Goal: Information Seeking & Learning: Learn about a topic

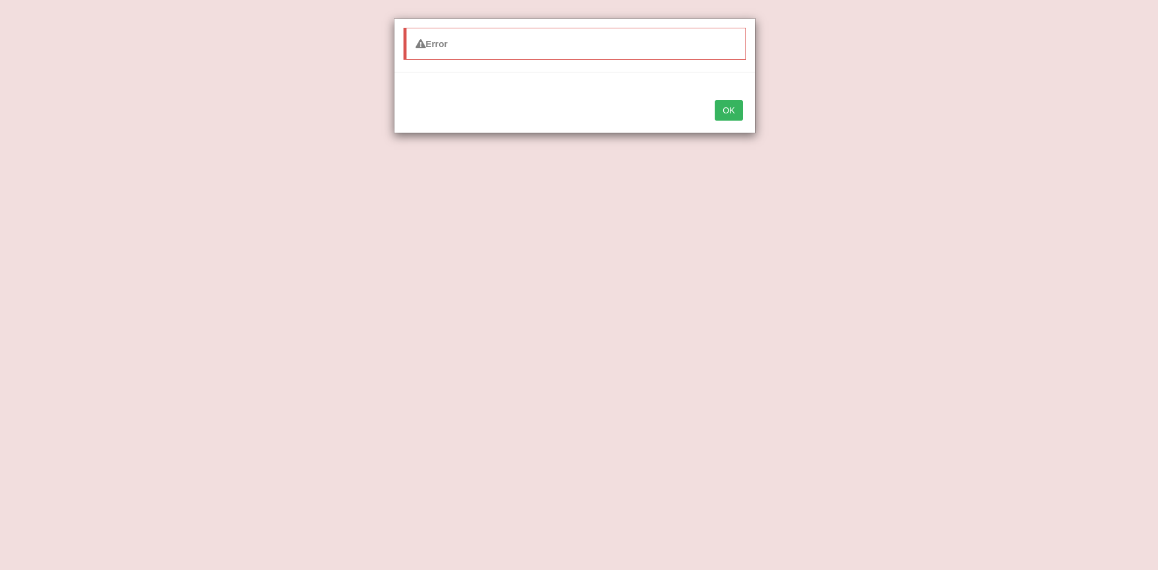
click at [733, 99] on div "OK" at bounding box center [574, 111] width 361 height 42
click at [734, 110] on button "OK" at bounding box center [729, 110] width 28 height 21
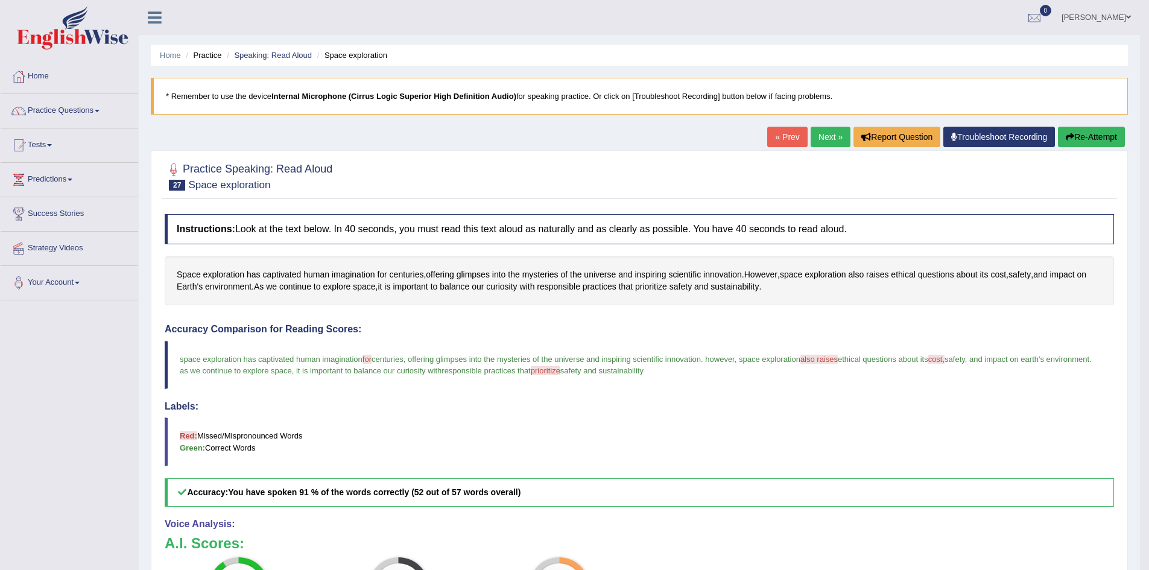
click at [826, 134] on link "Next »" at bounding box center [831, 137] width 40 height 21
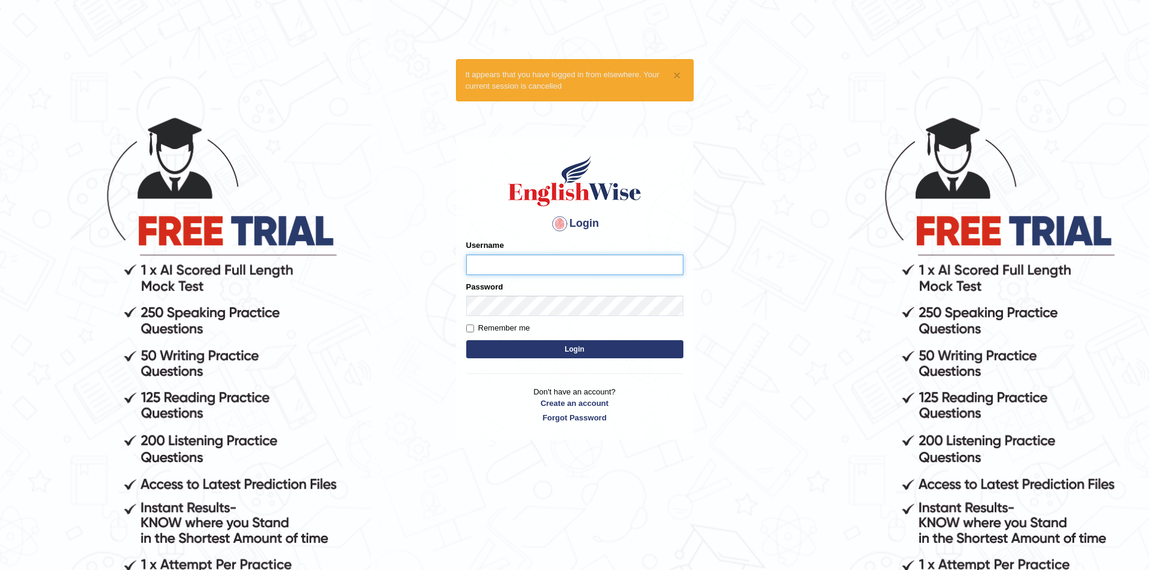
click at [571, 257] on input "Username" at bounding box center [574, 265] width 217 height 21
type input "parvinder84101"
click at [528, 353] on button "Login" at bounding box center [574, 349] width 217 height 18
click at [549, 349] on button "Login" at bounding box center [574, 349] width 217 height 18
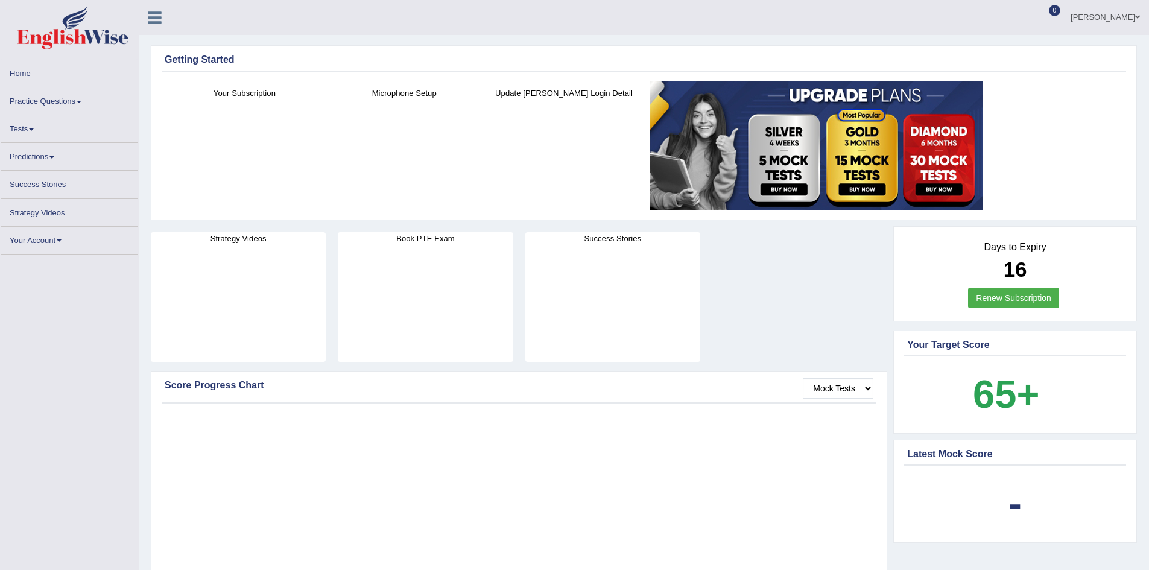
click at [549, 349] on div "Success Stories" at bounding box center [612, 297] width 175 height 130
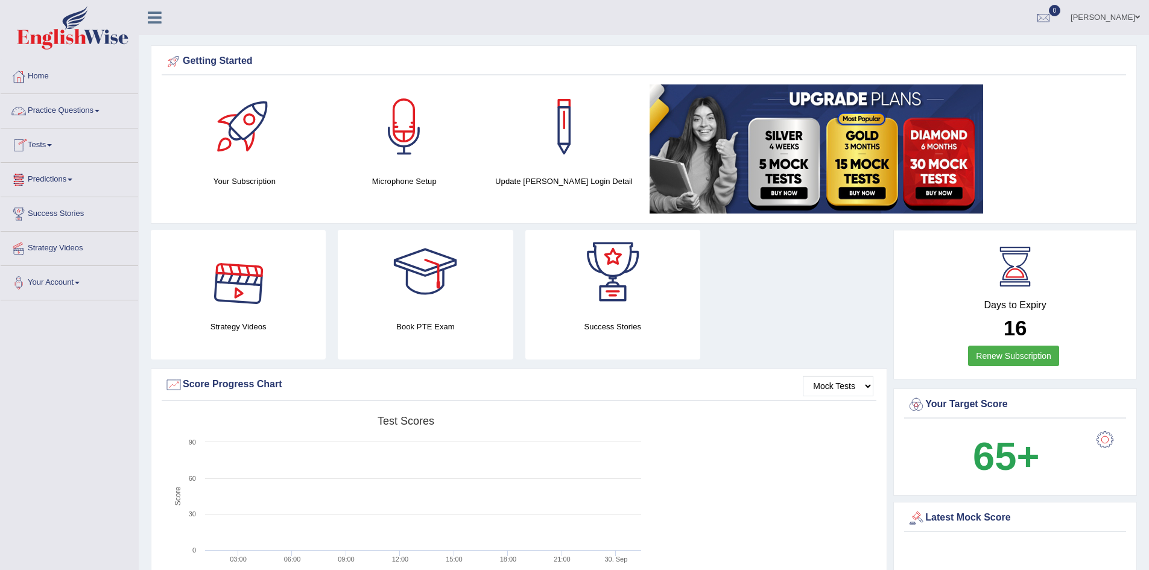
click at [85, 106] on link "Practice Questions" at bounding box center [70, 109] width 138 height 30
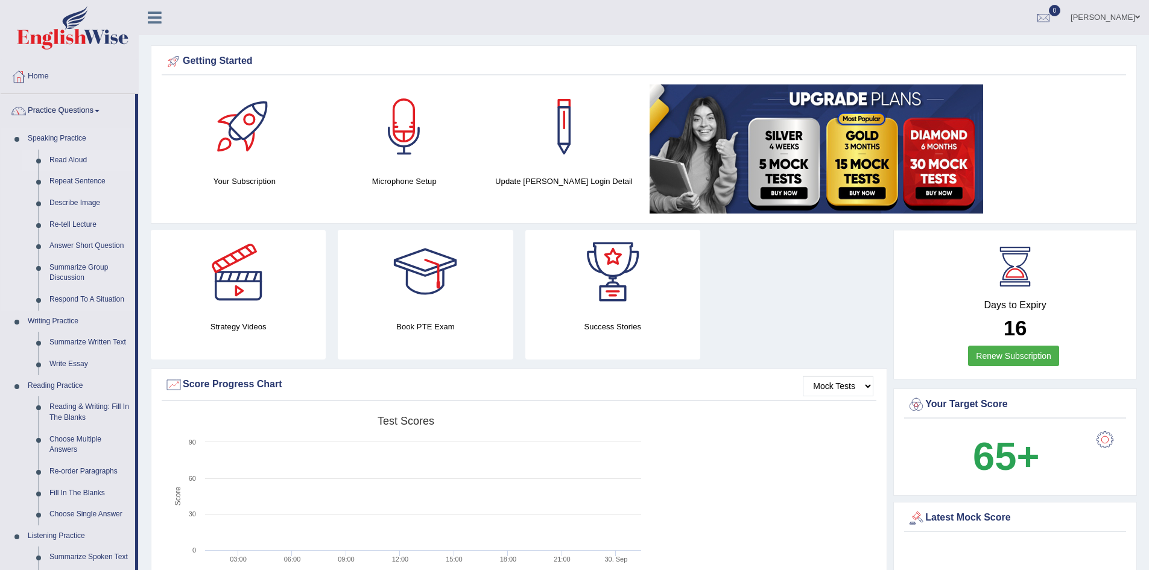
click at [75, 160] on link "Read Aloud" at bounding box center [89, 161] width 91 height 22
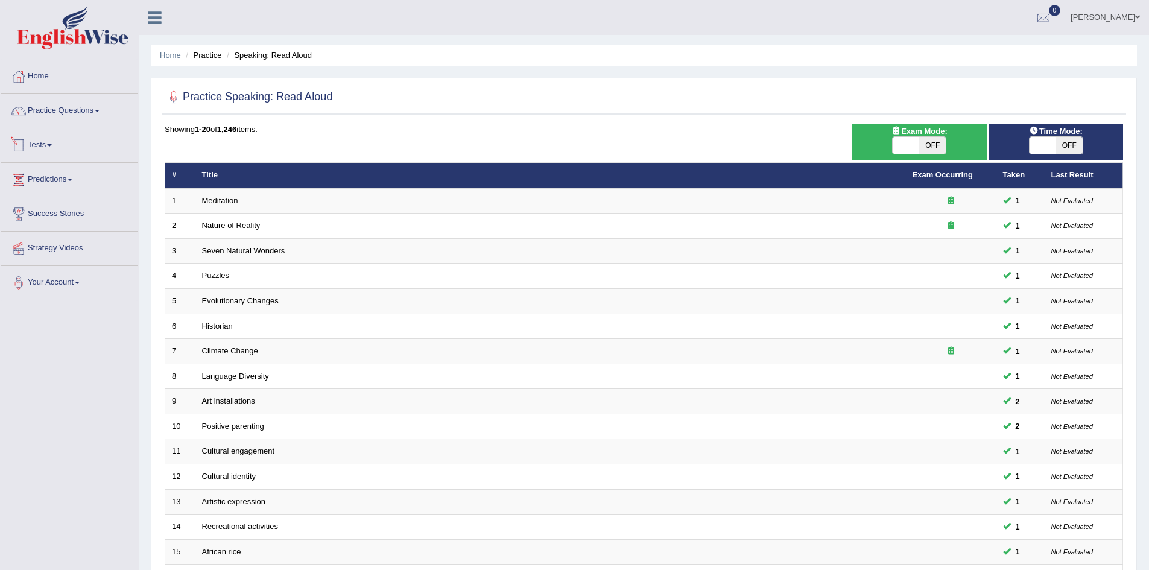
scroll to position [229, 0]
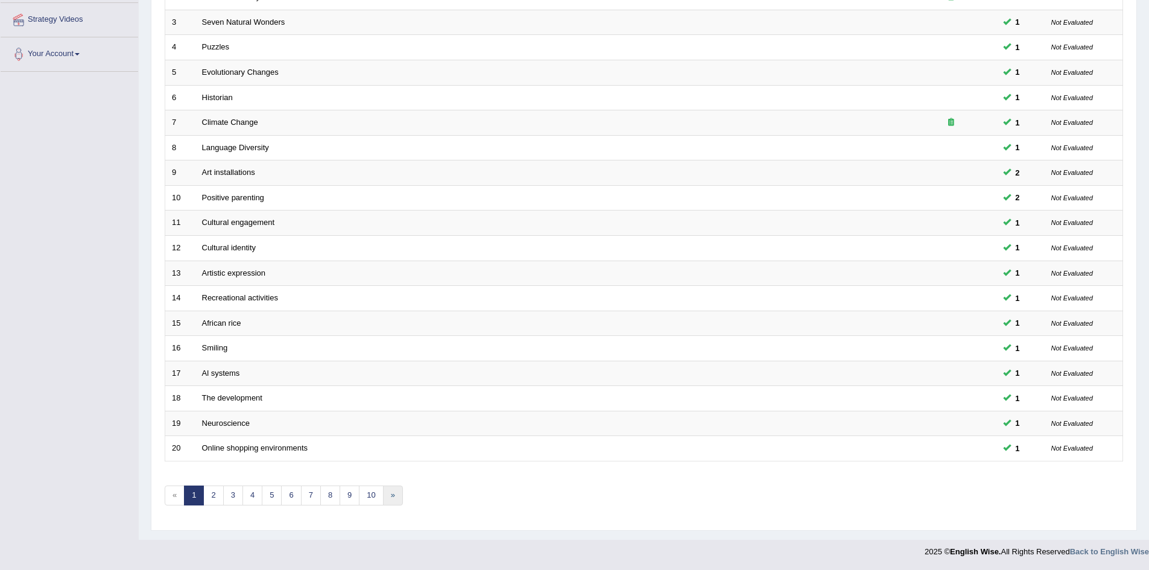
click at [400, 501] on link "»" at bounding box center [393, 495] width 20 height 20
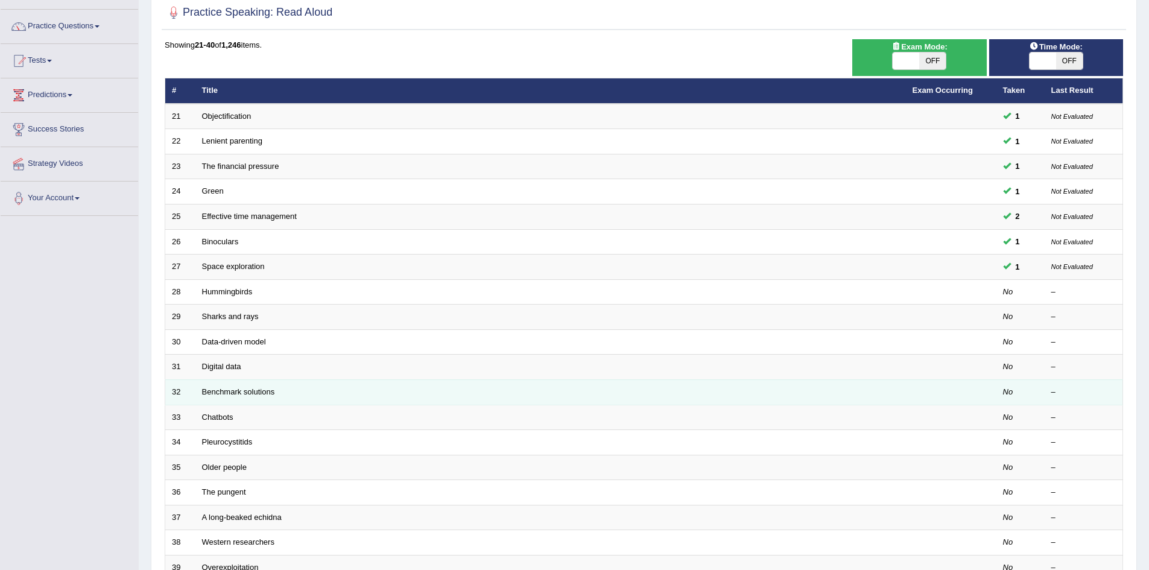
scroll to position [85, 0]
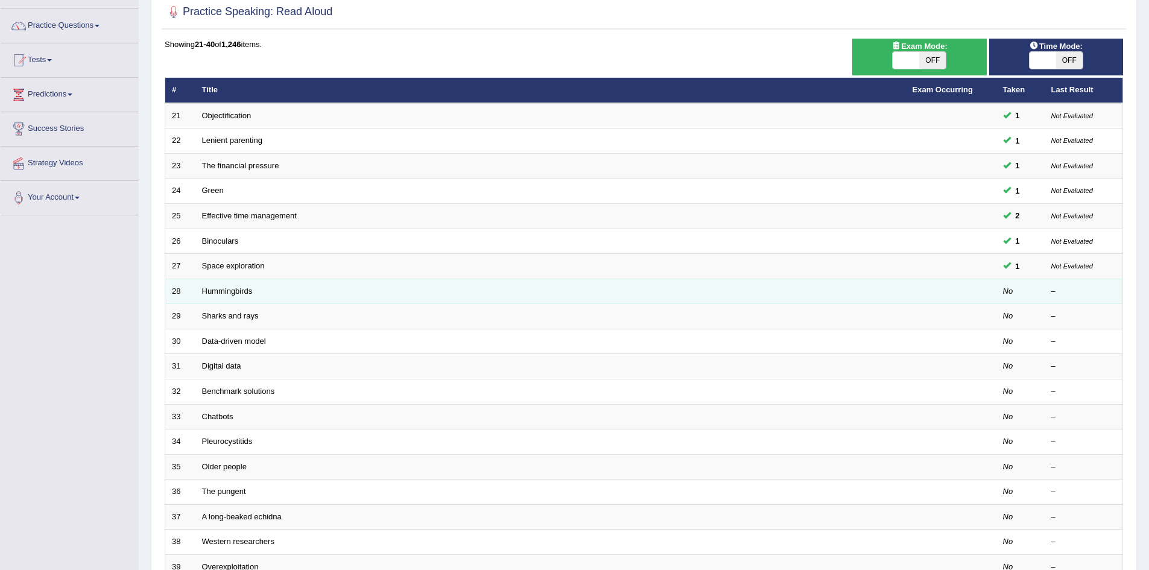
click at [239, 285] on td "Hummingbirds" at bounding box center [550, 291] width 710 height 25
click at [216, 286] on link "Hummingbirds" at bounding box center [227, 290] width 51 height 9
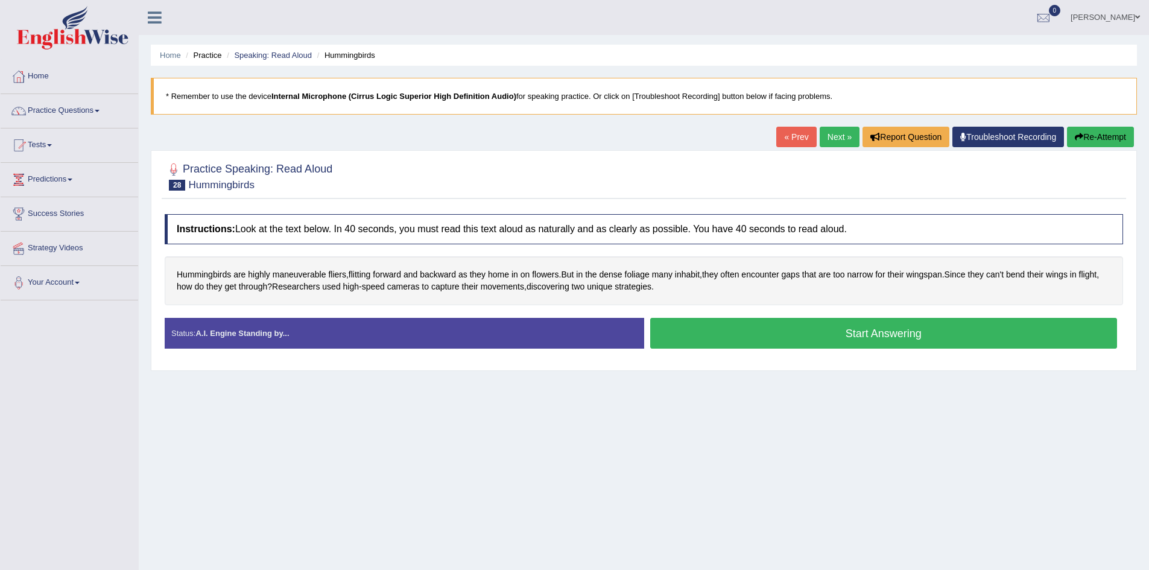
click at [844, 338] on button "Start Answering" at bounding box center [883, 333] width 467 height 31
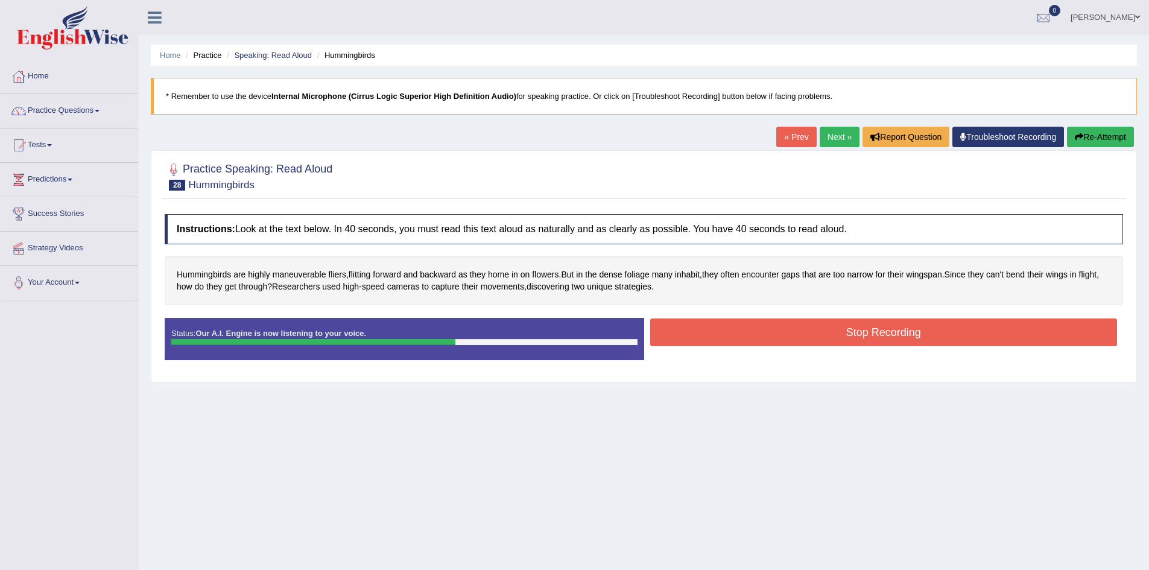
click at [844, 338] on button "Stop Recording" at bounding box center [883, 332] width 467 height 28
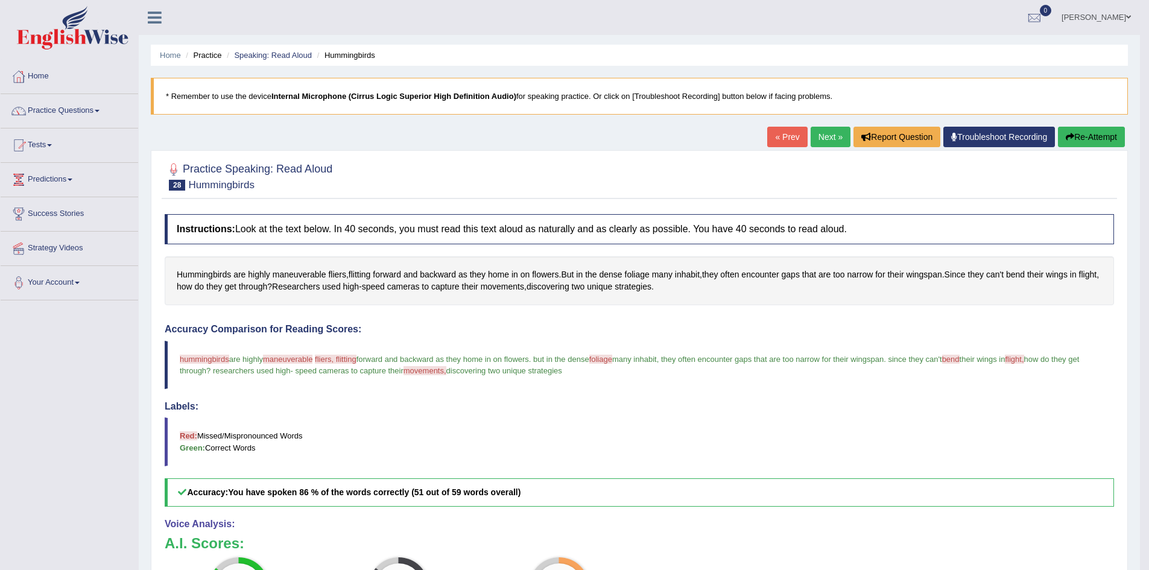
click at [830, 131] on link "Next »" at bounding box center [831, 137] width 40 height 21
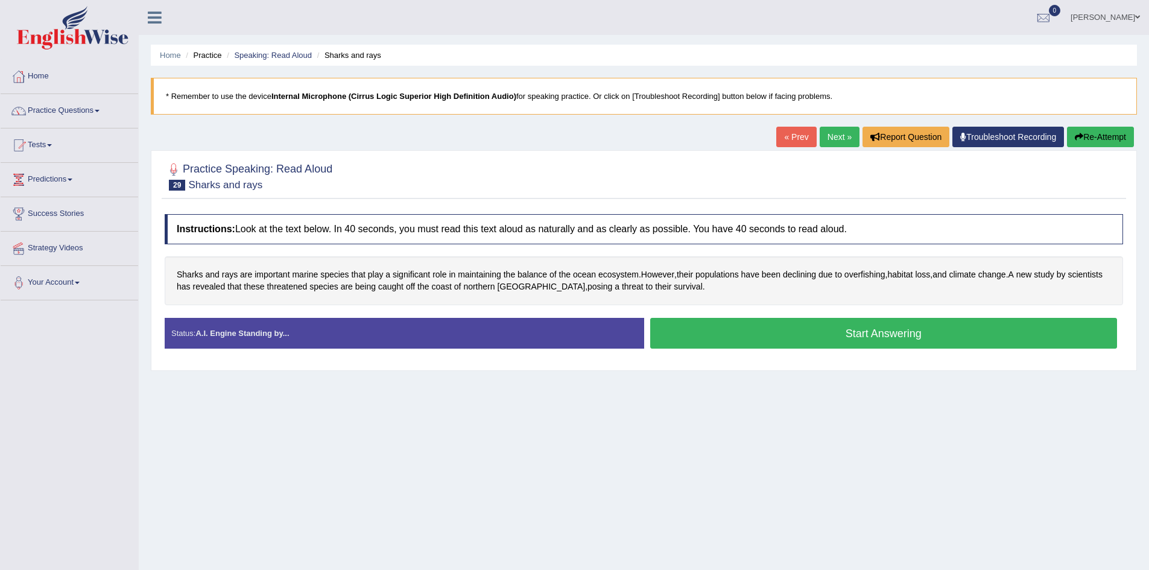
click at [754, 328] on button "Start Answering" at bounding box center [883, 333] width 467 height 31
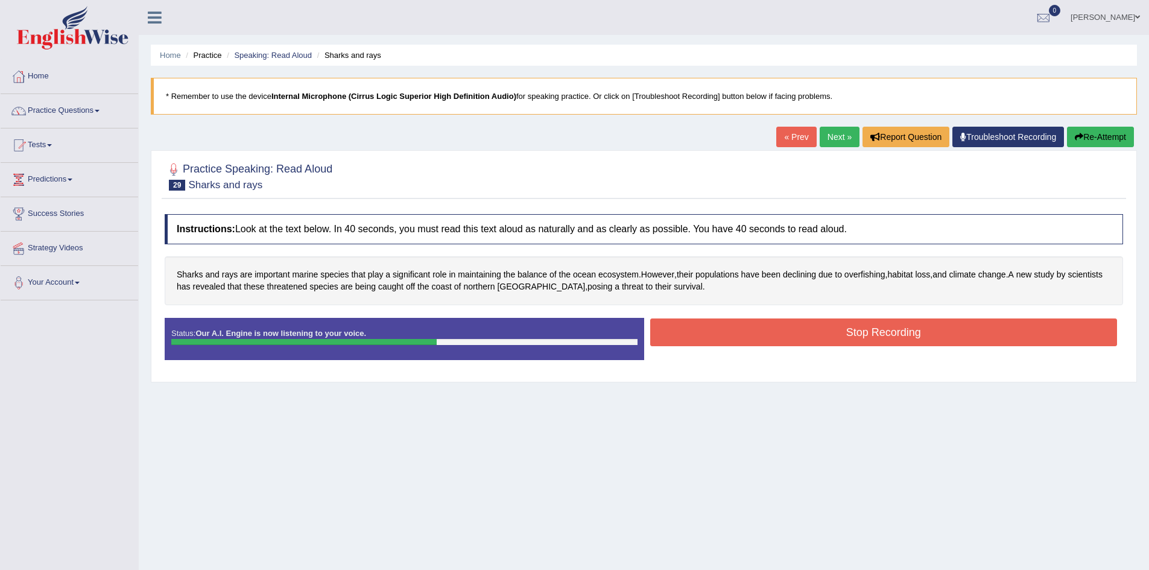
click at [754, 328] on button "Stop Recording" at bounding box center [883, 332] width 467 height 28
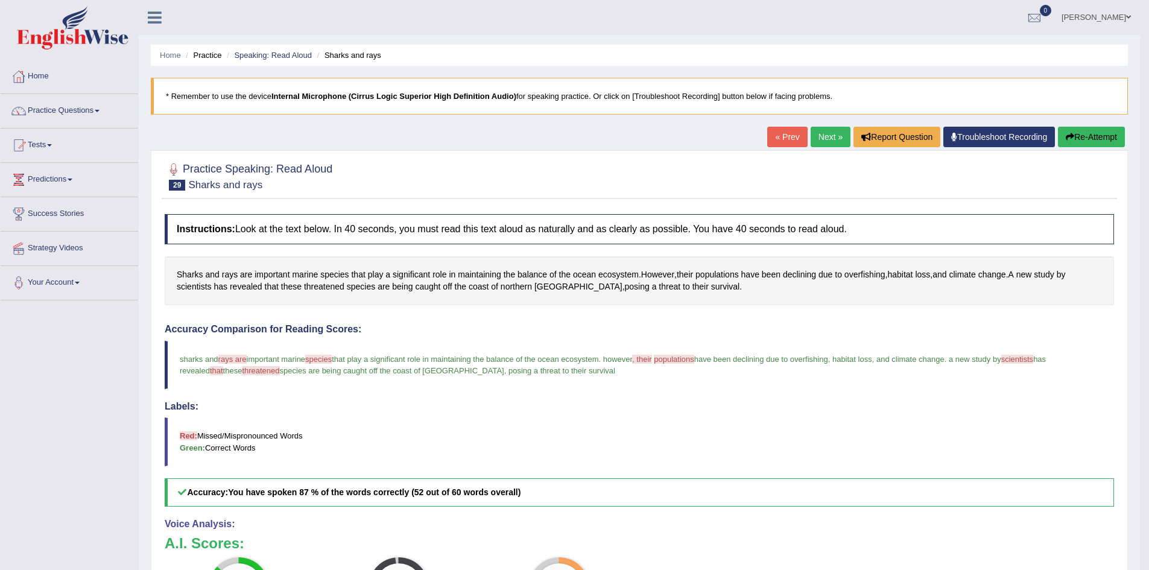
click at [825, 144] on link "Next »" at bounding box center [831, 137] width 40 height 21
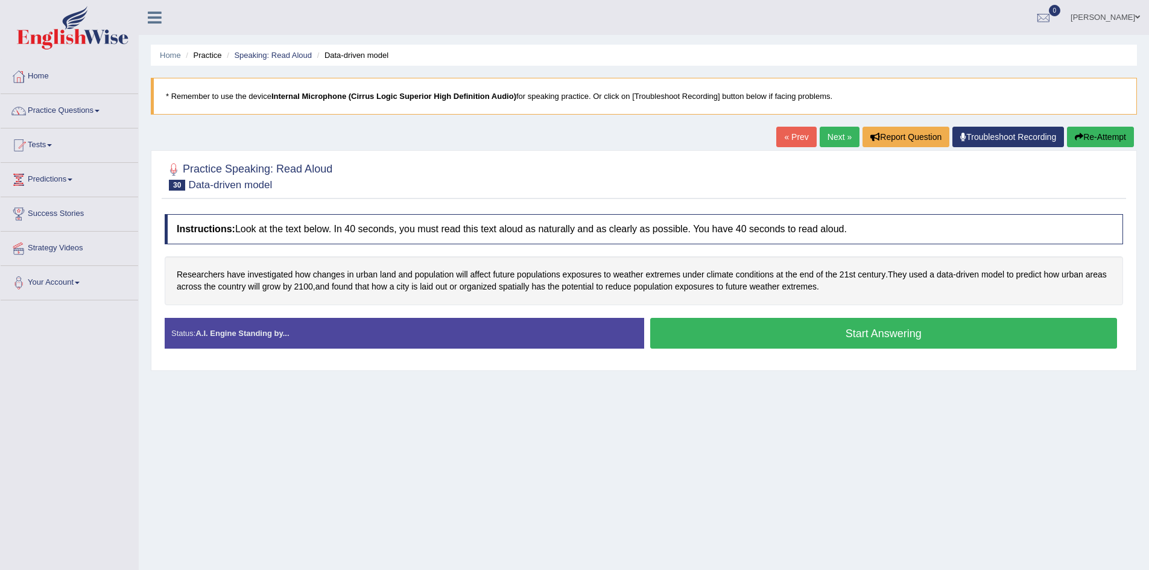
click at [838, 338] on button "Start Answering" at bounding box center [883, 333] width 467 height 31
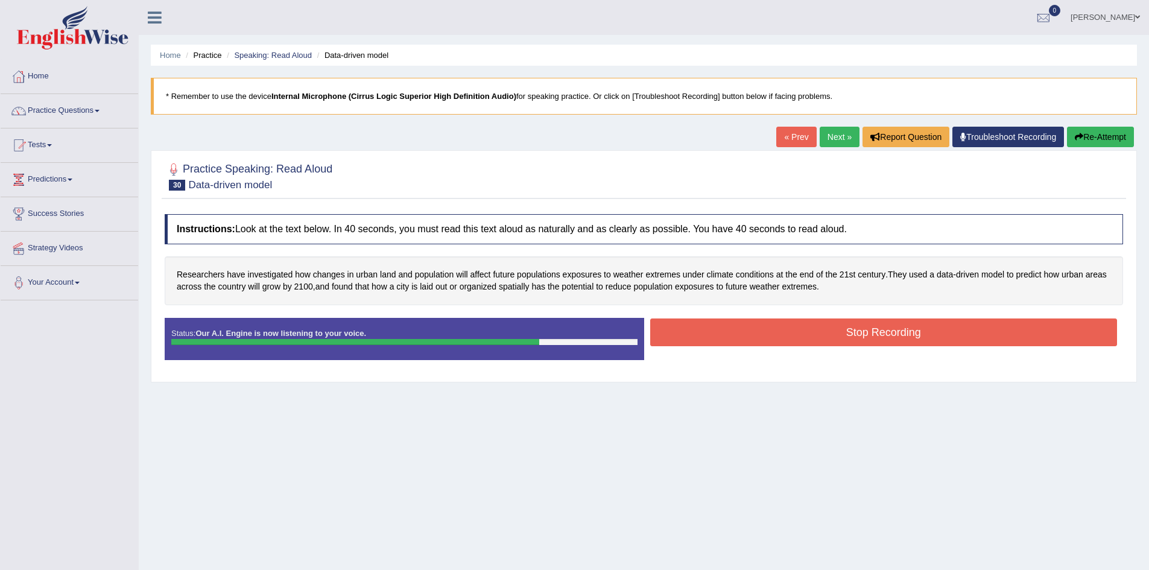
click at [838, 338] on button "Stop Recording" at bounding box center [883, 332] width 467 height 28
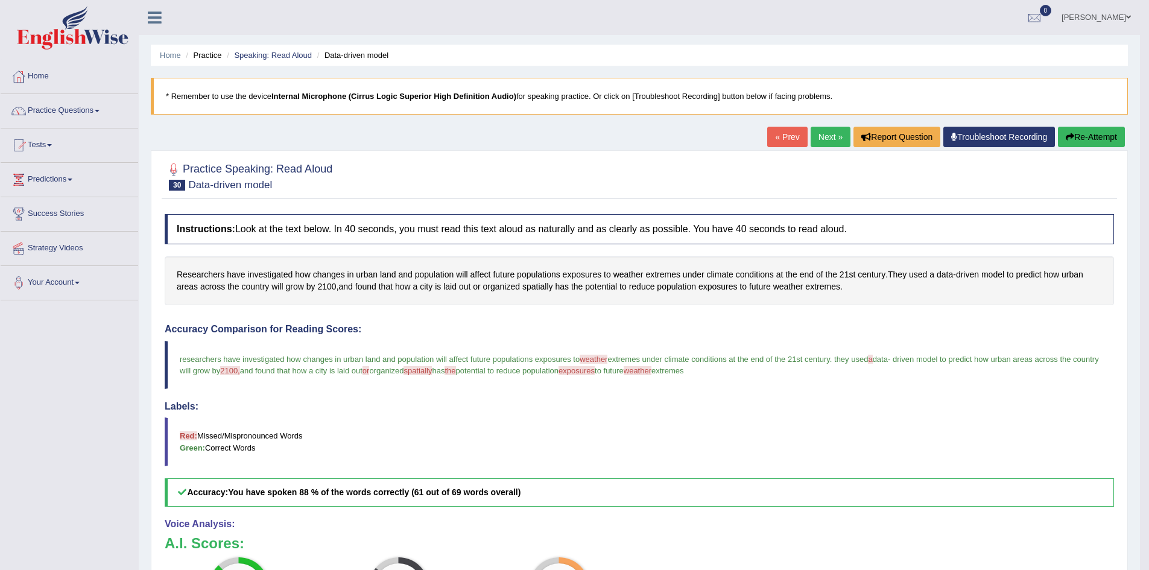
click at [831, 135] on link "Next »" at bounding box center [831, 137] width 40 height 21
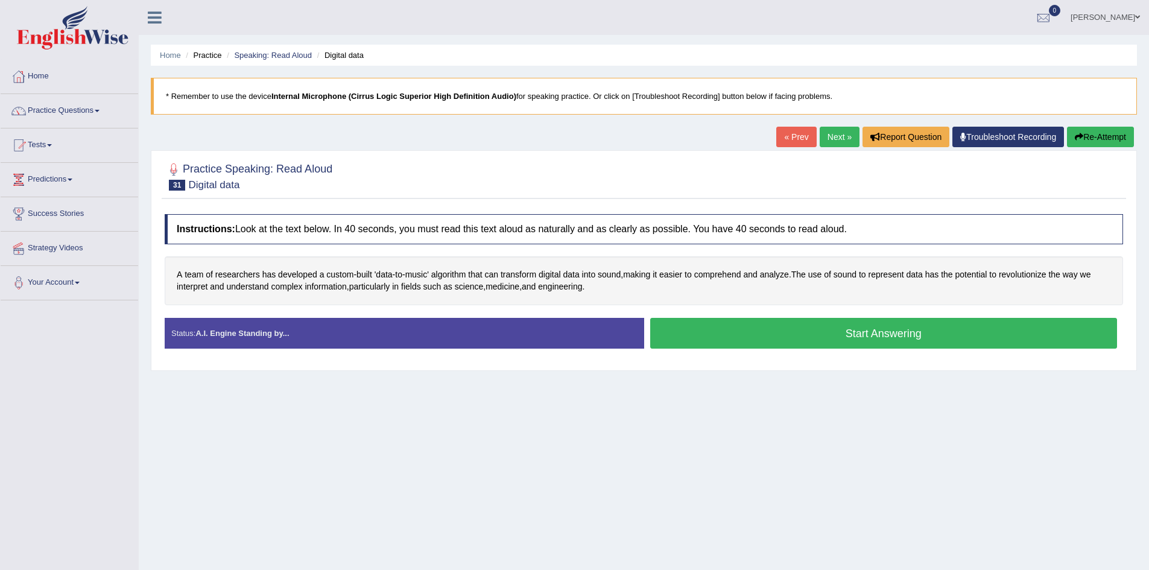
click at [778, 334] on button "Start Answering" at bounding box center [883, 333] width 467 height 31
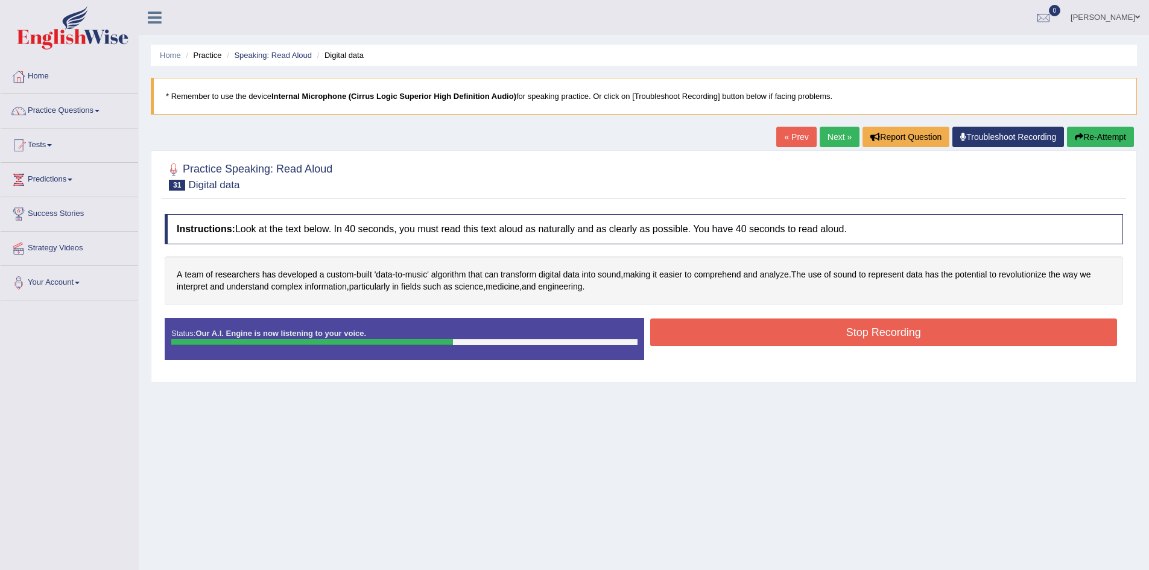
click at [778, 334] on button "Stop Recording" at bounding box center [883, 332] width 467 height 28
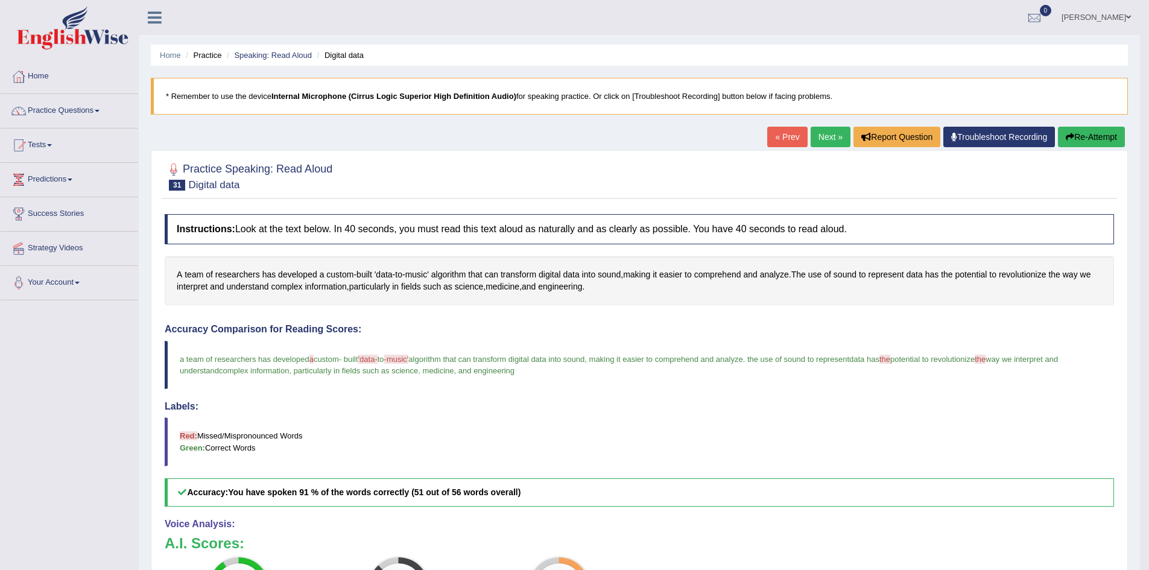
click at [832, 133] on link "Next »" at bounding box center [831, 137] width 40 height 21
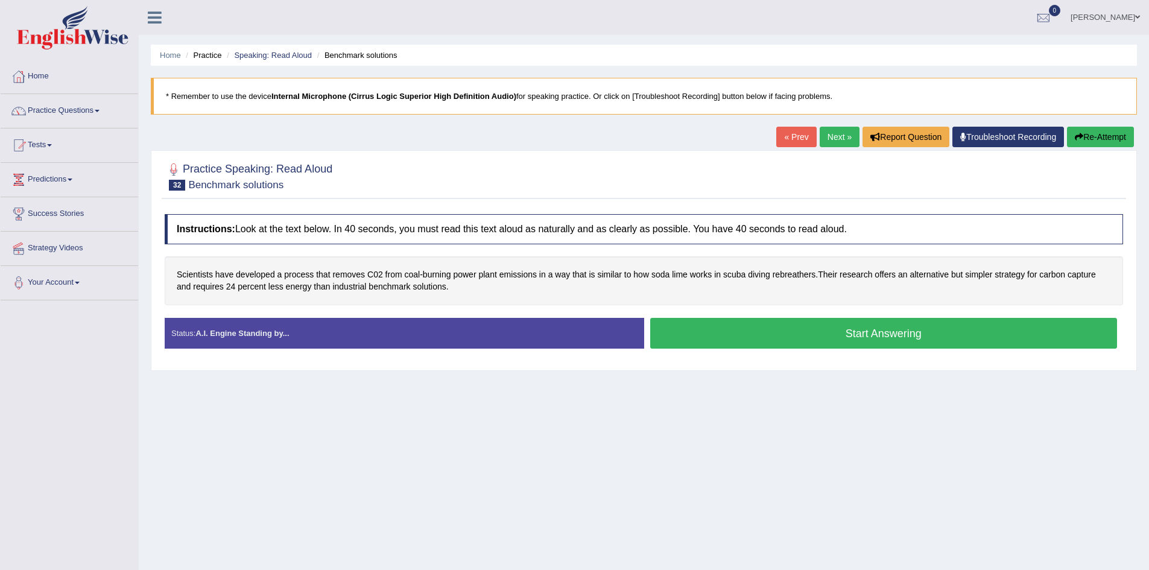
click at [789, 334] on button "Start Answering" at bounding box center [883, 333] width 467 height 31
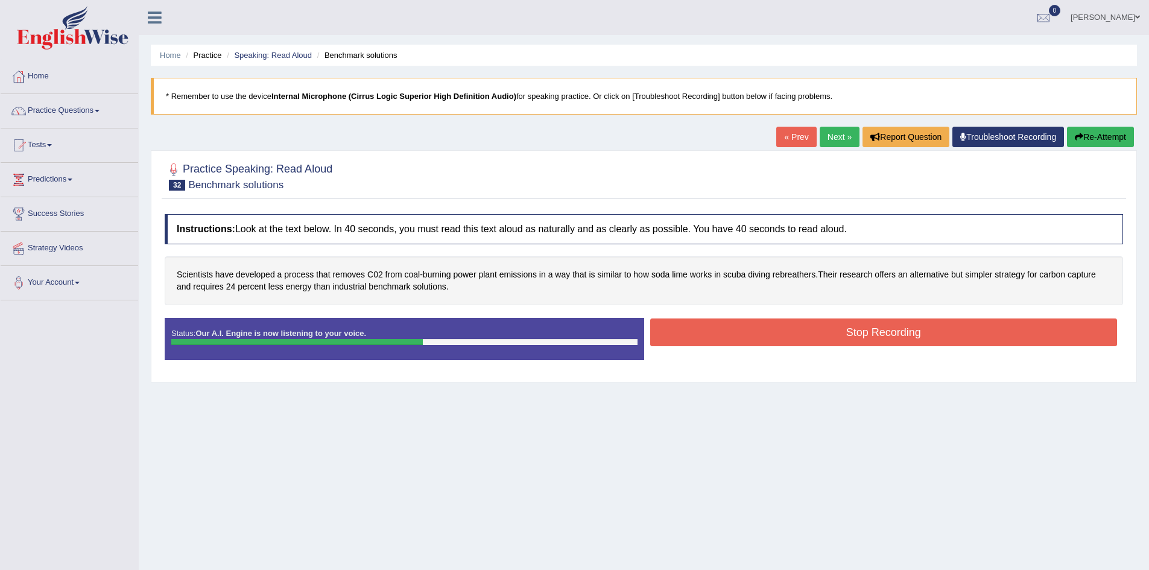
click at [789, 334] on button "Stop Recording" at bounding box center [883, 332] width 467 height 28
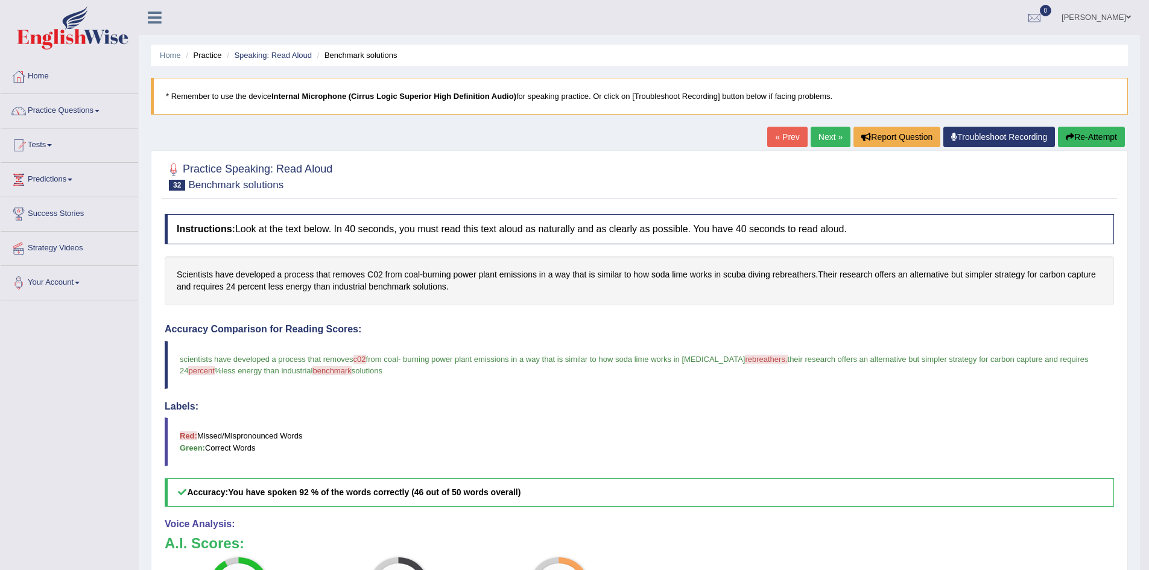
click at [827, 144] on link "Next »" at bounding box center [831, 137] width 40 height 21
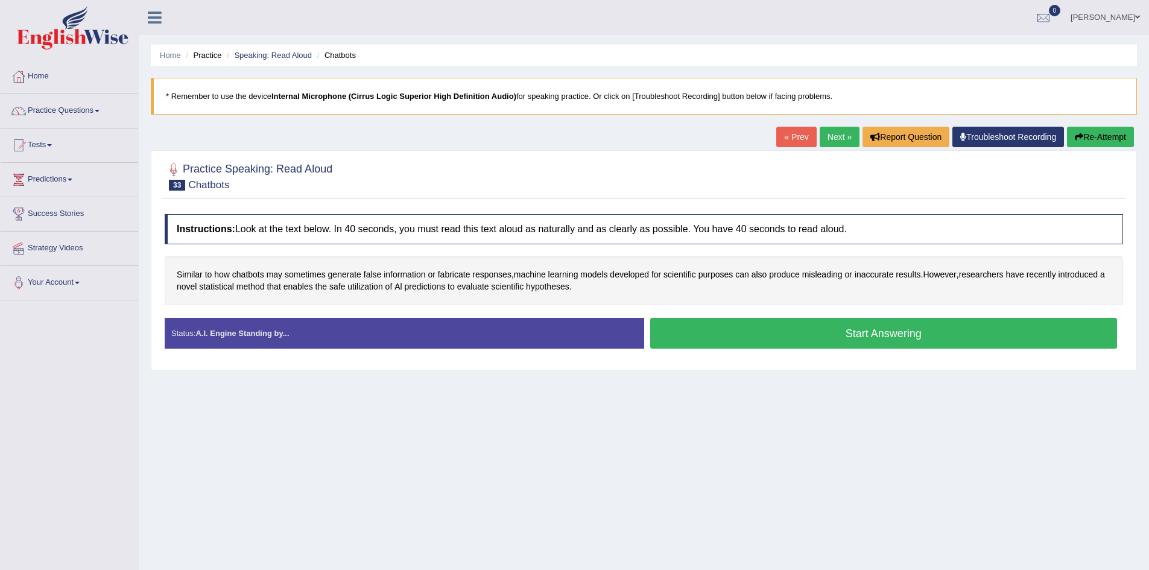
click at [806, 335] on button "Start Answering" at bounding box center [883, 333] width 467 height 31
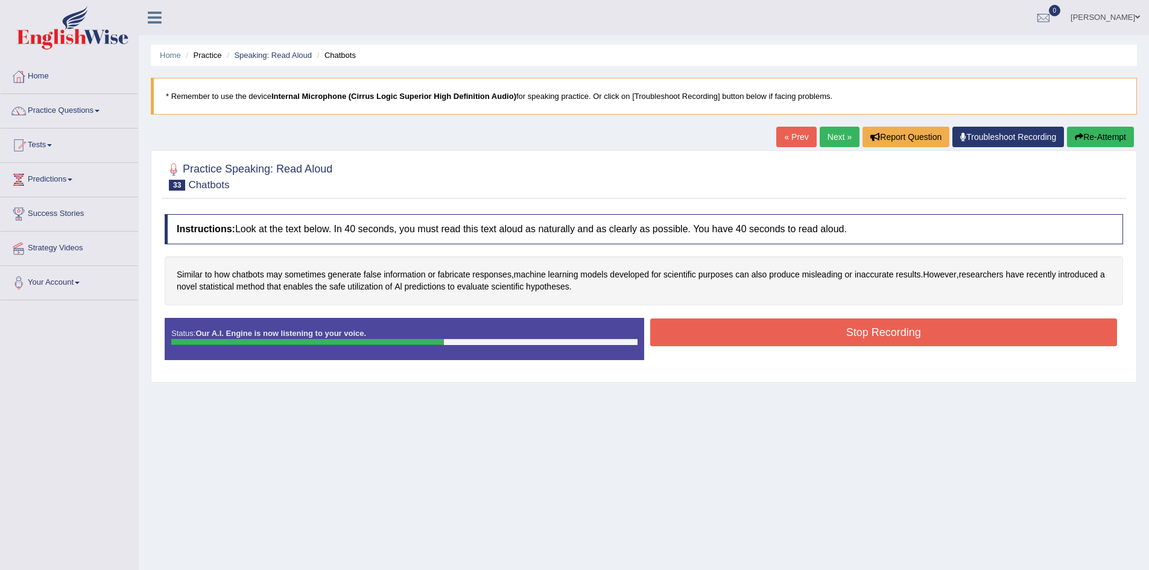
click at [806, 335] on button "Stop Recording" at bounding box center [883, 332] width 467 height 28
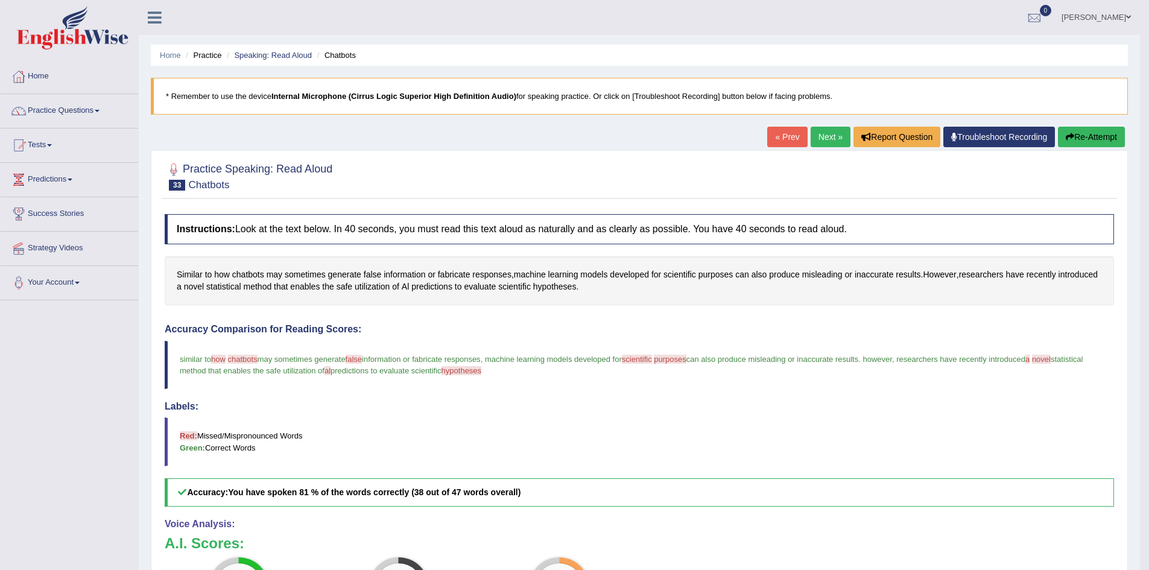
click at [811, 136] on link "Next »" at bounding box center [831, 137] width 40 height 21
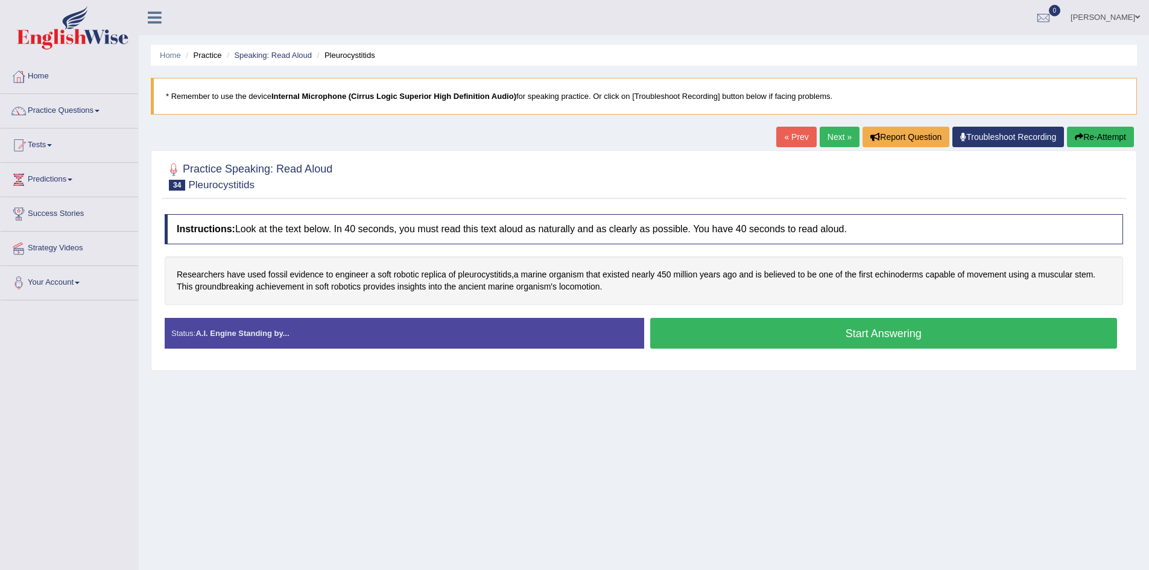
click at [825, 340] on button "Start Answering" at bounding box center [883, 333] width 467 height 31
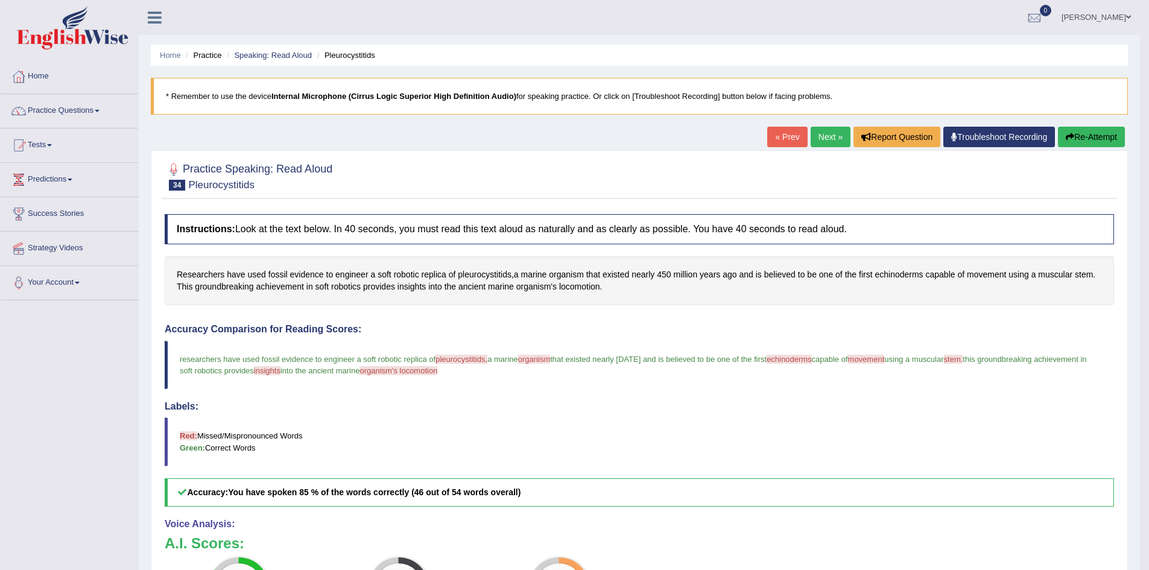
click at [824, 137] on link "Next »" at bounding box center [831, 137] width 40 height 21
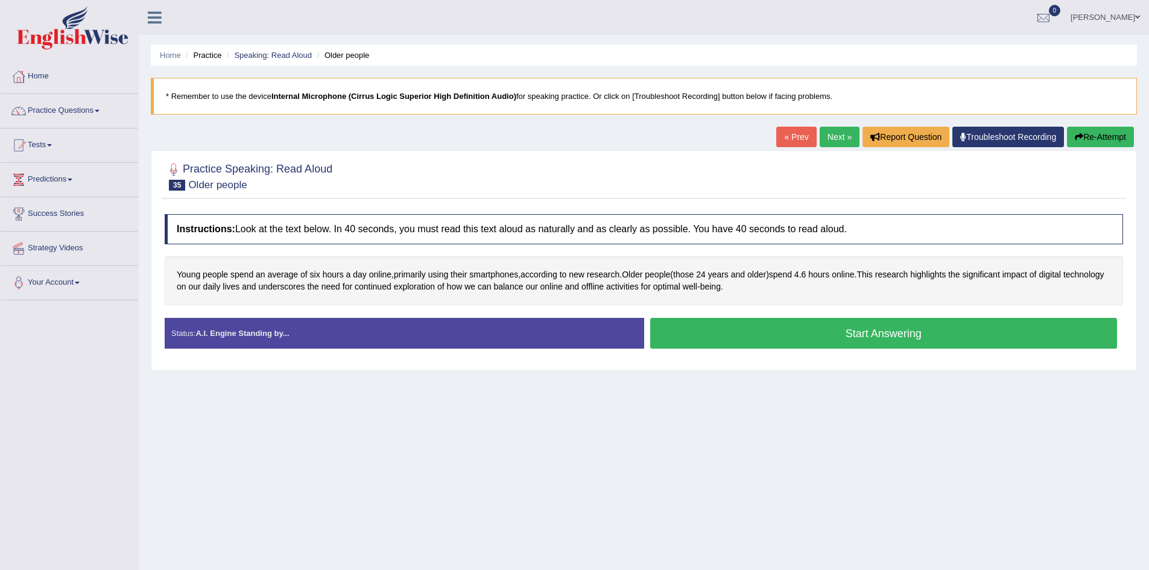
click at [692, 338] on button "Start Answering" at bounding box center [883, 333] width 467 height 31
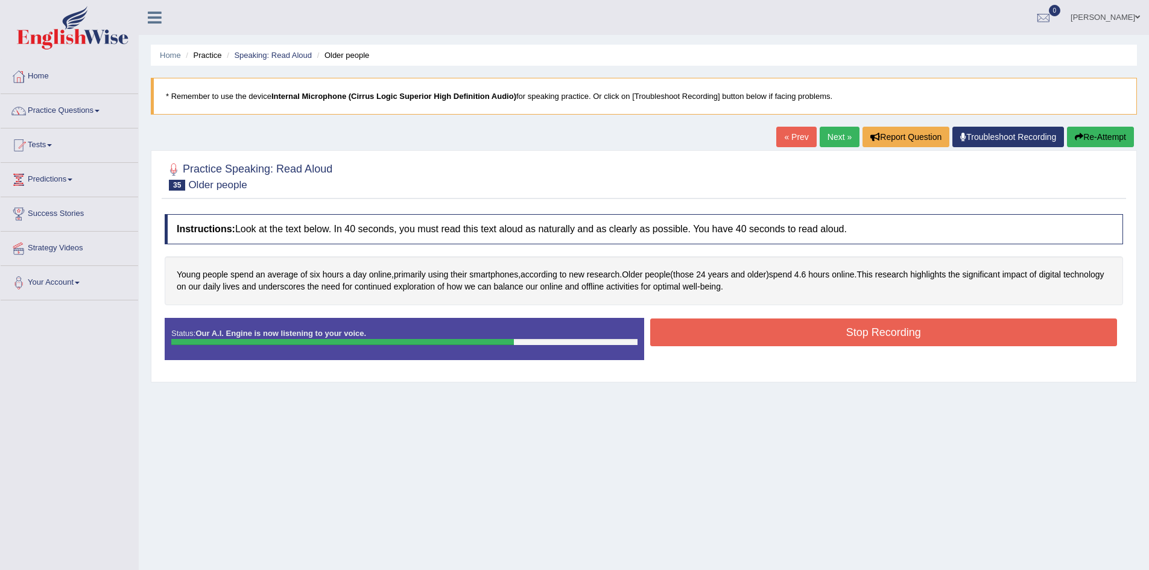
click at [692, 338] on button "Stop Recording" at bounding box center [883, 332] width 467 height 28
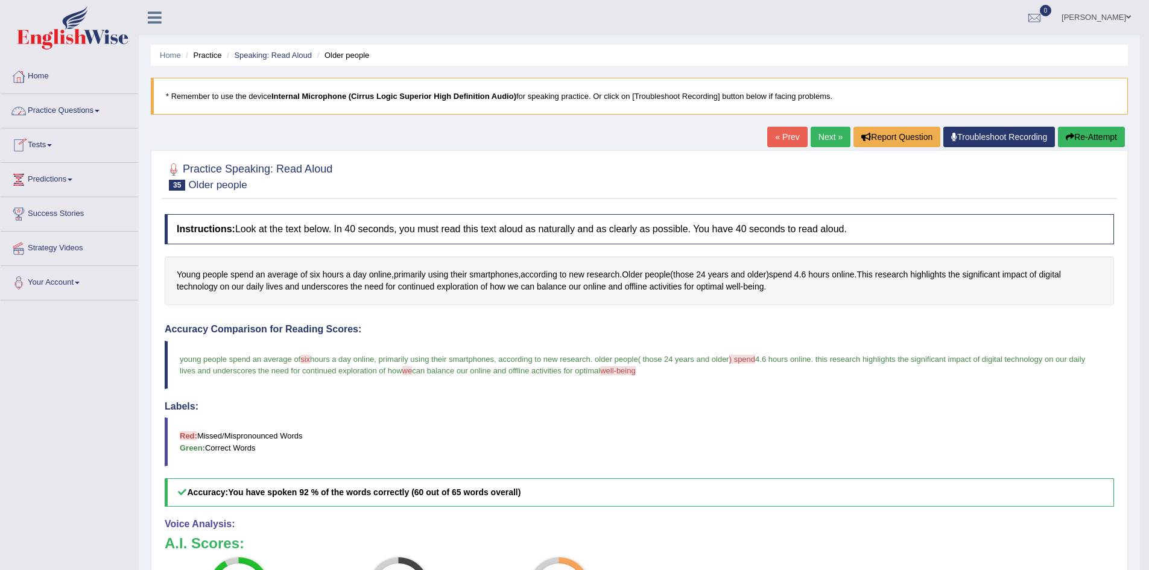
click at [80, 113] on link "Practice Questions" at bounding box center [70, 109] width 138 height 30
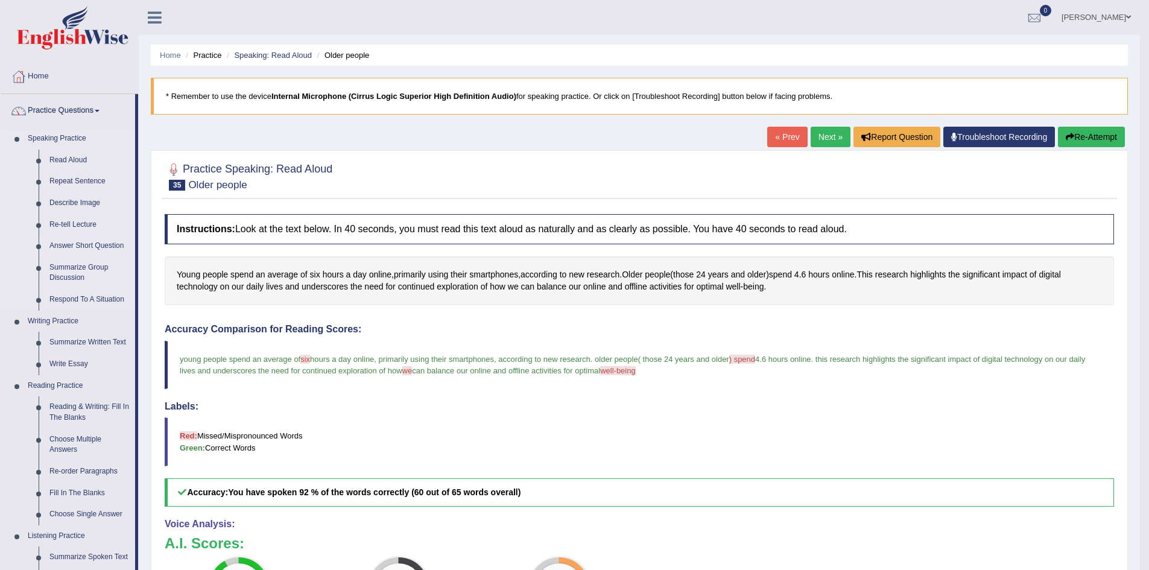
click at [78, 242] on link "Answer Short Question" at bounding box center [89, 246] width 91 height 22
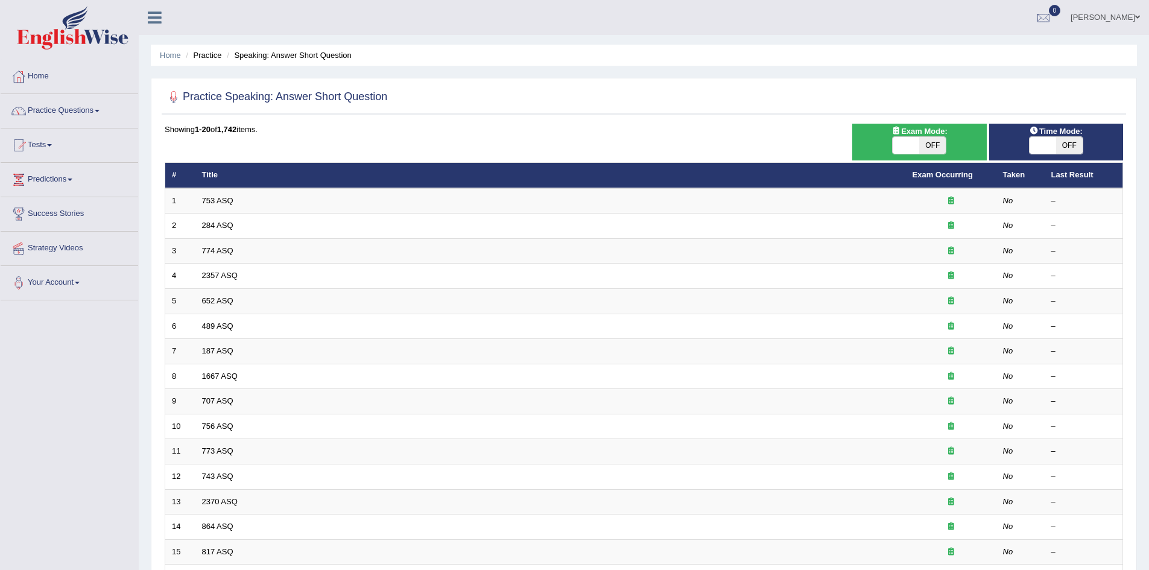
click at [916, 74] on div "Home Practice Speaking: Answer Short Question Practice Speaking: Answer Short Q…" at bounding box center [644, 384] width 1010 height 768
click at [861, 102] on div at bounding box center [644, 97] width 958 height 25
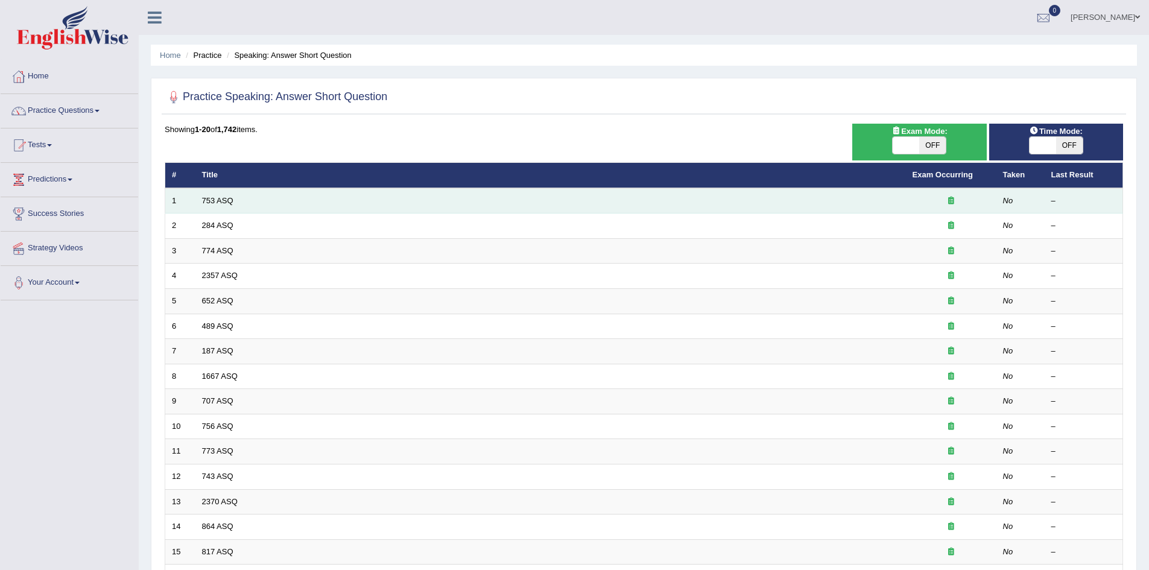
click at [230, 195] on td "753 ASQ" at bounding box center [550, 200] width 710 height 25
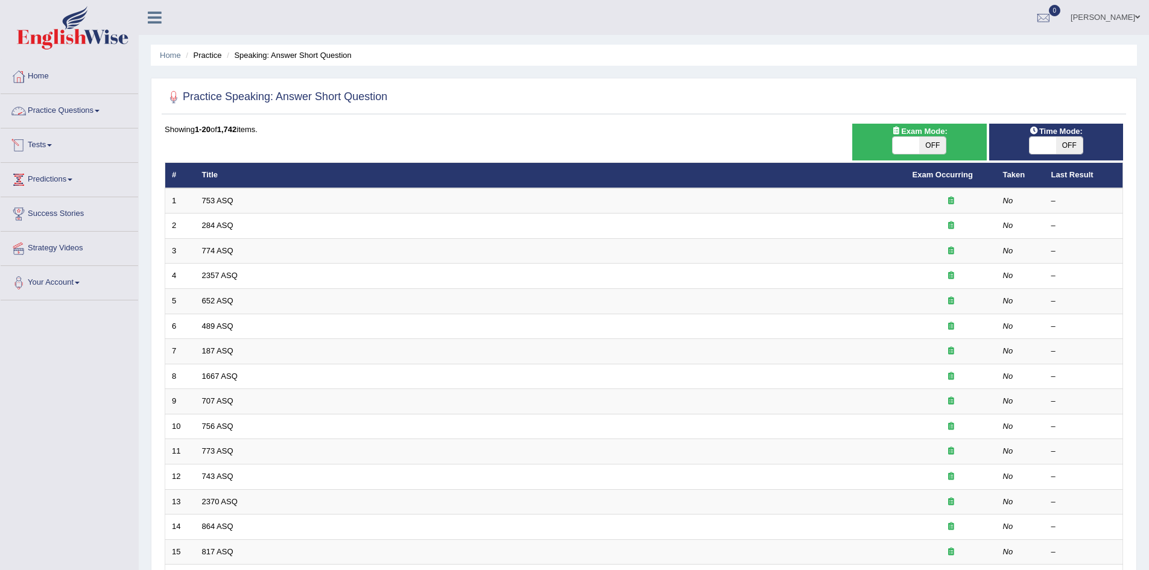
click at [83, 109] on link "Practice Questions" at bounding box center [70, 109] width 138 height 30
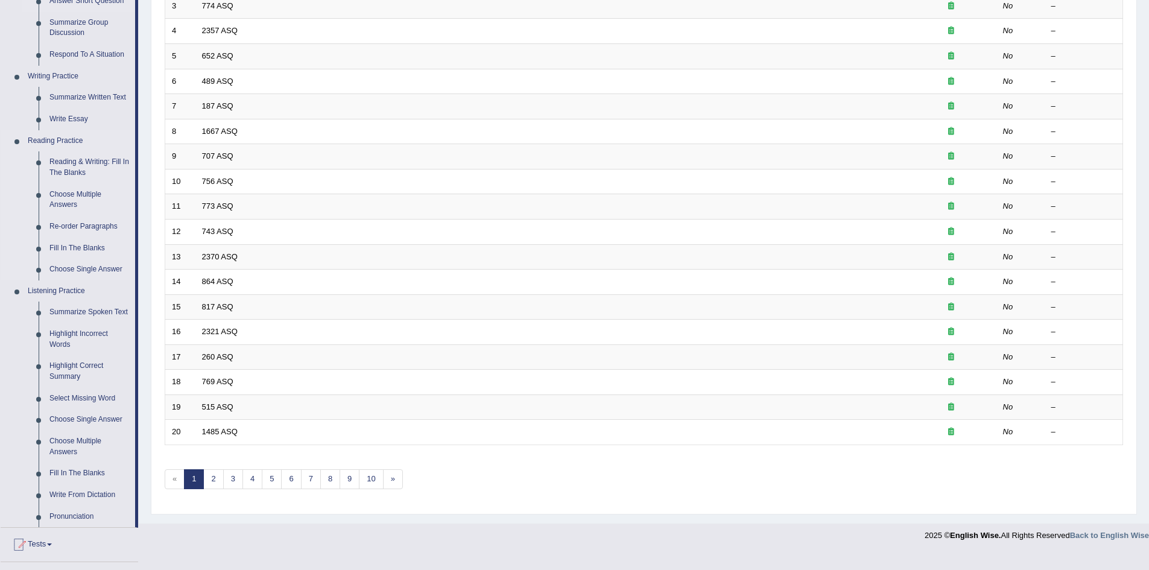
scroll to position [245, 0]
click at [99, 419] on link "Choose Single Answer" at bounding box center [89, 419] width 91 height 22
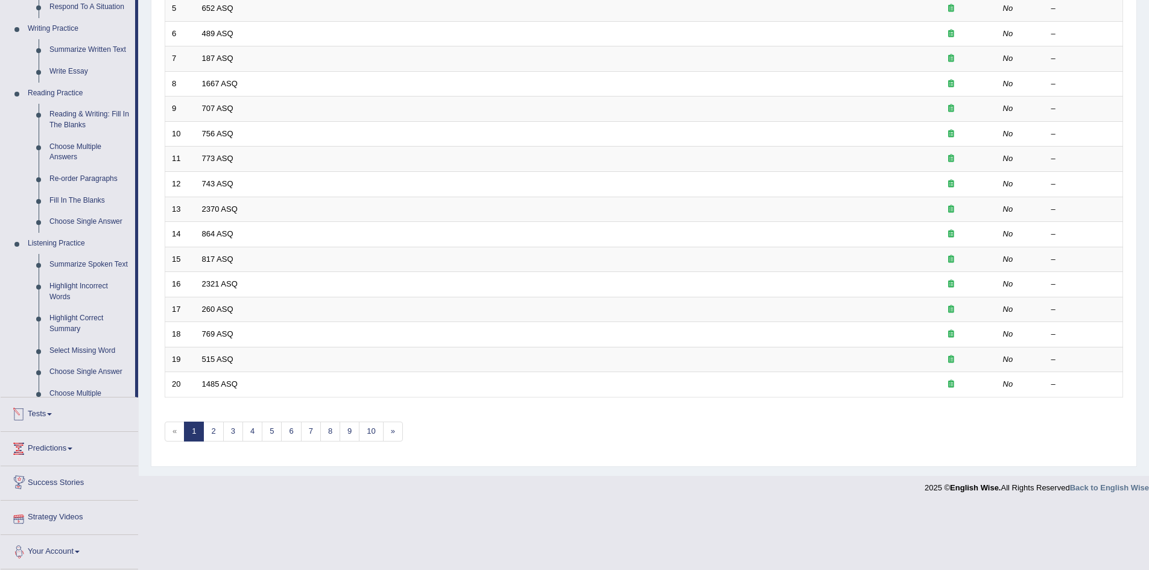
scroll to position [249, 0]
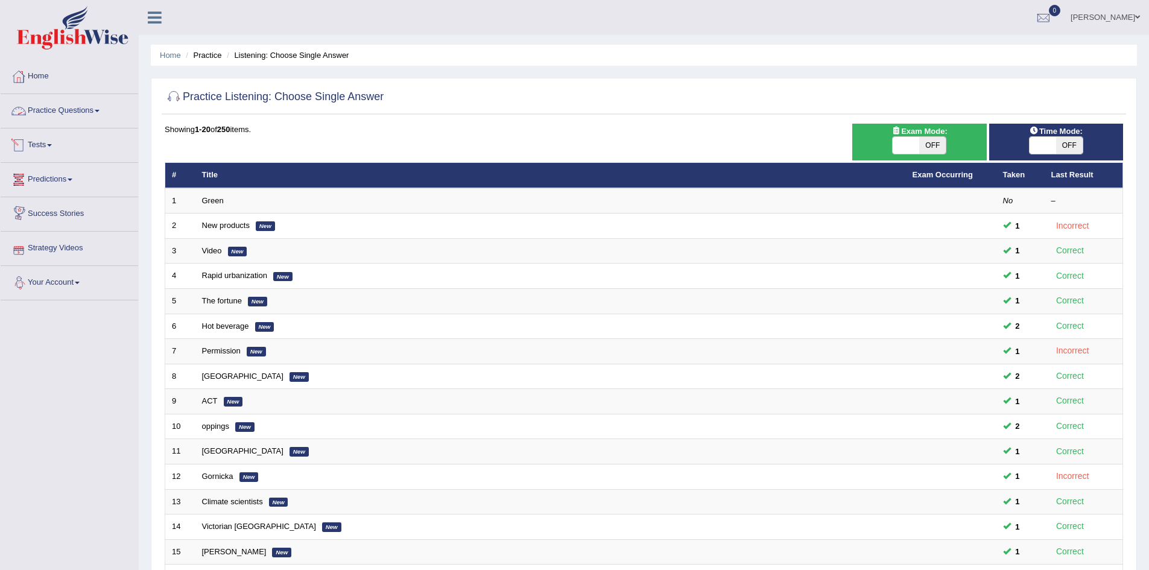
click at [81, 107] on link "Practice Questions" at bounding box center [70, 109] width 138 height 30
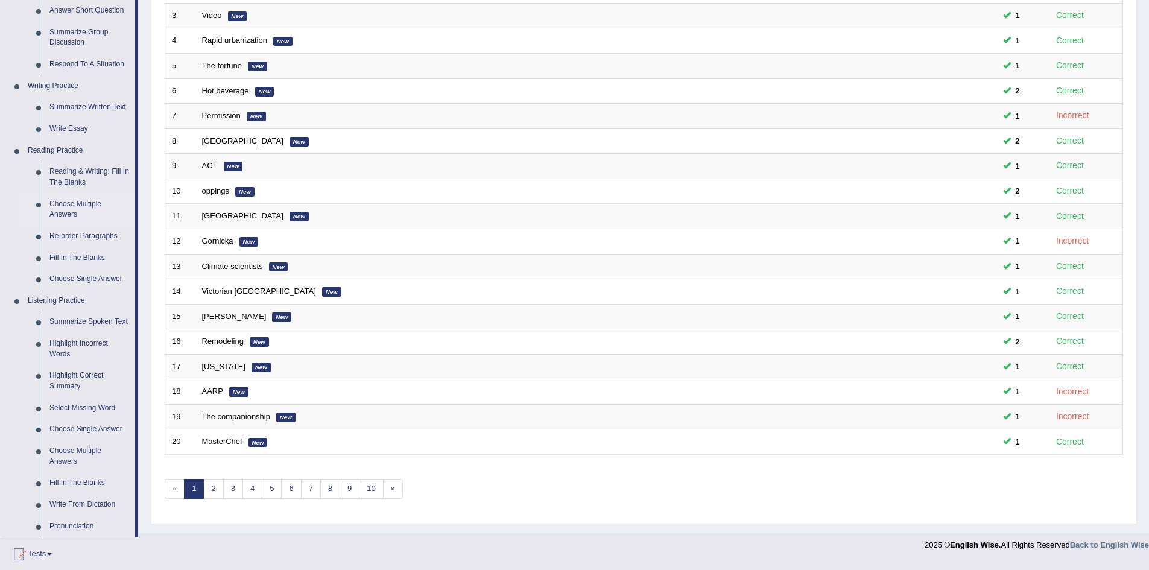
scroll to position [236, 0]
click at [89, 450] on link "Choose Multiple Answers" at bounding box center [89, 456] width 91 height 32
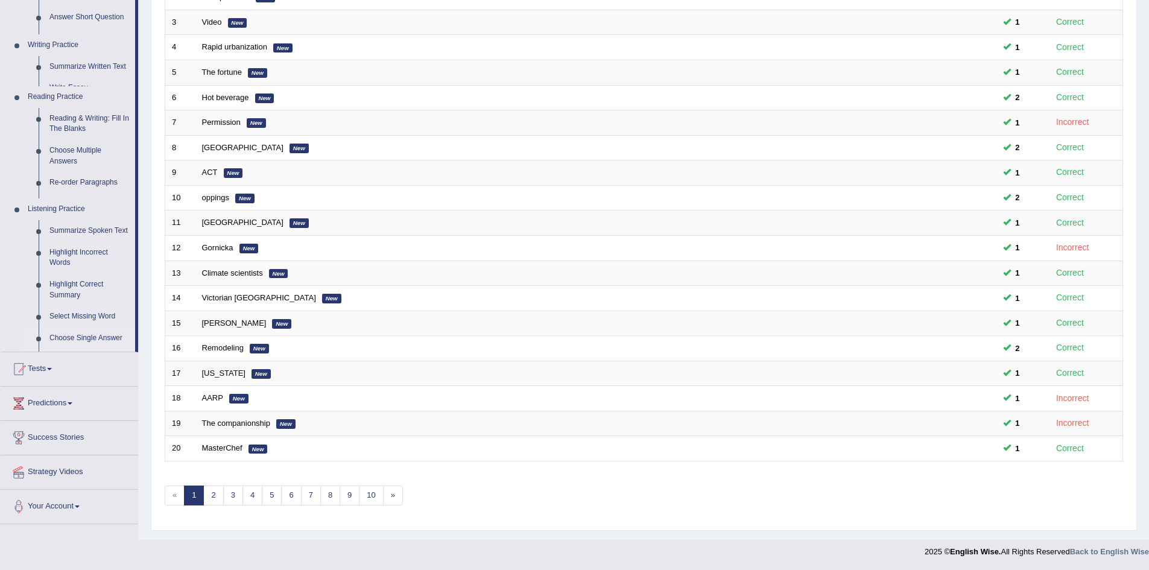
scroll to position [229, 0]
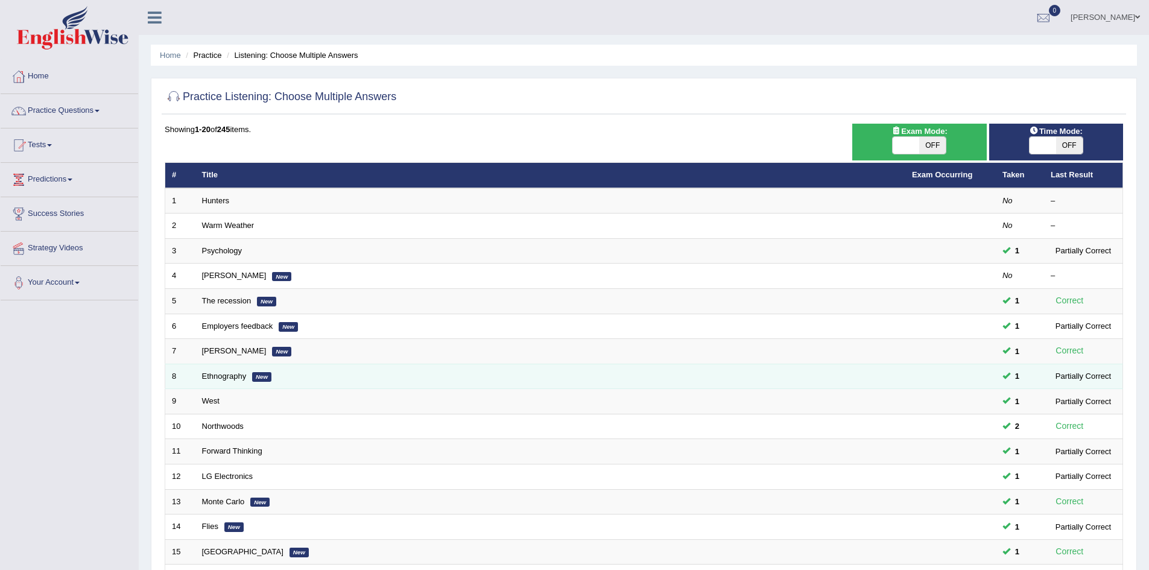
scroll to position [229, 0]
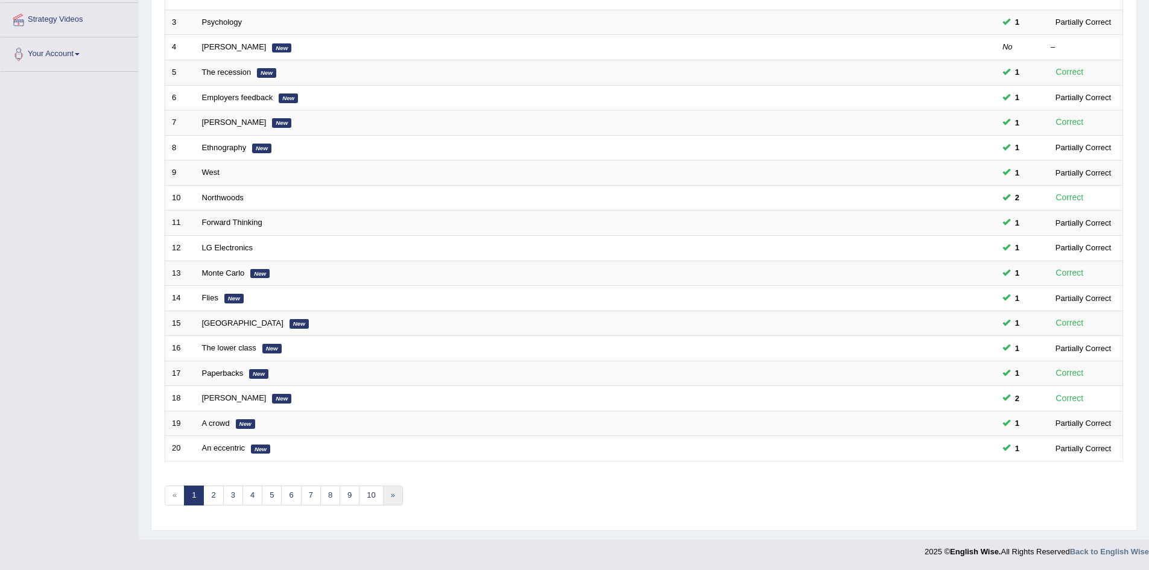
click at [397, 498] on link "»" at bounding box center [393, 495] width 20 height 20
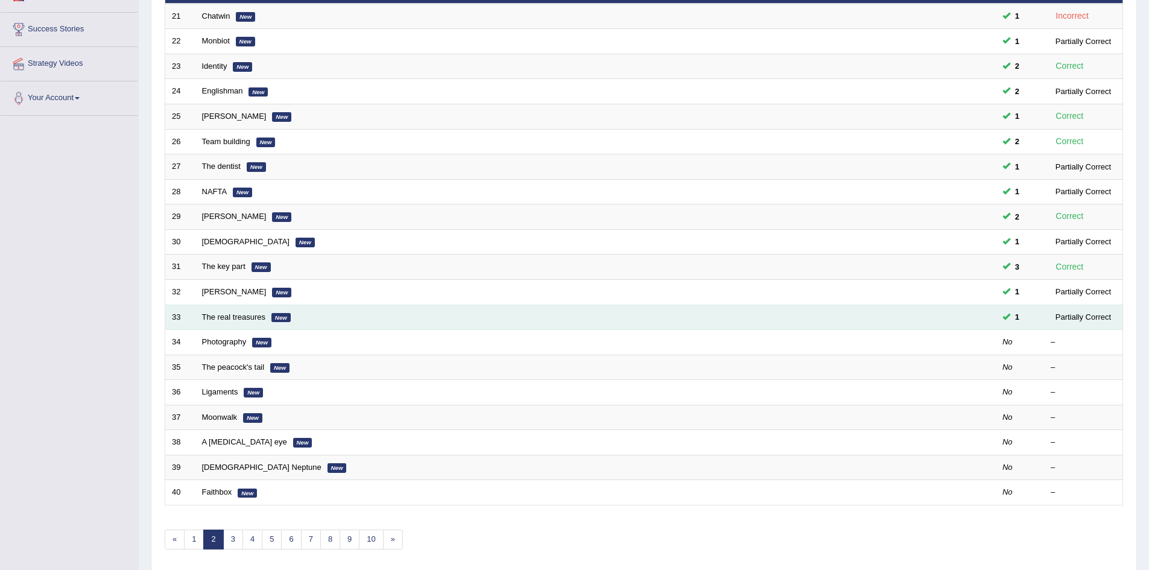
scroll to position [185, 0]
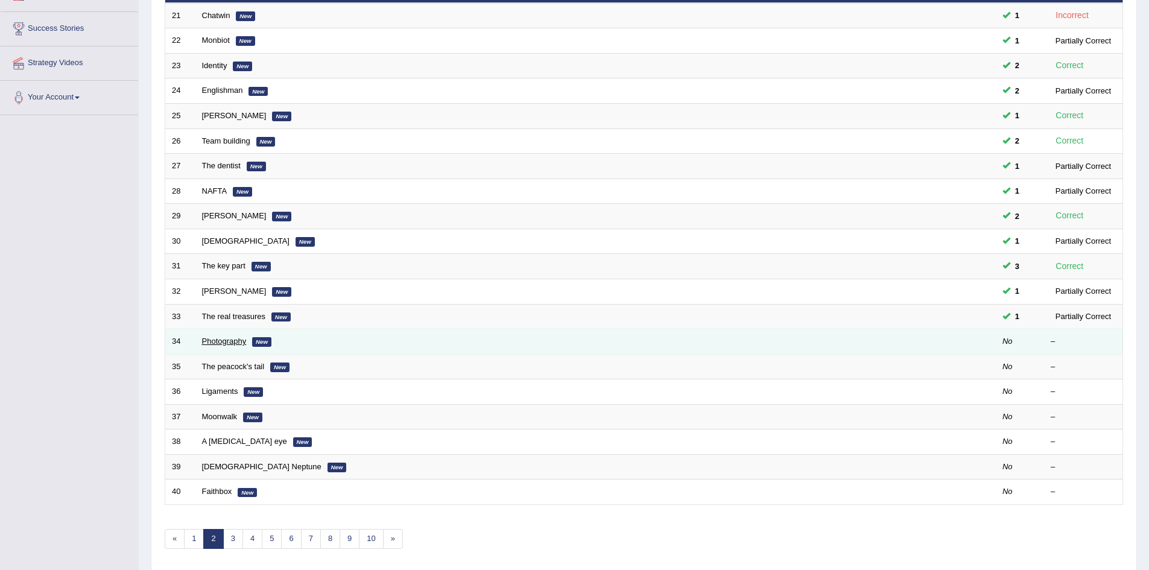
click at [226, 341] on link "Photography" at bounding box center [224, 341] width 45 height 9
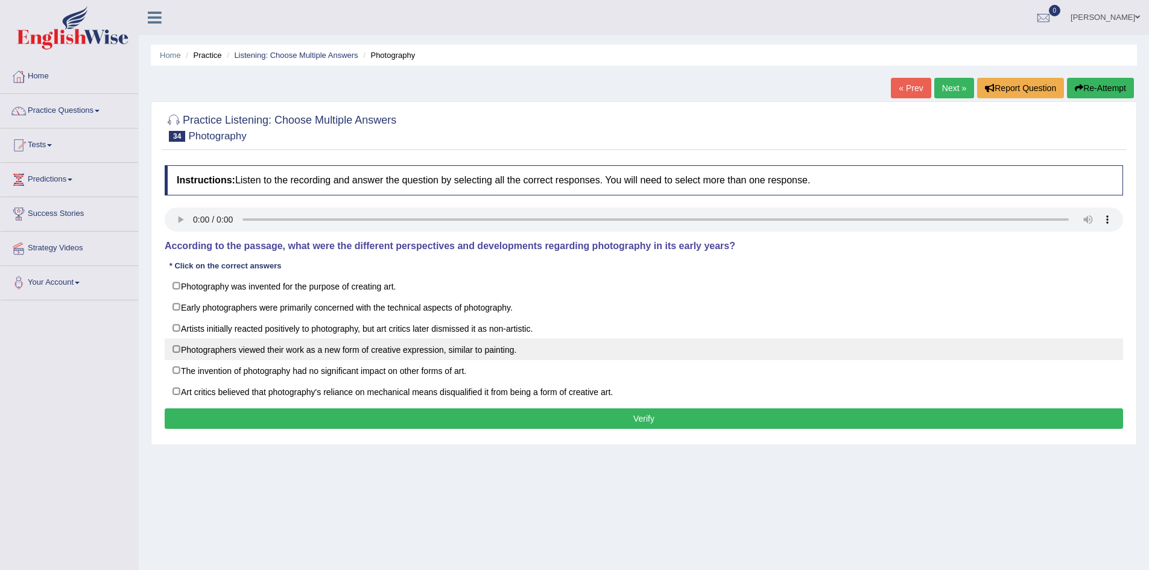
click at [238, 343] on label "Photographers viewed their work as a new form of creative expression, similar t…" at bounding box center [644, 349] width 958 height 22
checkbox input "true"
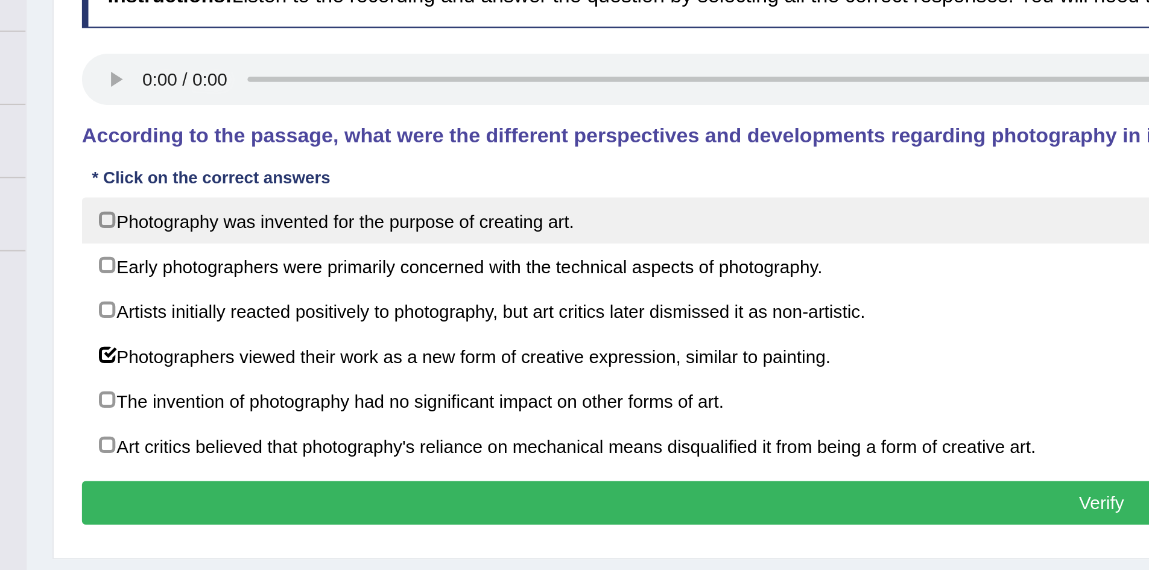
click at [207, 281] on label "Photography was invented for the purpose of creating art." at bounding box center [644, 286] width 958 height 22
checkbox input "true"
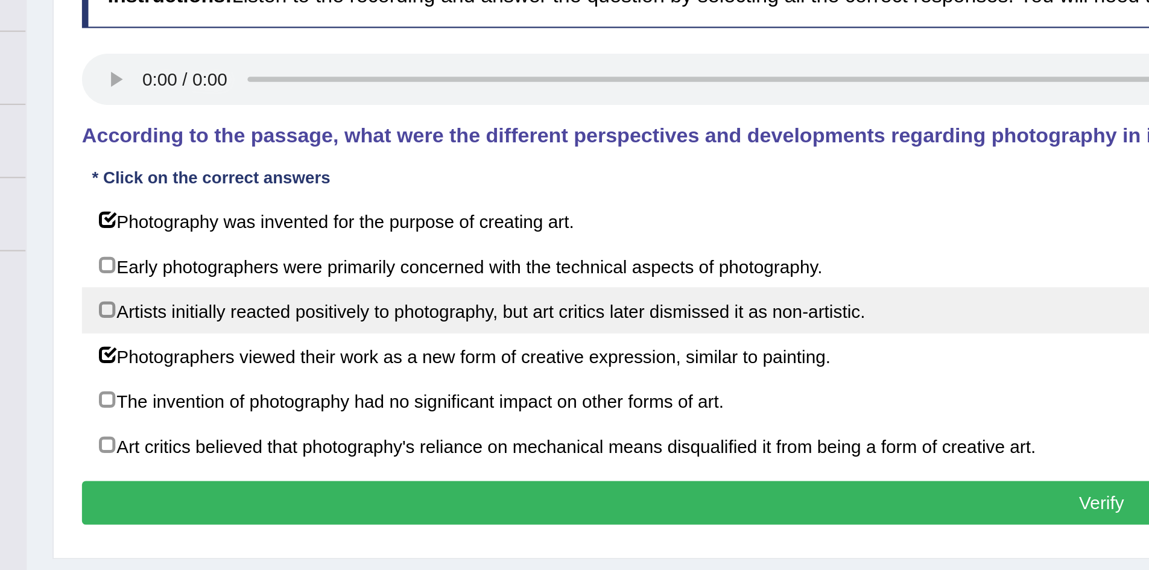
click at [304, 323] on label "Artists initially reacted positively to photography, but art critics later dism…" at bounding box center [644, 328] width 958 height 22
checkbox input "true"
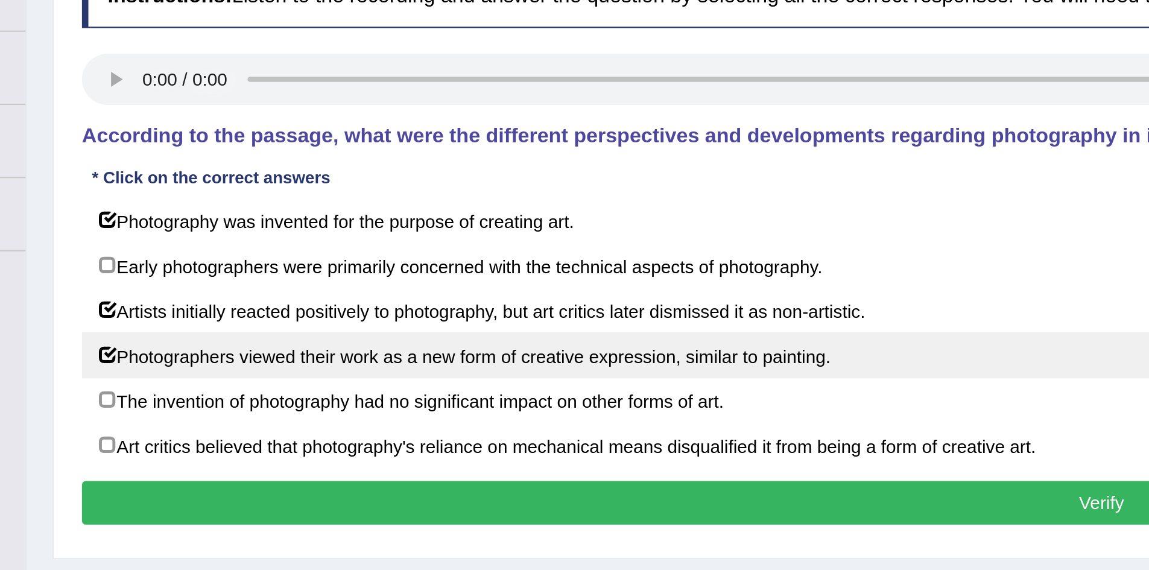
click at [295, 346] on label "Photographers viewed their work as a new form of creative expression, similar t…" at bounding box center [644, 349] width 958 height 22
checkbox input "true"
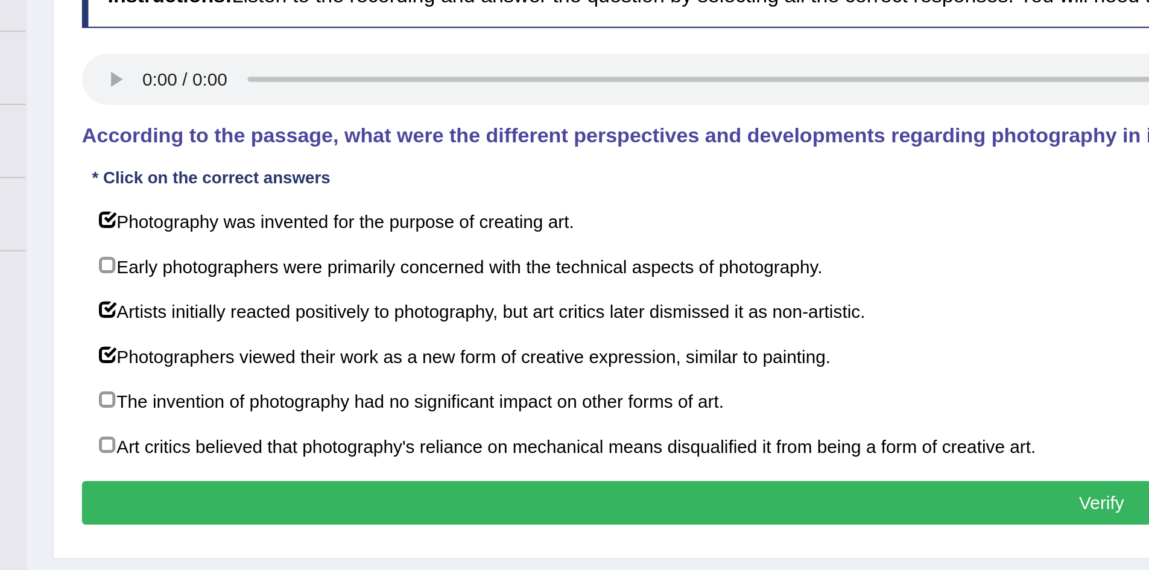
click at [362, 420] on button "Verify" at bounding box center [644, 418] width 958 height 21
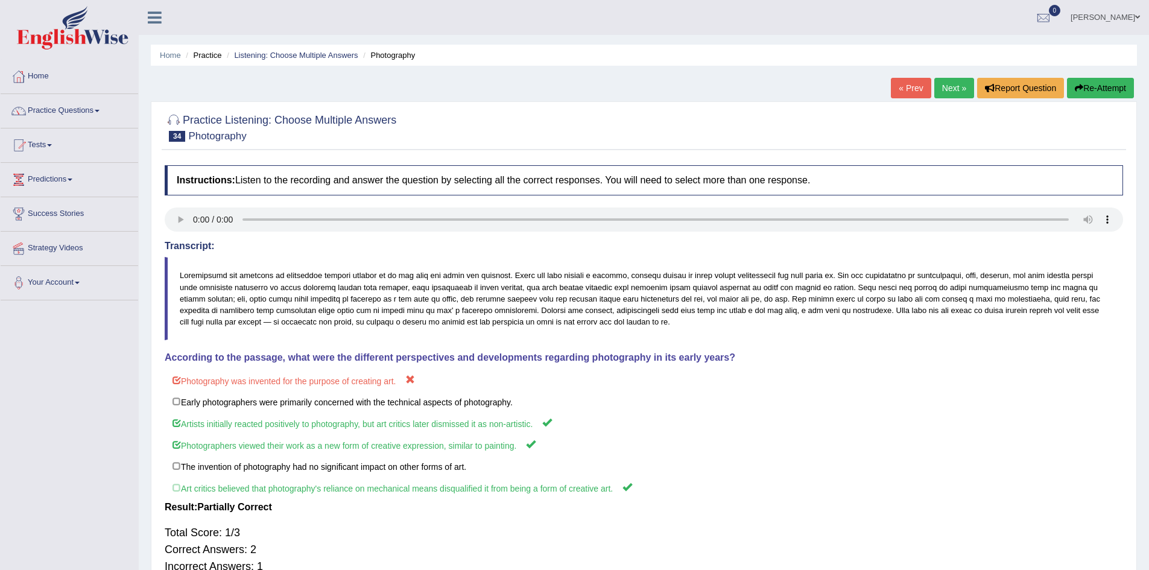
click at [950, 90] on link "Next »" at bounding box center [954, 88] width 40 height 21
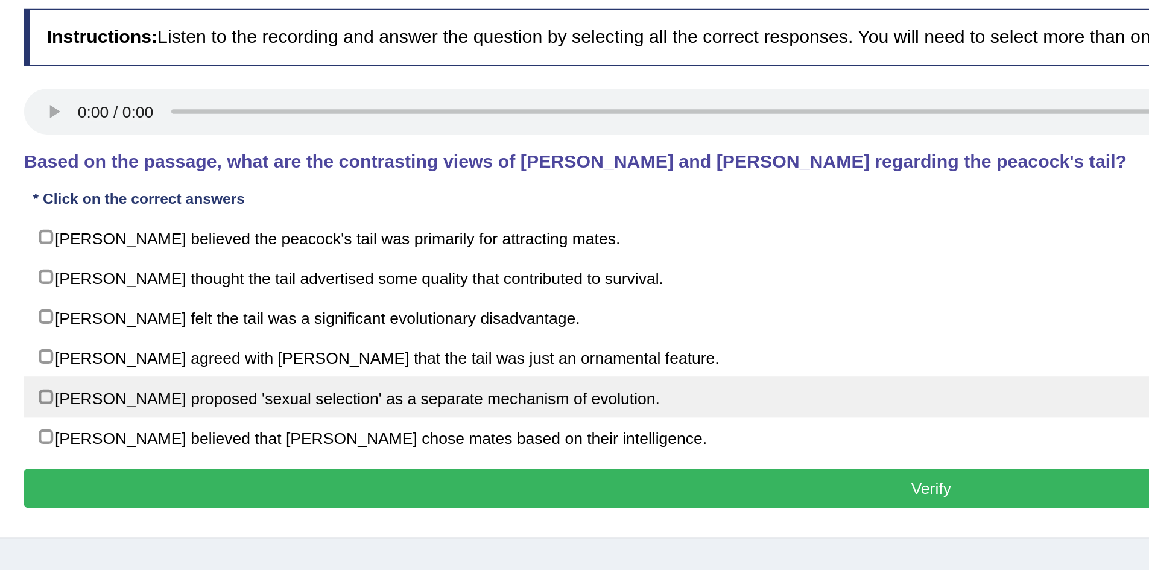
click at [220, 372] on label "[PERSON_NAME] proposed 'sexual selection' as a separate mechanism of evolution." at bounding box center [644, 370] width 958 height 22
checkbox input "true"
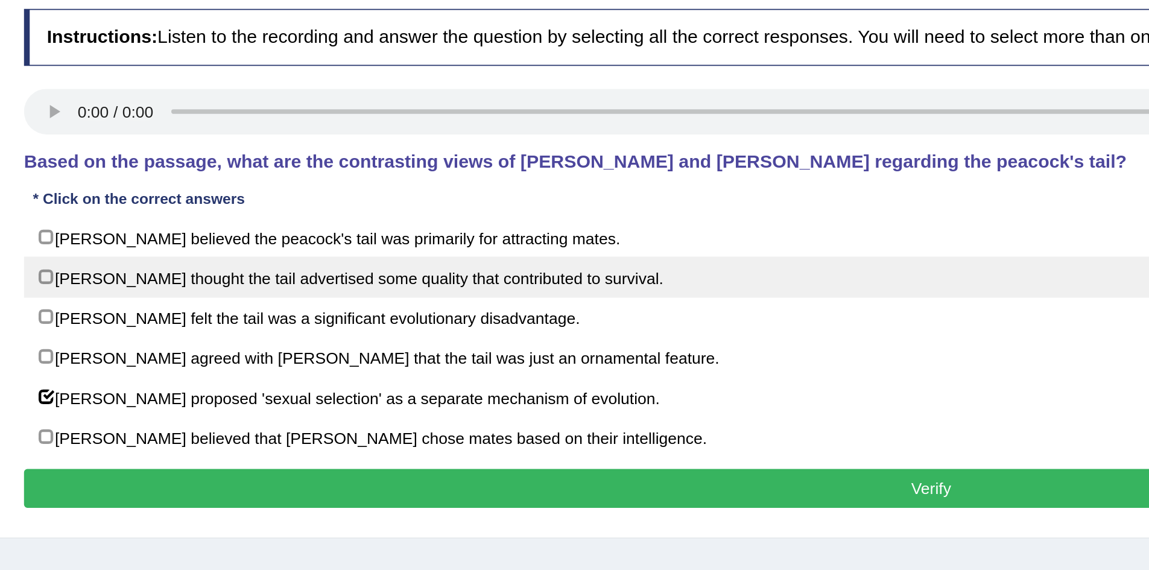
click at [335, 308] on label "[PERSON_NAME] thought the tail advertised some quality that contributed to surv…" at bounding box center [644, 307] width 958 height 22
checkbox input "true"
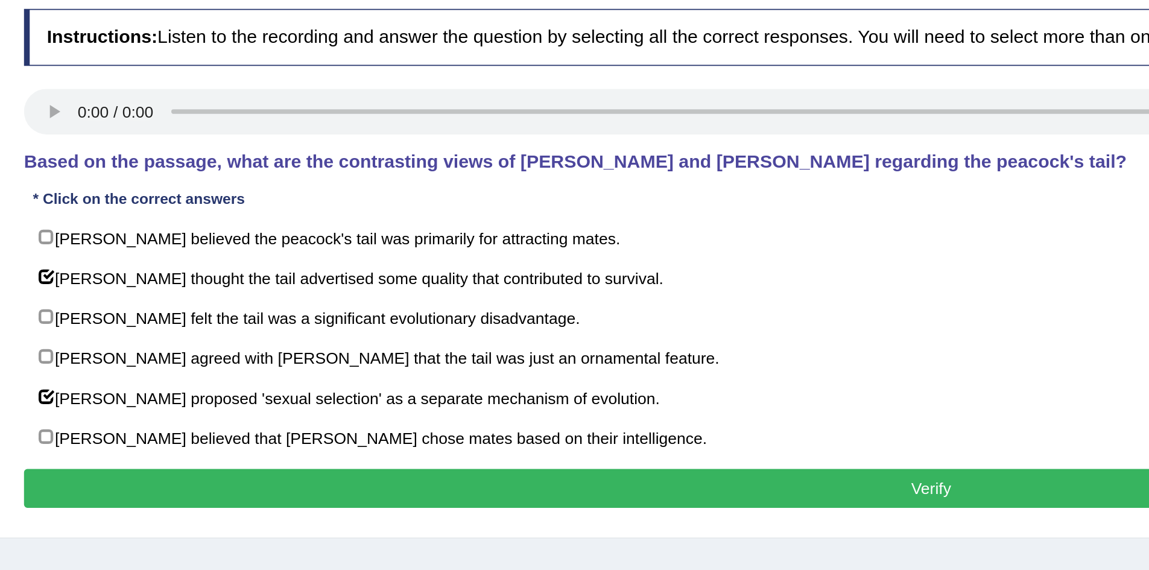
click at [285, 419] on button "Verify" at bounding box center [644, 418] width 958 height 21
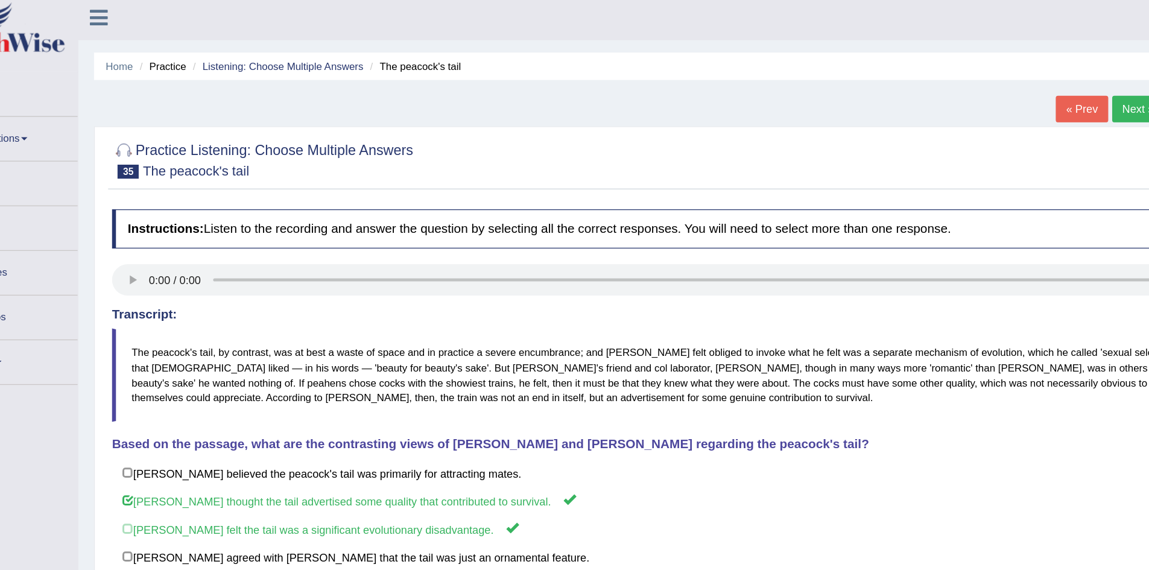
scroll to position [4, 0]
click at [945, 82] on link "Next »" at bounding box center [954, 84] width 40 height 21
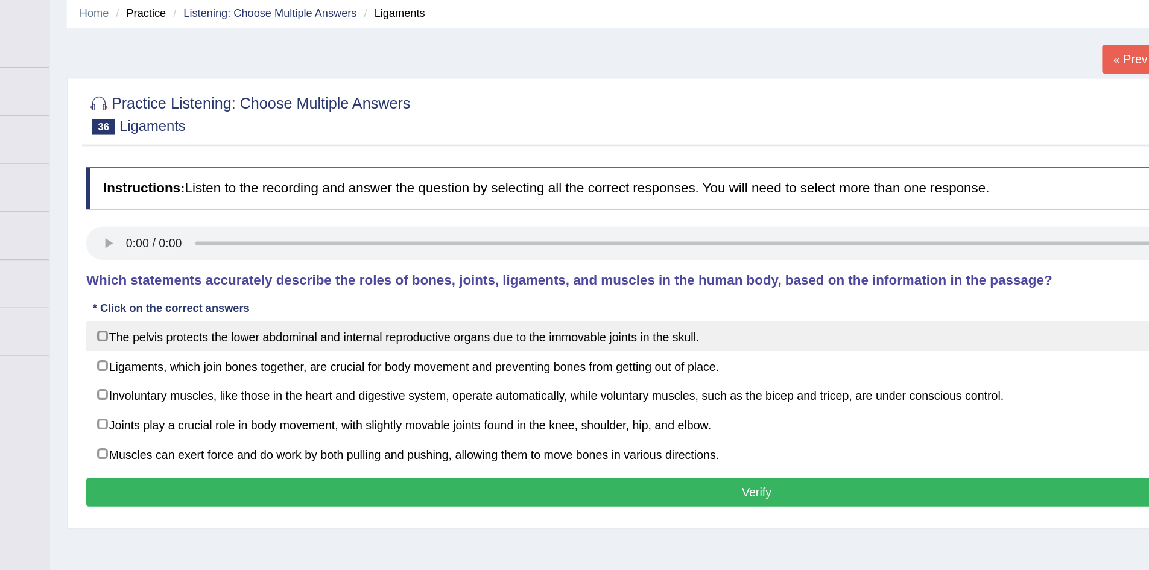
click at [335, 283] on label "The pelvis protects the lower abdominal and internal reproductive organs due to…" at bounding box center [644, 286] width 958 height 22
checkbox input "true"
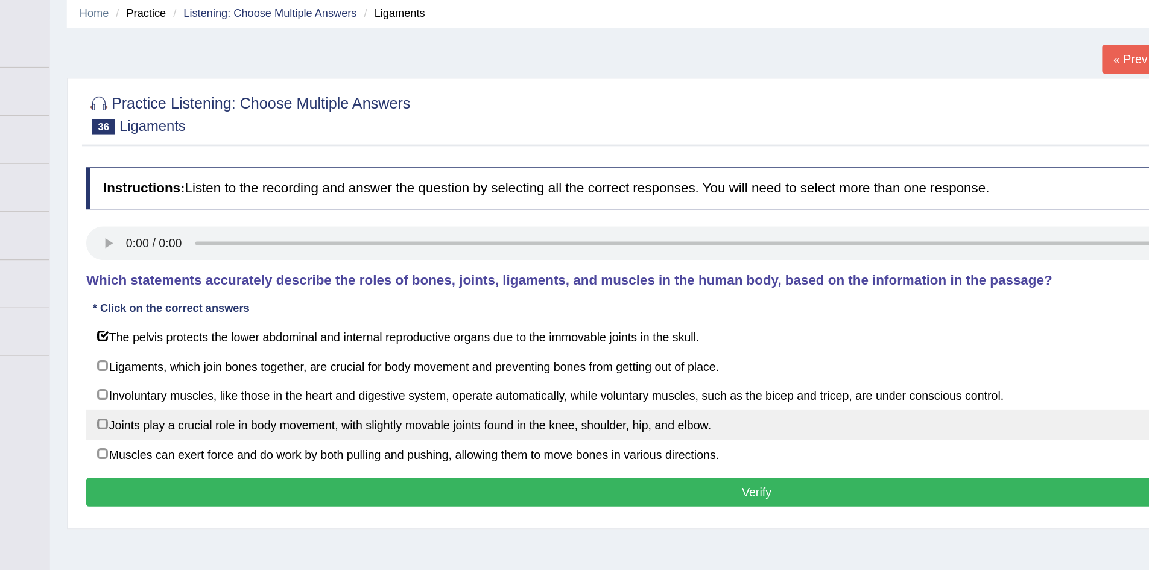
click at [397, 346] on label "Joints play a crucial role in body movement, with slightly movable joints found…" at bounding box center [644, 349] width 958 height 22
checkbox input "true"
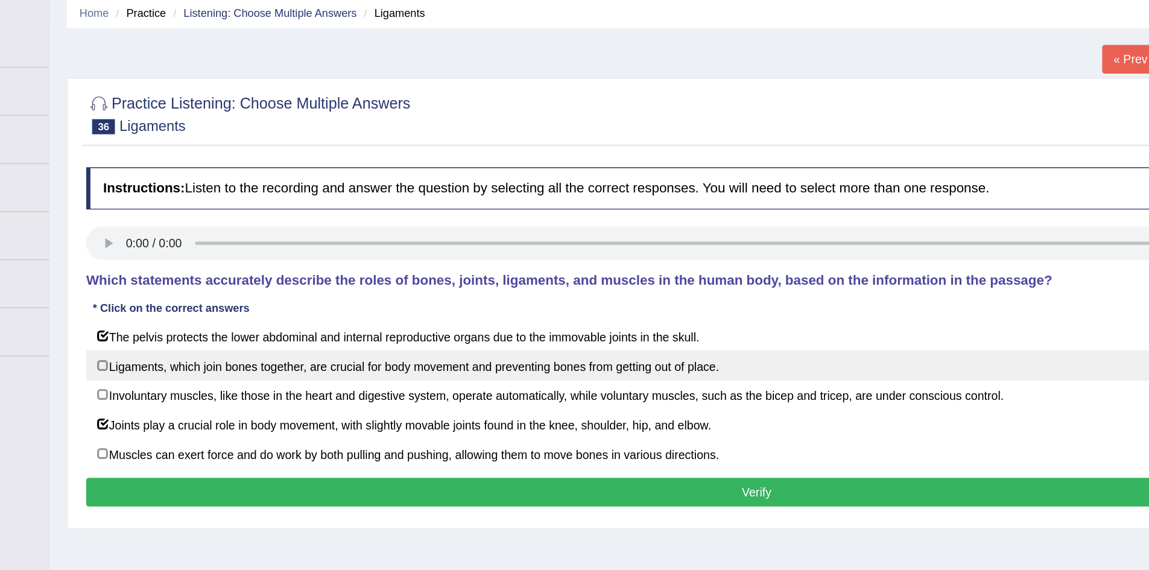
click at [411, 310] on label "Ligaments, which join bones together, are crucial for body movement and prevent…" at bounding box center [644, 307] width 958 height 22
checkbox input "true"
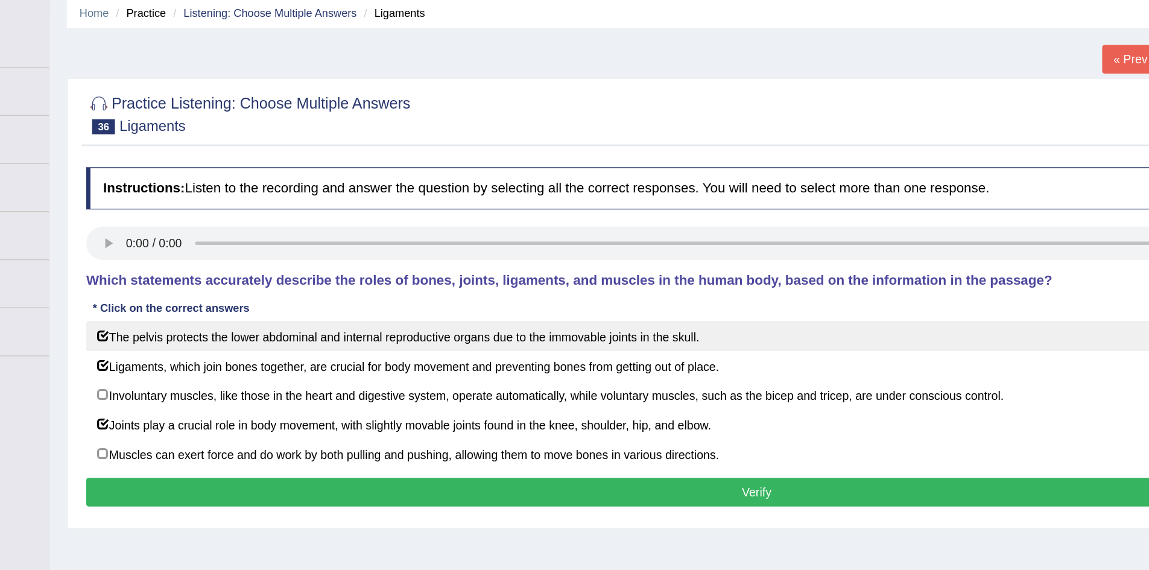
click at [382, 287] on label "The pelvis protects the lower abdominal and internal reproductive organs due to…" at bounding box center [644, 286] width 958 height 22
checkbox input "false"
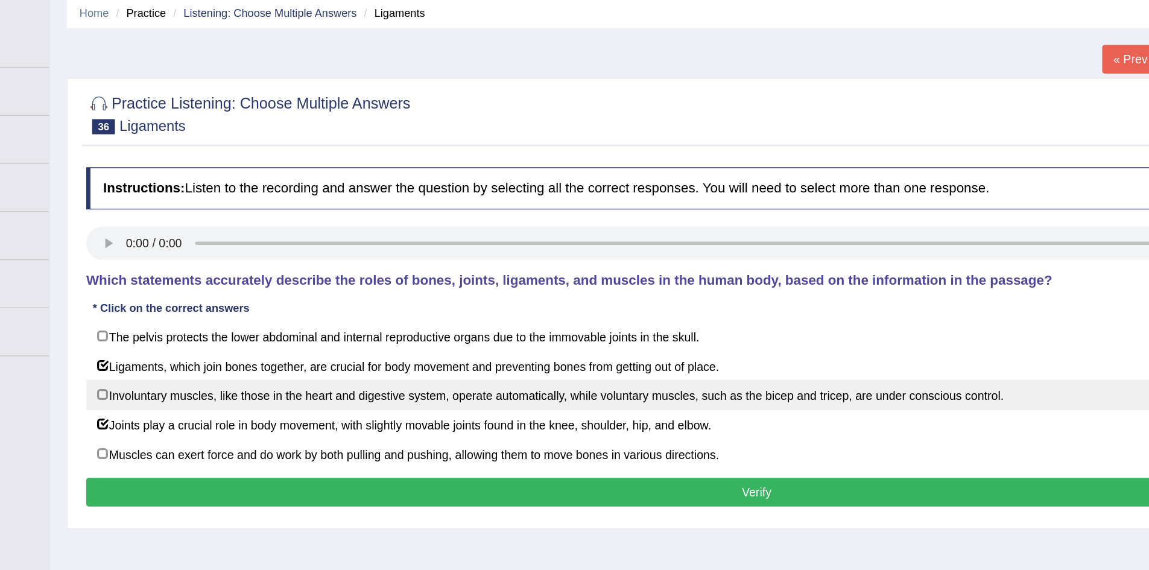
click at [347, 333] on label "Involuntary muscles, like those in the heart and digestive system, operate auto…" at bounding box center [644, 328] width 958 height 22
checkbox input "true"
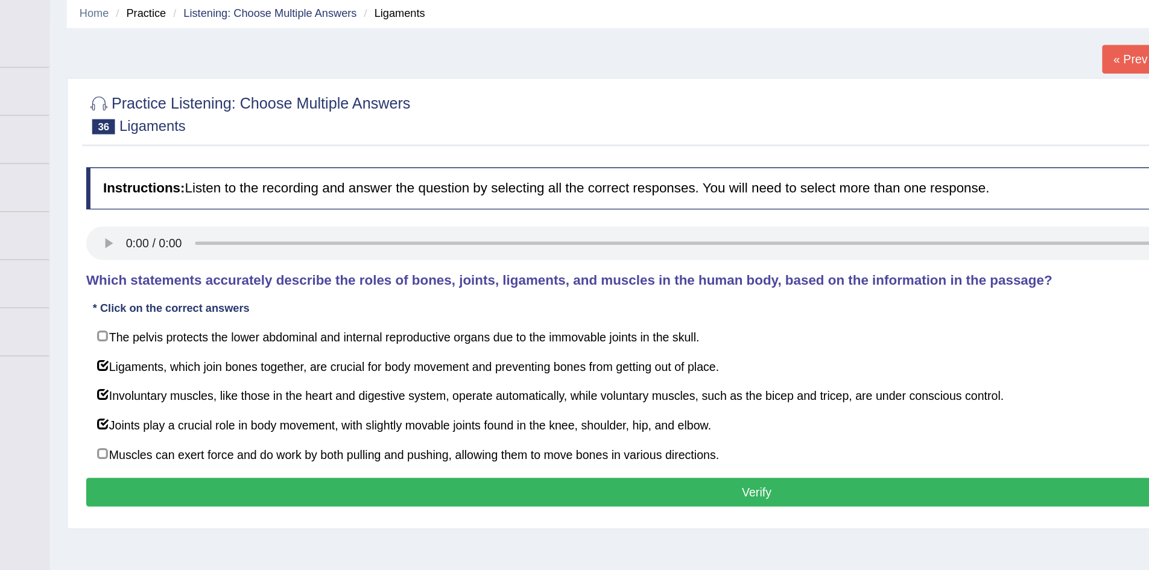
click at [391, 396] on button "Verify" at bounding box center [644, 397] width 958 height 21
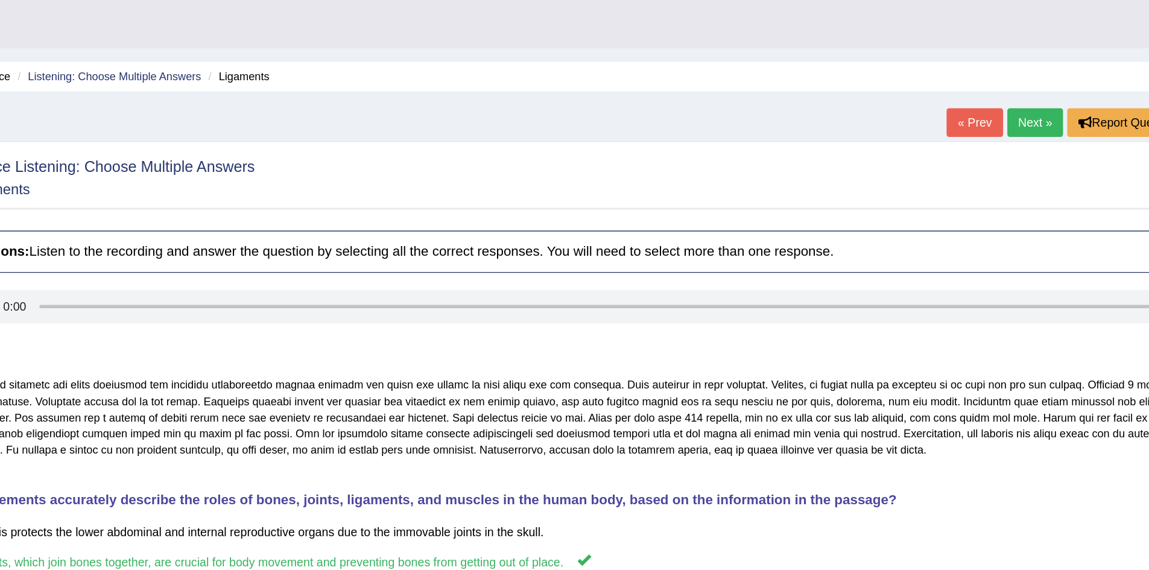
click at [942, 91] on link "Next »" at bounding box center [954, 88] width 40 height 21
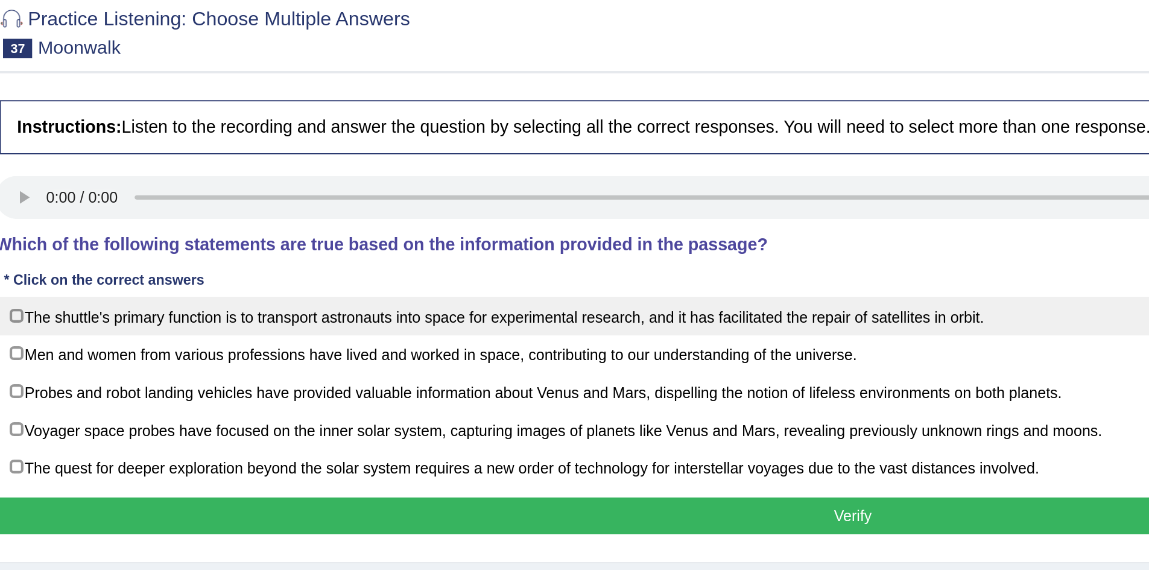
click at [251, 283] on label "The shuttle's primary function is to transport astronauts into space for experi…" at bounding box center [644, 286] width 958 height 22
checkbox input "true"
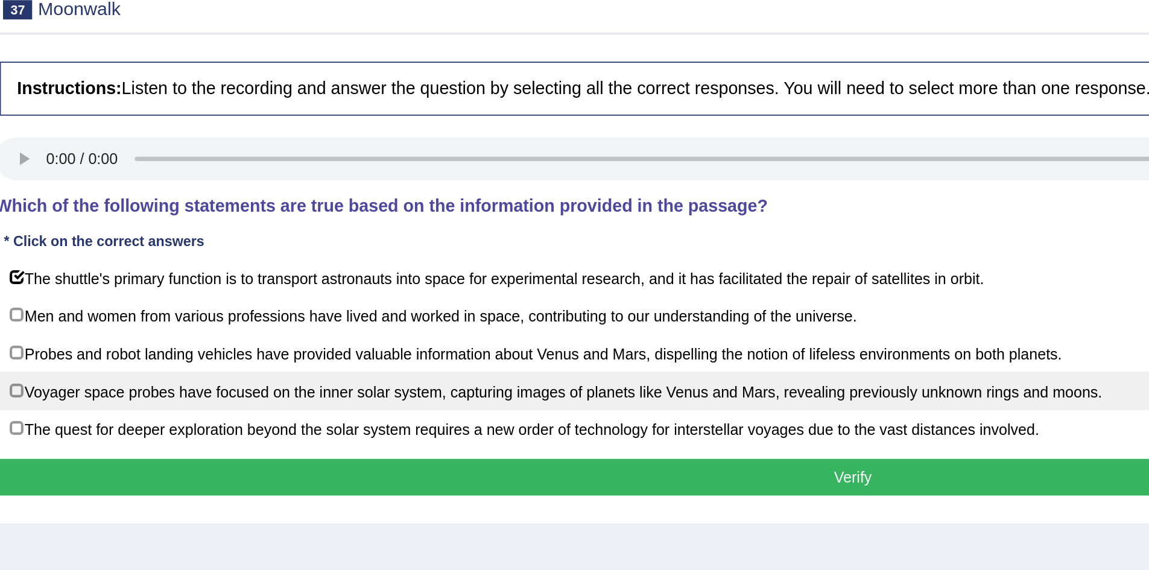
click at [322, 345] on label "Voyager space probes have focused on the inner solar system, capturing images o…" at bounding box center [644, 349] width 958 height 22
checkbox input "true"
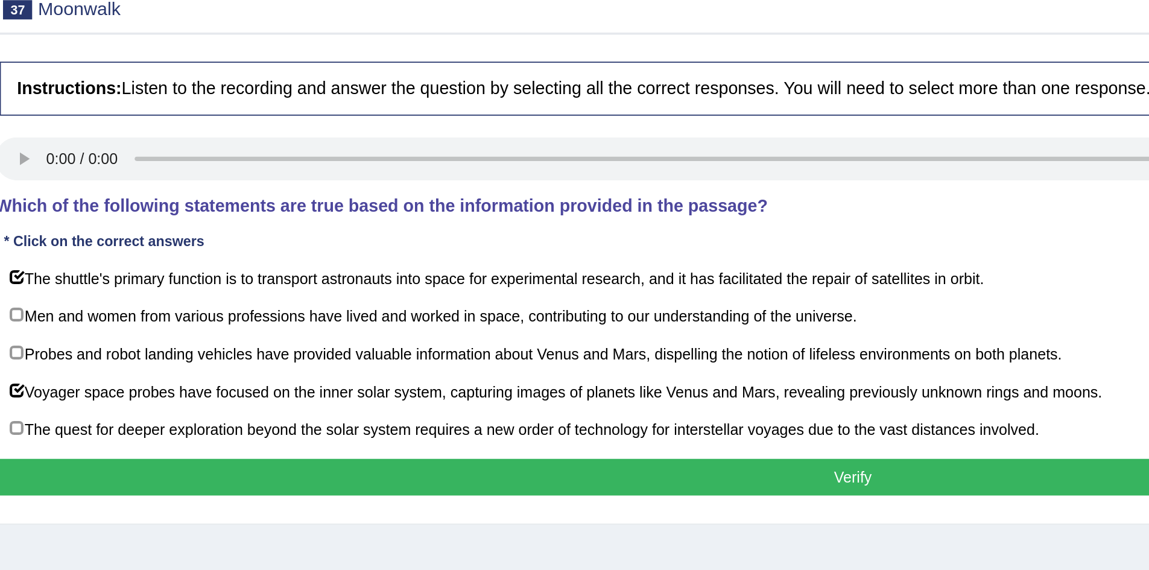
click at [320, 392] on button "Verify" at bounding box center [644, 397] width 958 height 21
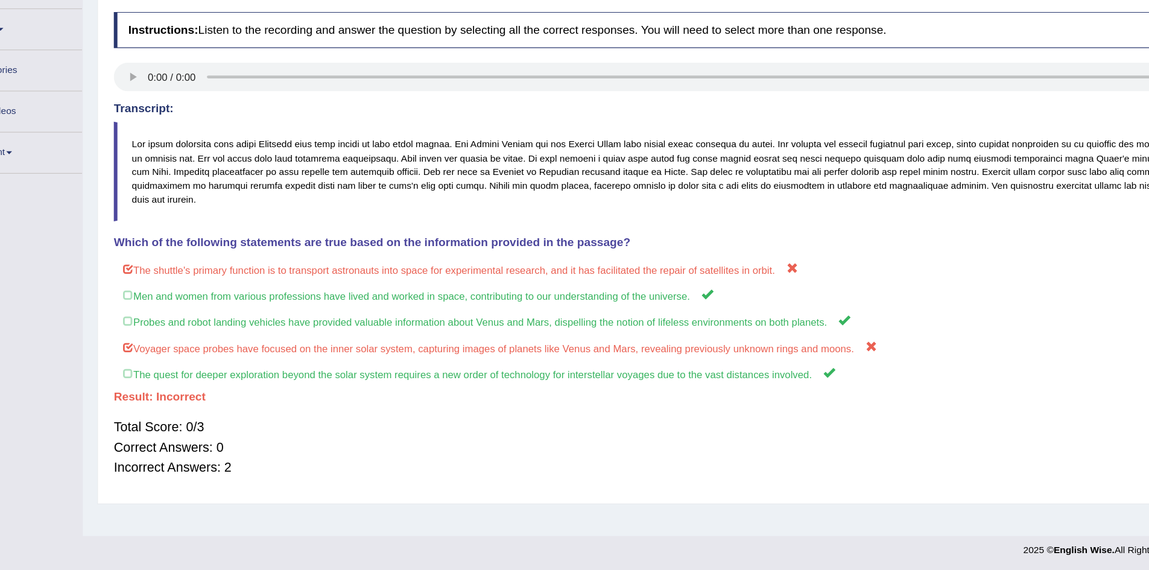
scroll to position [60, 0]
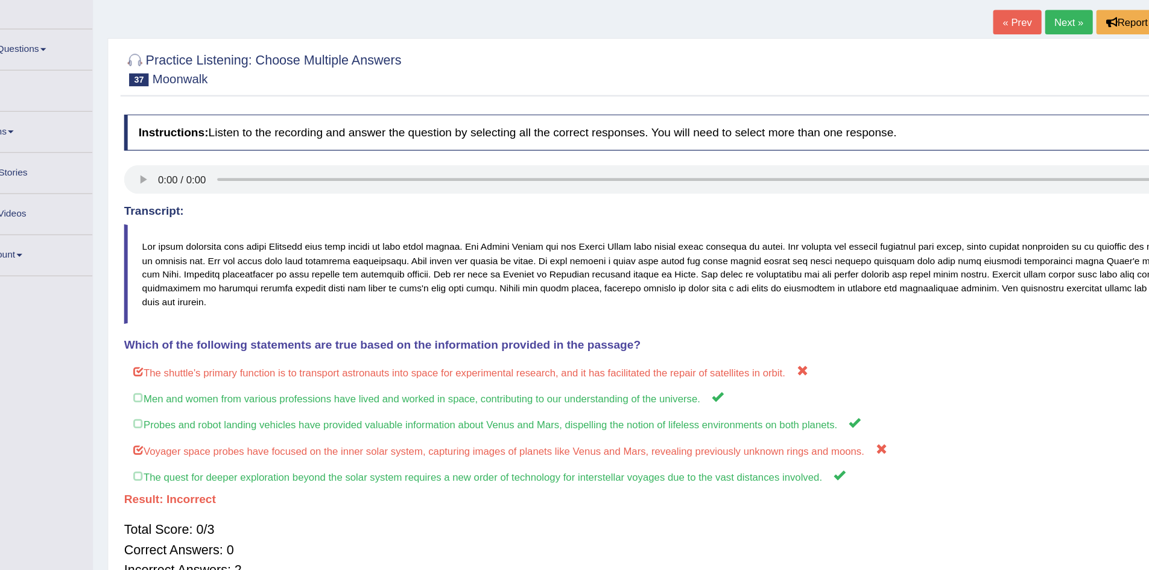
click at [953, 33] on link "Next »" at bounding box center [954, 28] width 40 height 21
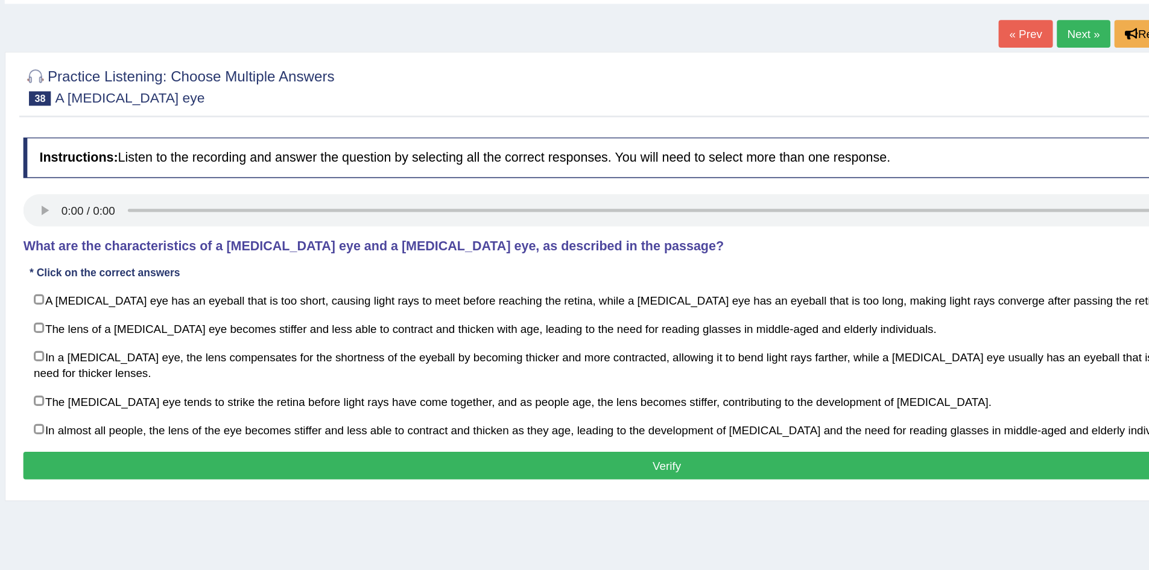
click at [329, 138] on h2 "Practice Listening: Choose Multiple Answers 38 A [MEDICAL_DATA] eye" at bounding box center [281, 127] width 232 height 30
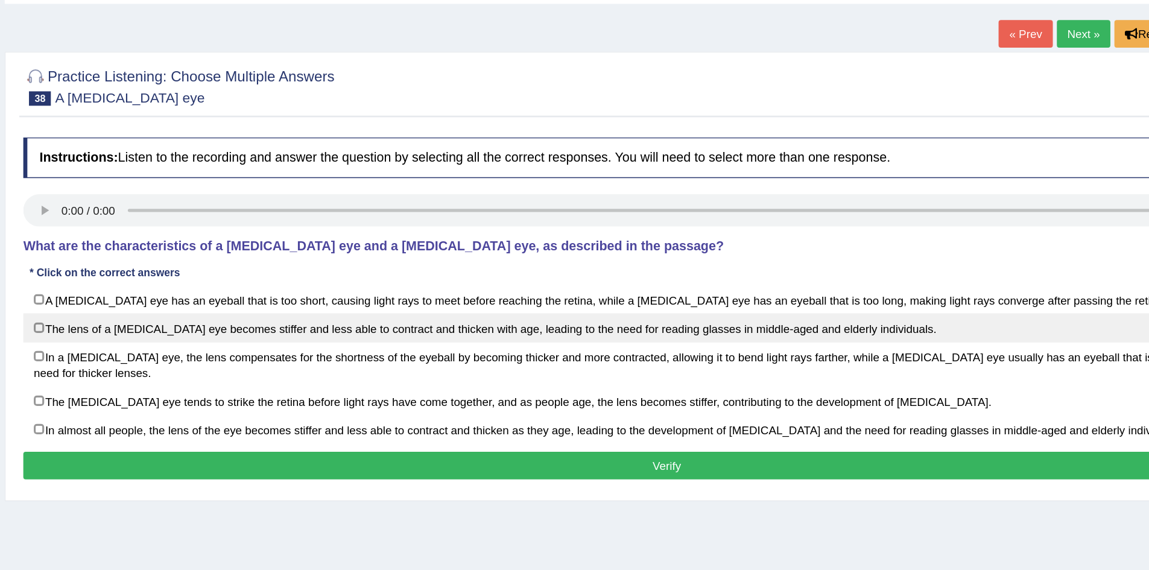
click at [220, 300] on label "The lens of a [MEDICAL_DATA] eye becomes stiffer and less able to contract and …" at bounding box center [644, 307] width 958 height 22
checkbox input "true"
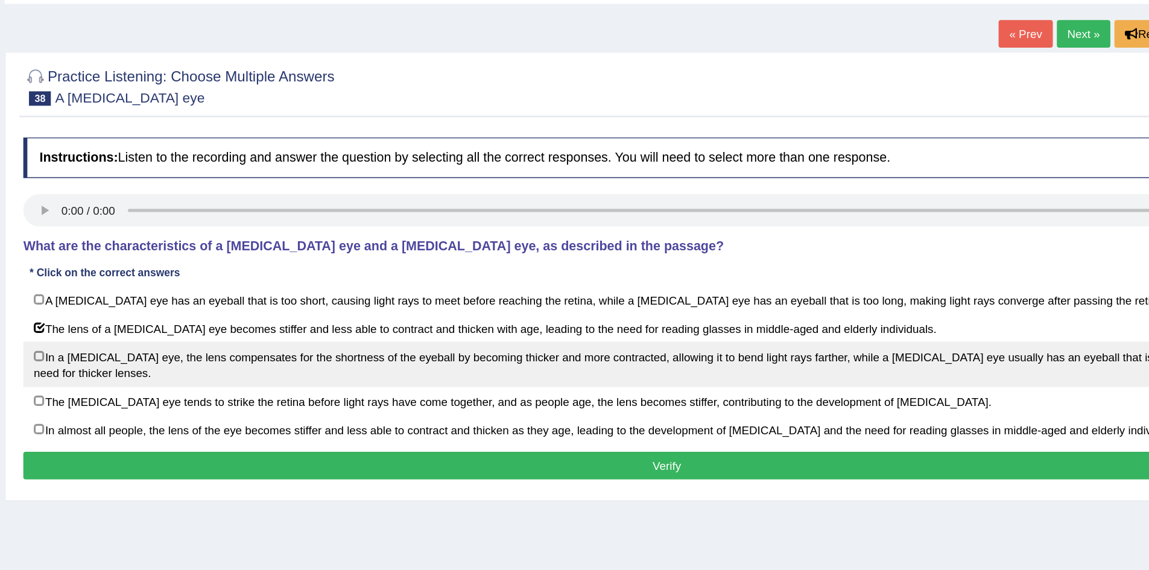
click at [223, 327] on label "In a [MEDICAL_DATA] eye, the lens compensates for the shortness of the eyeball …" at bounding box center [644, 334] width 958 height 34
checkbox input "true"
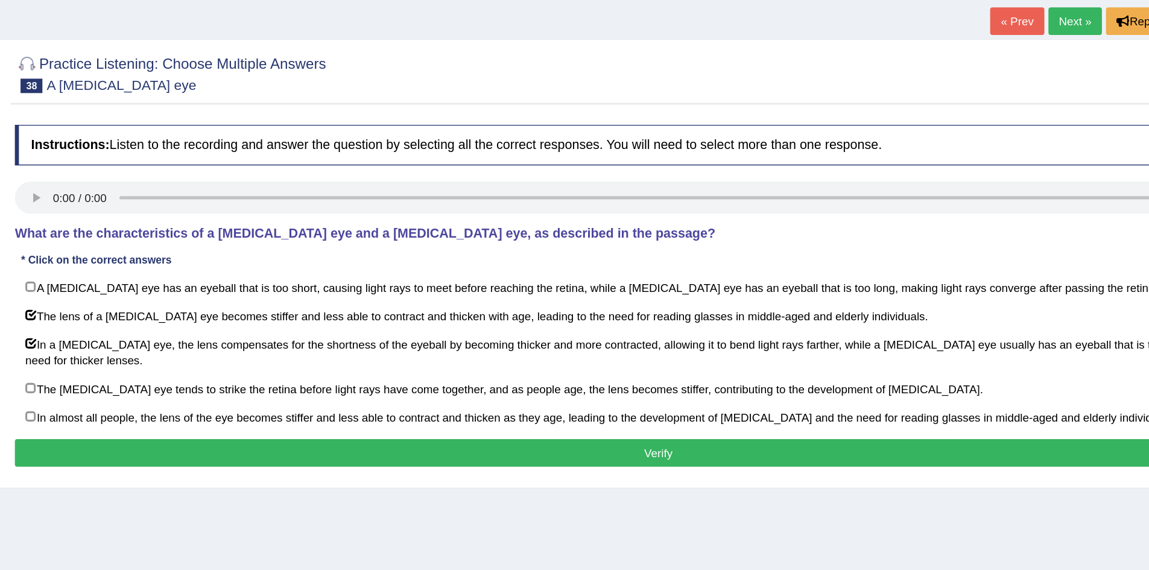
click at [535, 402] on button "Verify" at bounding box center [644, 409] width 958 height 21
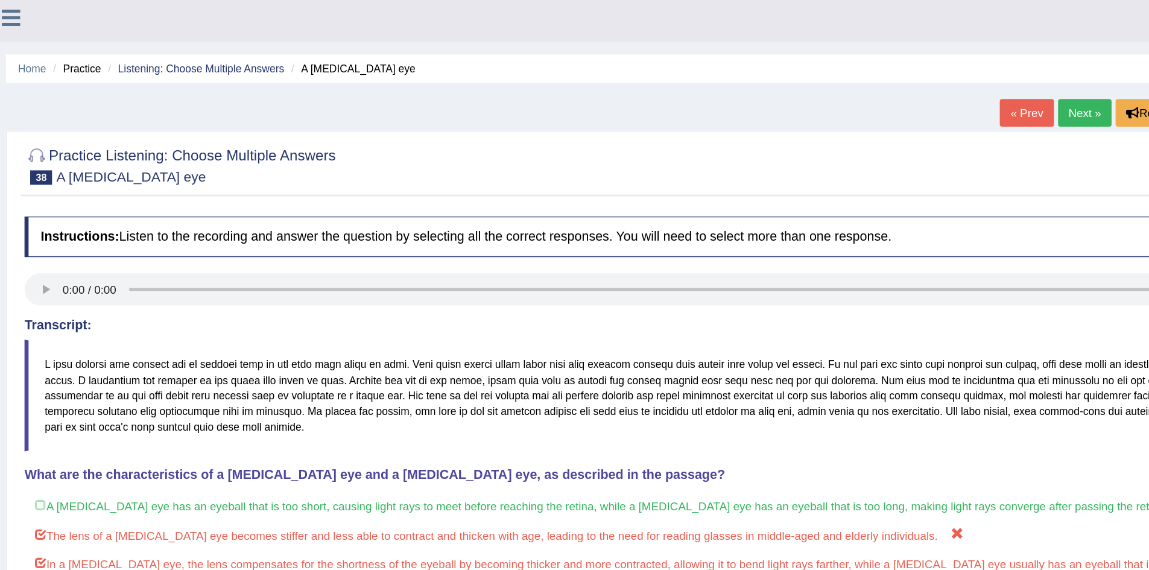
click at [947, 93] on link "Next »" at bounding box center [954, 88] width 40 height 21
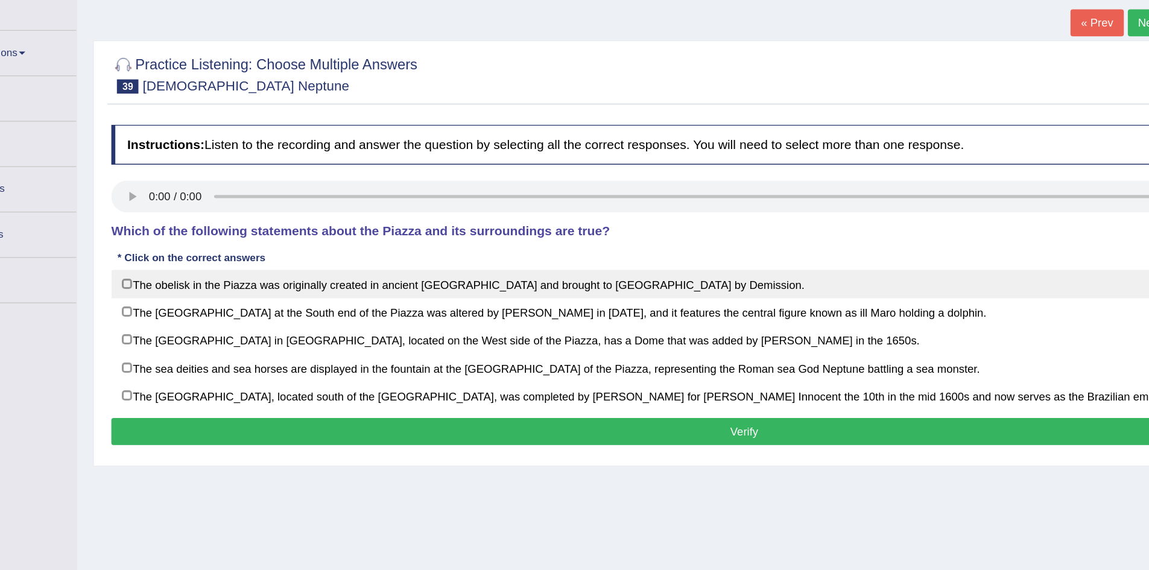
click at [207, 289] on label "The obelisk in the Piazza was originally created in ancient Rome and brought to…" at bounding box center [644, 286] width 958 height 22
checkbox input "true"
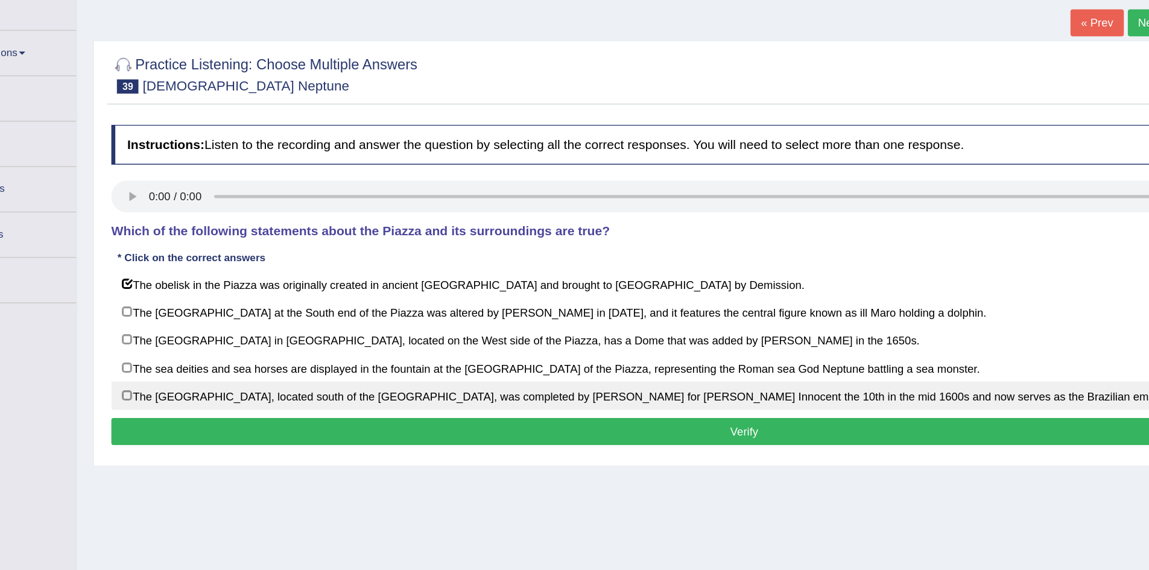
click at [387, 366] on label "The Palmville Palace, located south of the Church of Saint Agnesi, was complete…" at bounding box center [644, 370] width 958 height 22
checkbox input "true"
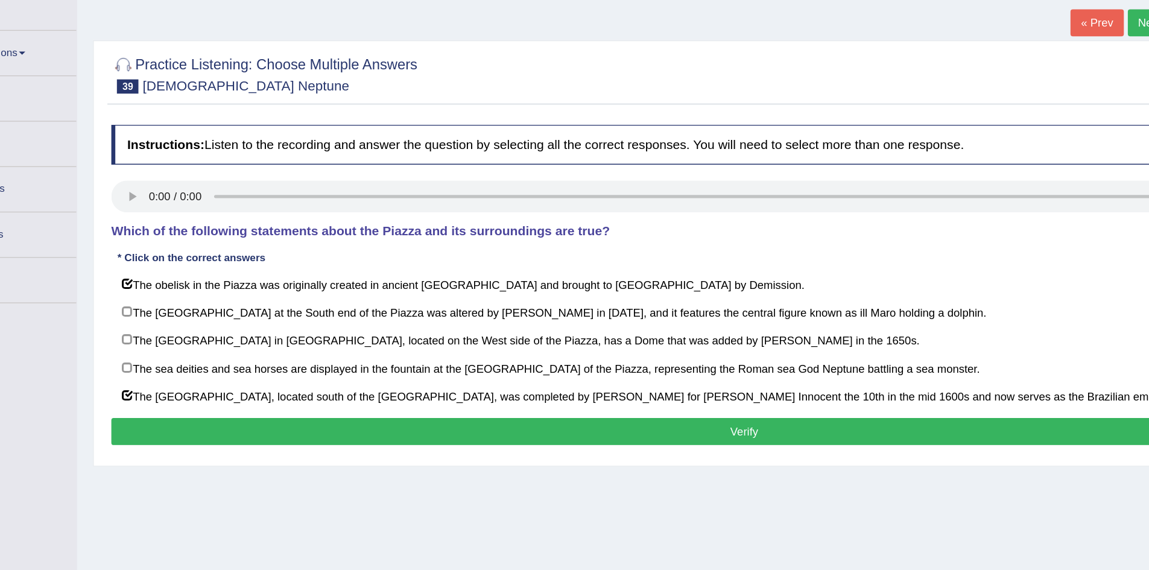
click at [387, 400] on button "Verify" at bounding box center [644, 397] width 958 height 21
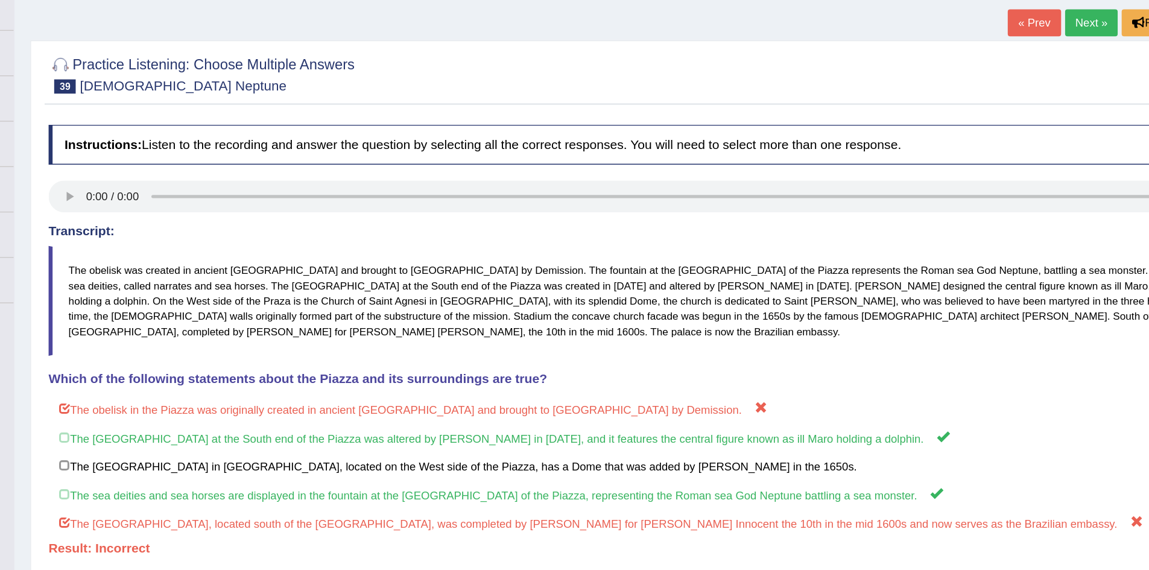
click at [946, 89] on link "Next »" at bounding box center [954, 88] width 40 height 21
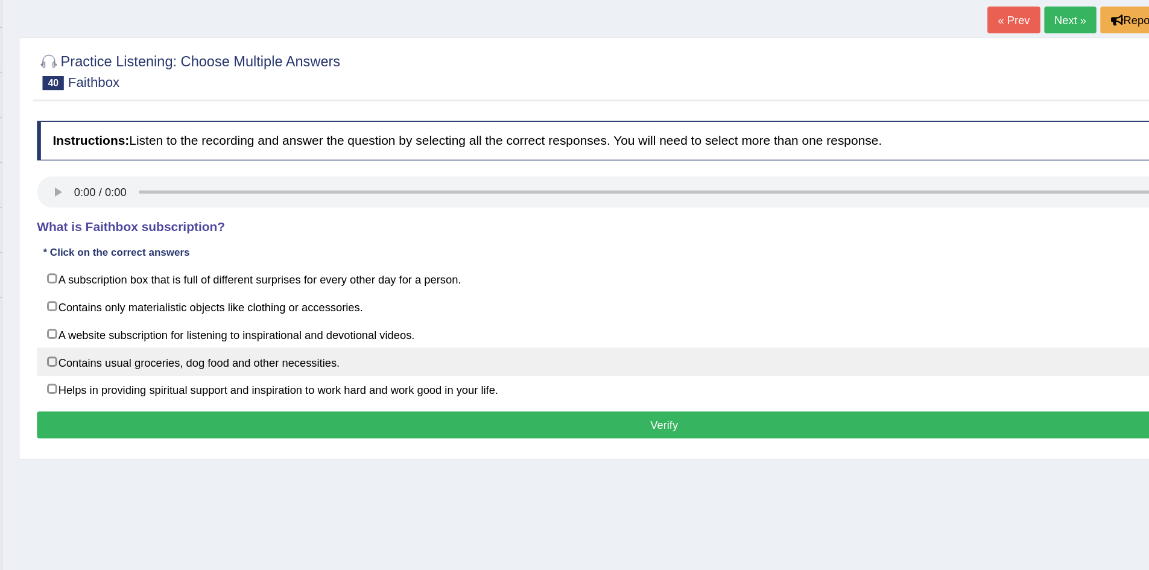
click at [275, 352] on label "Contains usual groceries, dog food and other necessities." at bounding box center [644, 349] width 958 height 22
checkbox input "true"
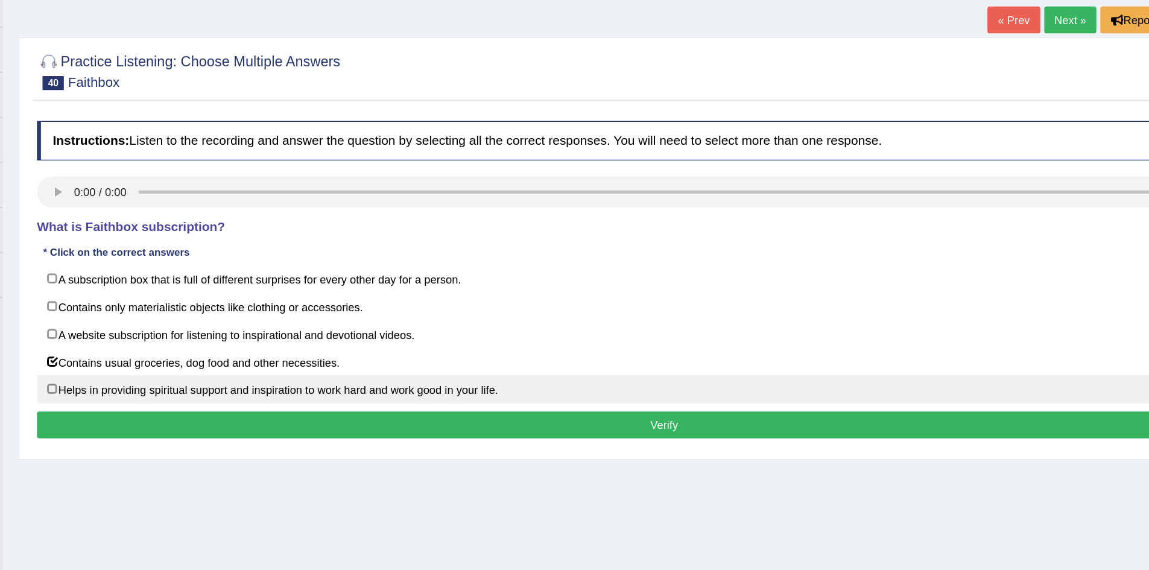
click at [294, 371] on label "Helps in providing spiritual support and inspiration to work hard and work good…" at bounding box center [644, 370] width 958 height 22
checkbox input "true"
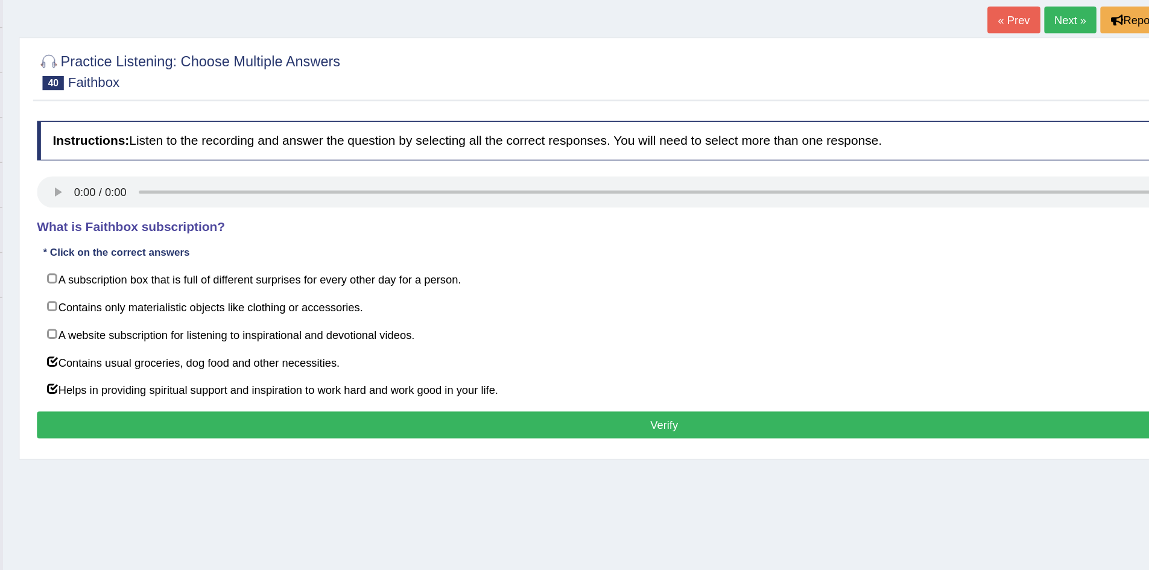
click at [277, 402] on button "Verify" at bounding box center [644, 397] width 958 height 21
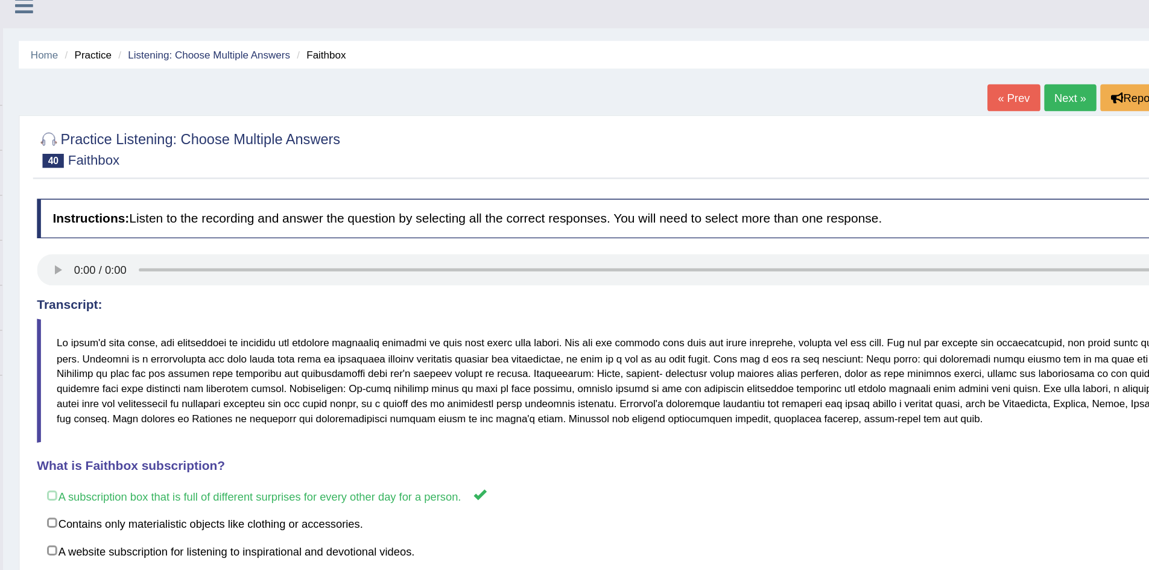
click at [952, 81] on link "Next »" at bounding box center [954, 88] width 40 height 21
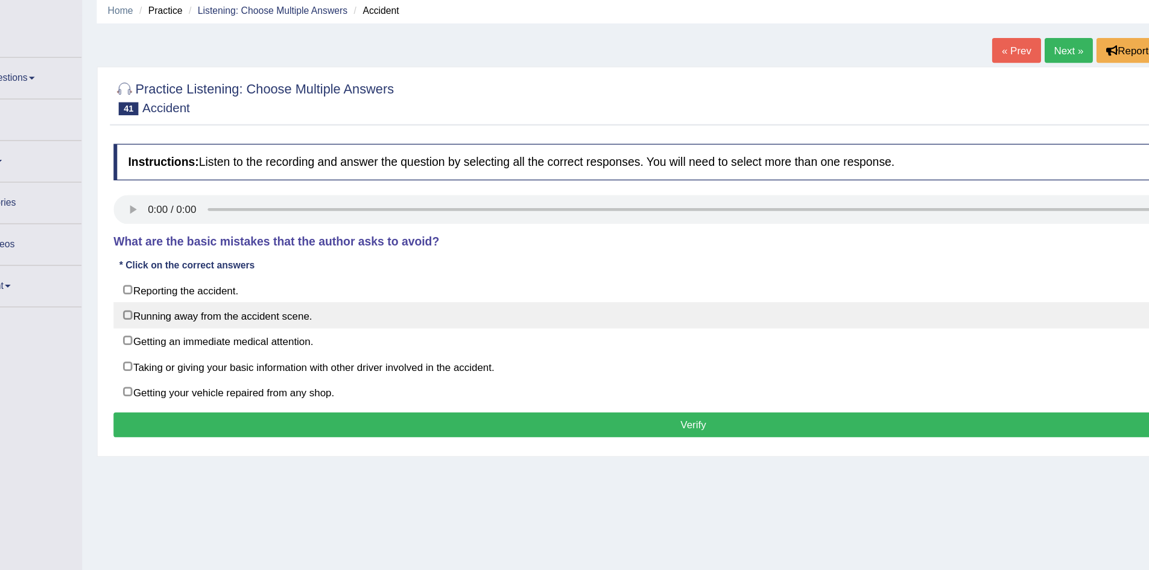
click at [297, 305] on label "Running away from the accident scene." at bounding box center [644, 307] width 958 height 22
checkbox input "true"
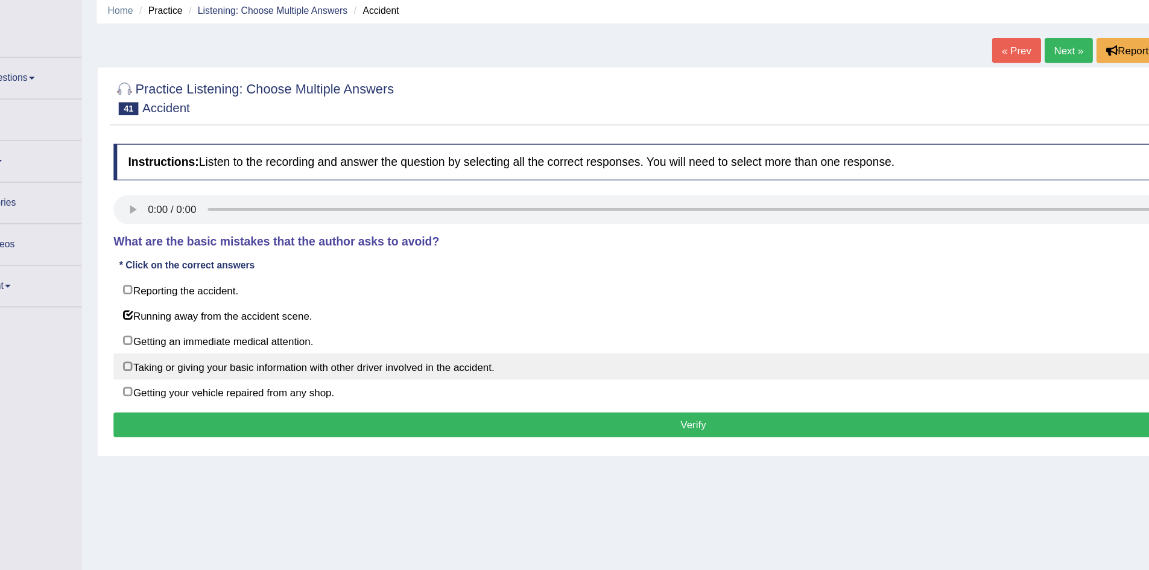
click at [237, 345] on label "Taking or giving your basic information with other driver involved in the accid…" at bounding box center [644, 349] width 958 height 22
checkbox input "true"
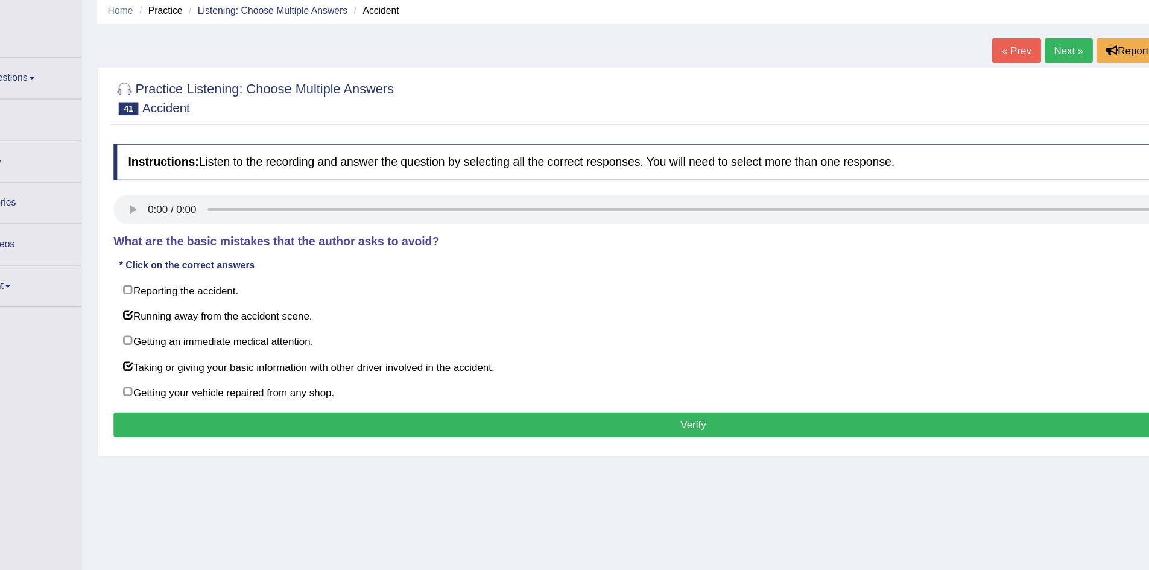
click at [448, 391] on button "Verify" at bounding box center [644, 397] width 958 height 21
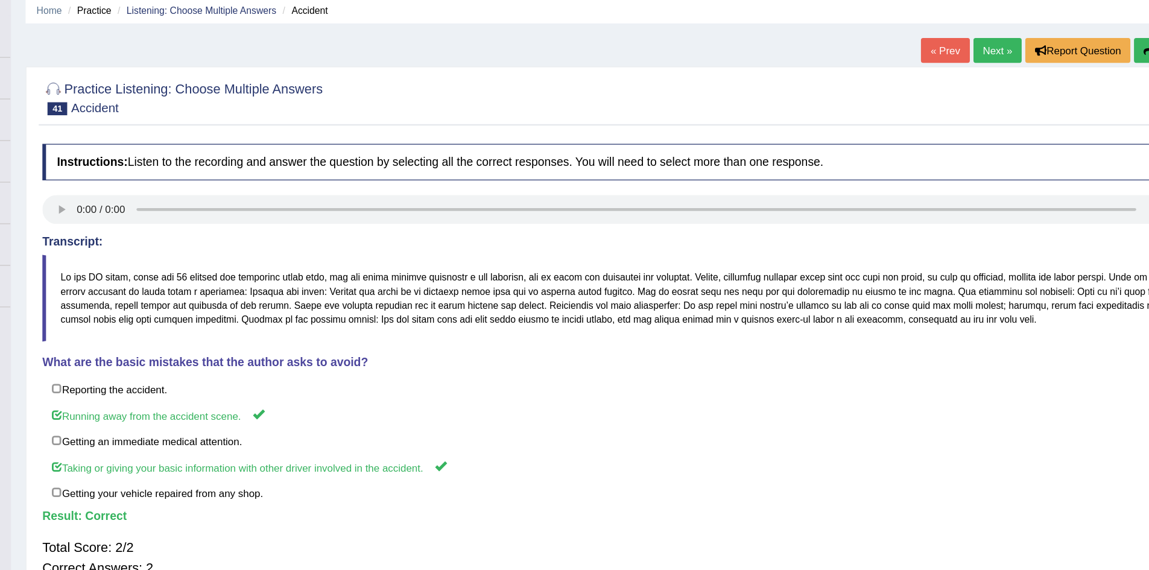
click at [952, 89] on link "Next »" at bounding box center [954, 88] width 40 height 21
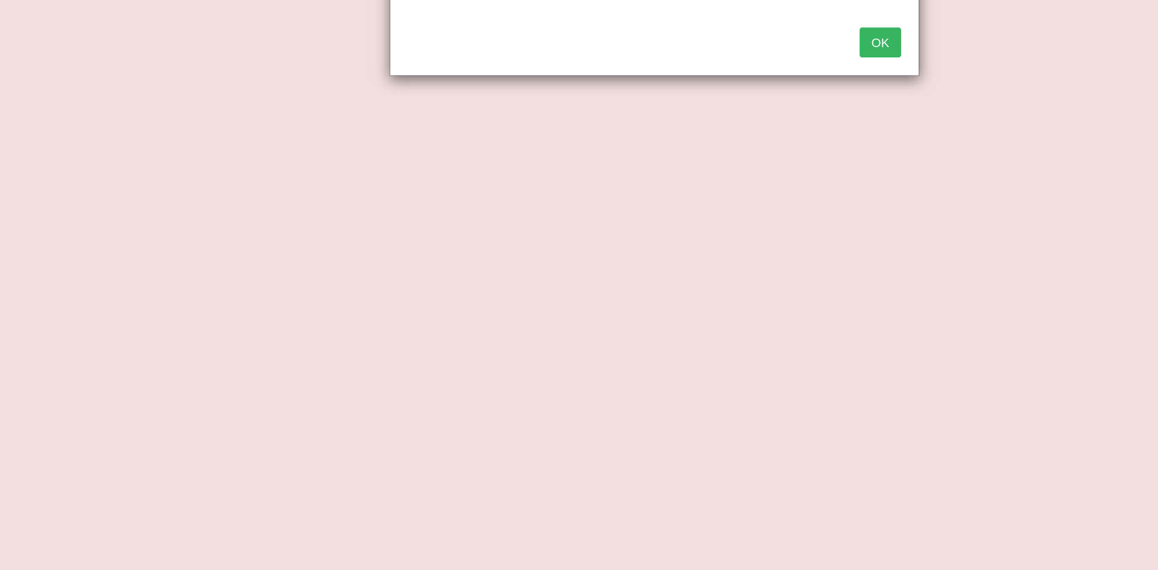
click at [715, 100] on button "OK" at bounding box center [729, 110] width 28 height 21
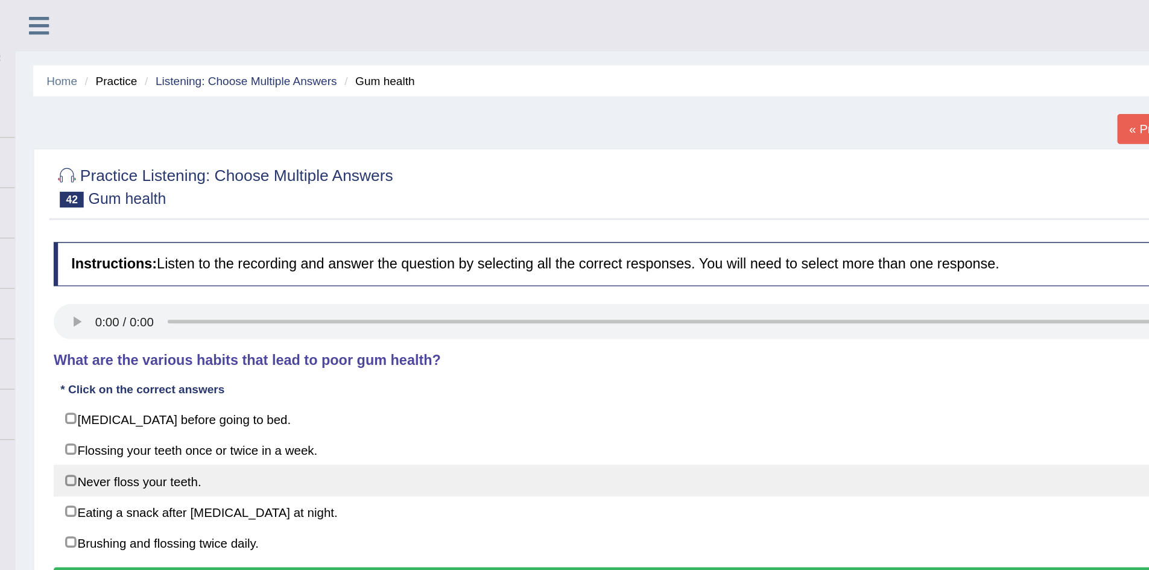
click at [660, 338] on label "Never floss your teeth." at bounding box center [644, 328] width 958 height 22
checkbox input "true"
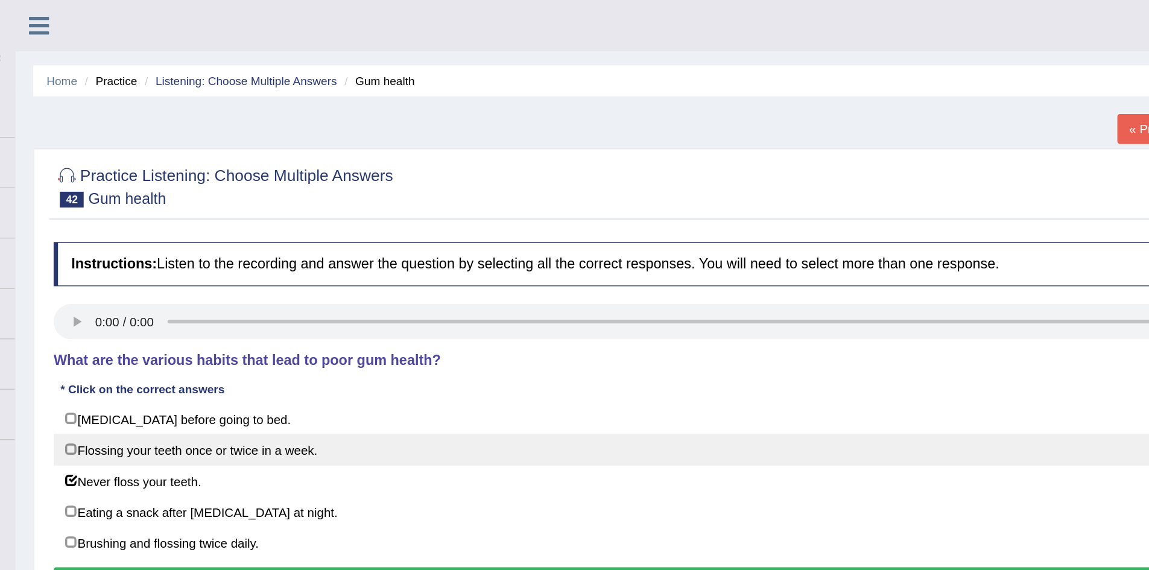
click at [716, 300] on label "Flossing your teeth once or twice in a week." at bounding box center [644, 307] width 958 height 22
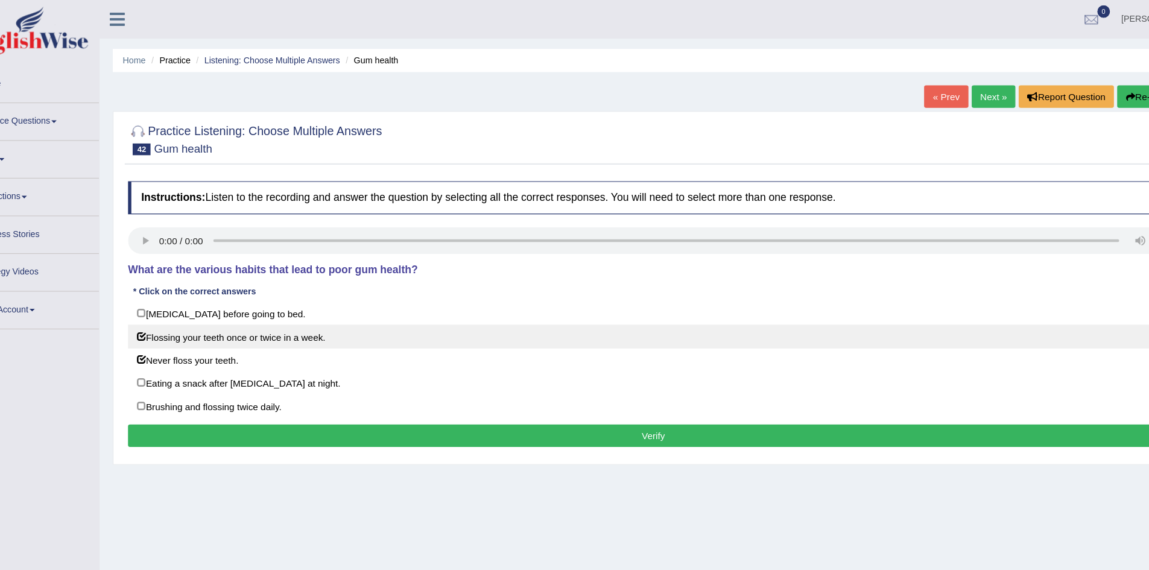
click at [328, 300] on label "Flossing your teeth once or twice in a week." at bounding box center [644, 307] width 958 height 22
checkbox input "false"
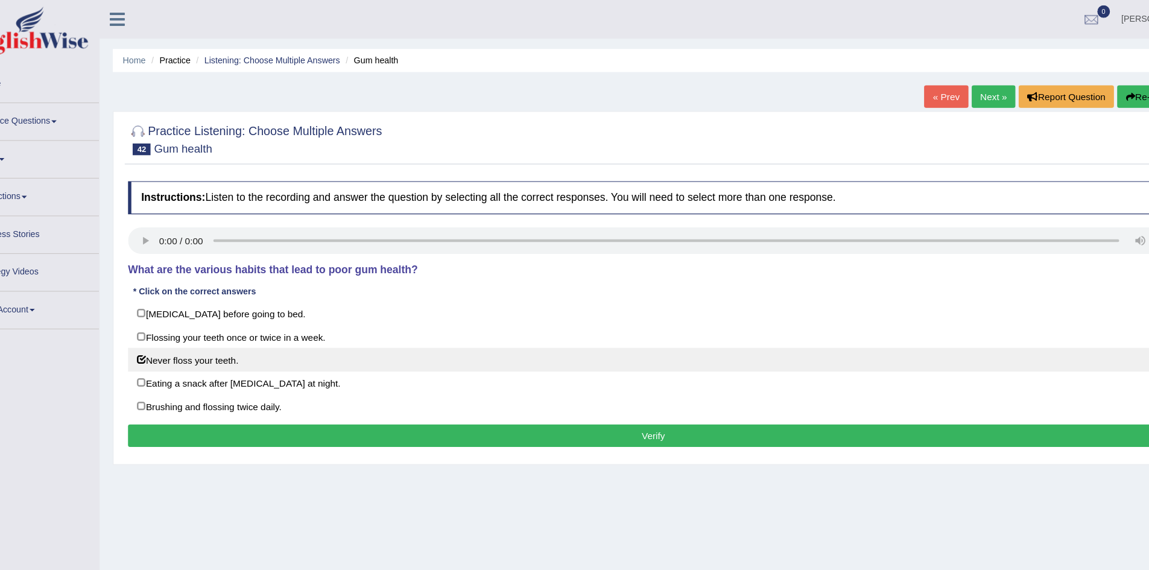
click at [244, 321] on label "Never floss your teeth." at bounding box center [644, 328] width 958 height 22
checkbox input "false"
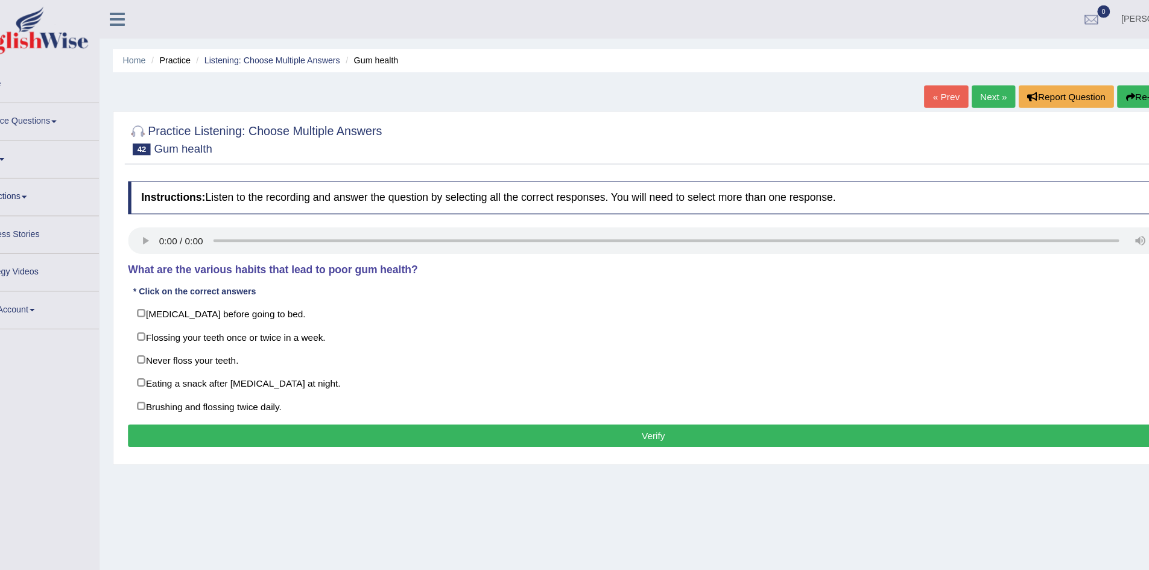
click at [895, 100] on div "« Prev Next » Report Question Re-Attempt" at bounding box center [1014, 90] width 246 height 24
click at [907, 88] on link "« Prev" at bounding box center [911, 88] width 40 height 21
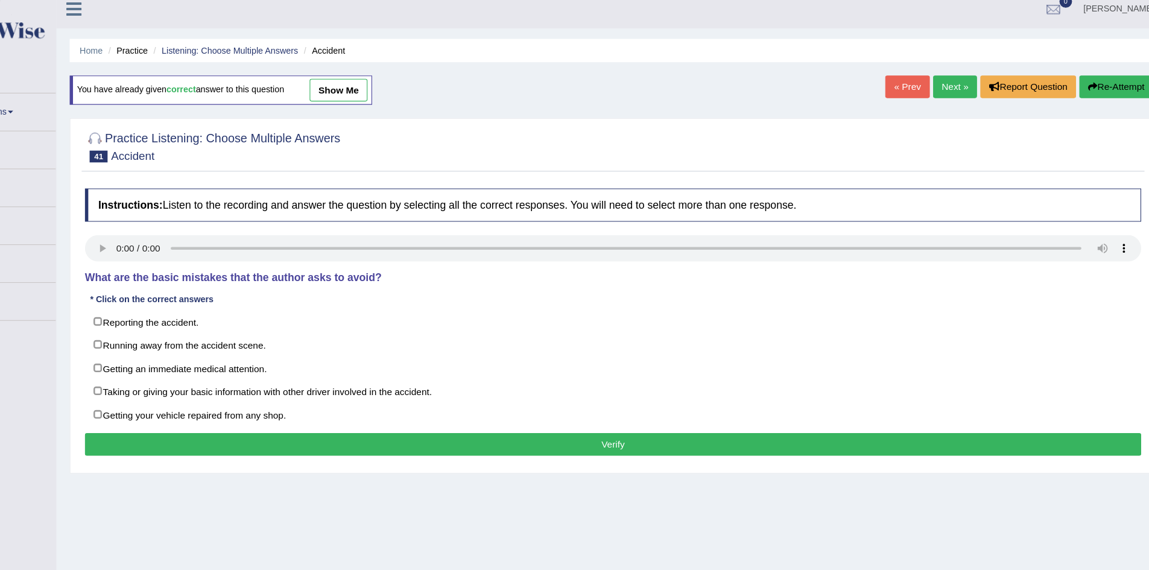
click at [951, 85] on link "Next »" at bounding box center [954, 88] width 40 height 21
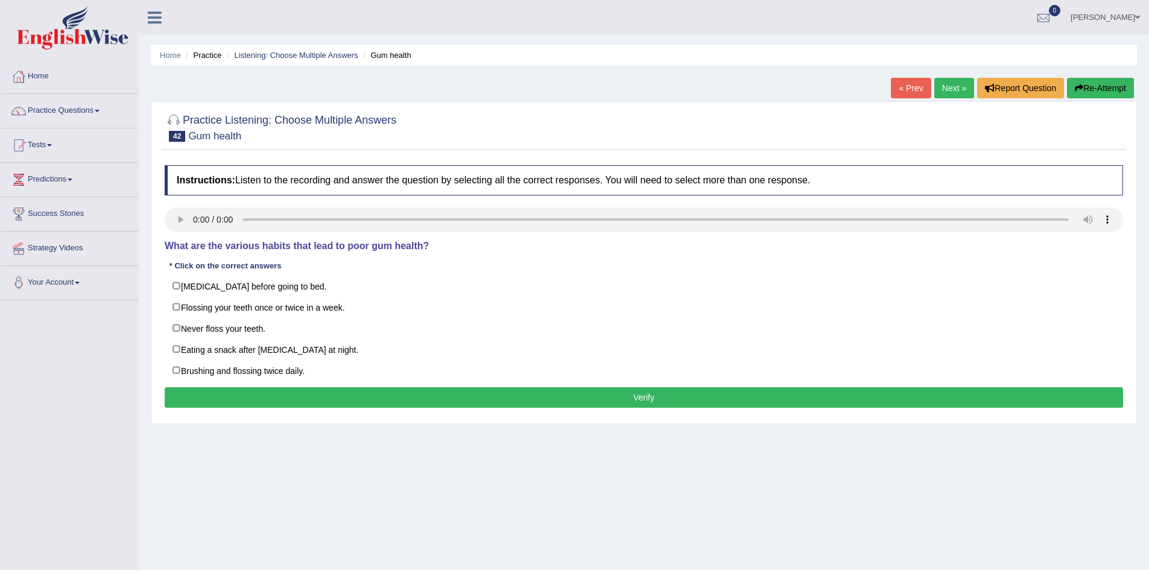
click at [382, 113] on h2 "Practice Listening: Choose Multiple Answers 42 Gum health" at bounding box center [281, 127] width 232 height 30
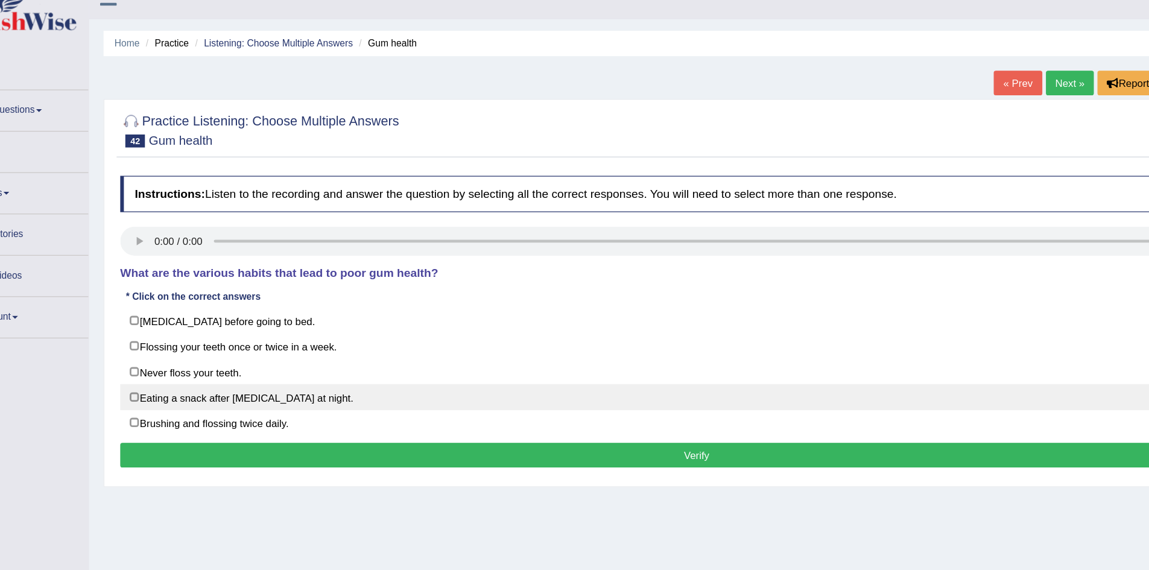
click at [209, 346] on label "Eating a snack after brushing your teeth at night." at bounding box center [644, 349] width 958 height 22
checkbox input "true"
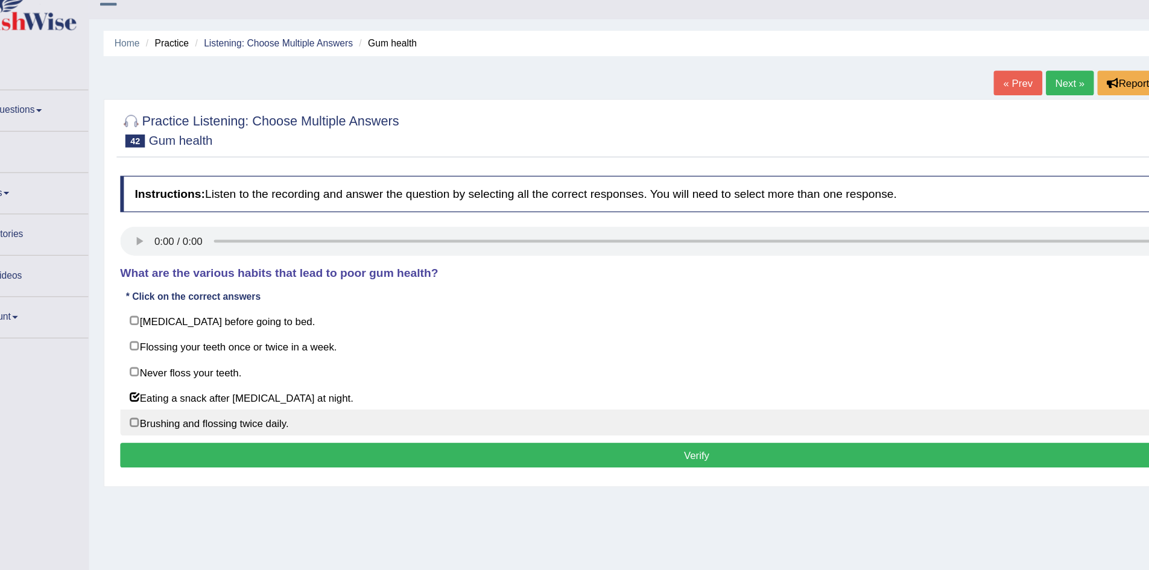
click at [231, 376] on label "Brushing and flossing twice daily." at bounding box center [644, 370] width 958 height 22
checkbox input "true"
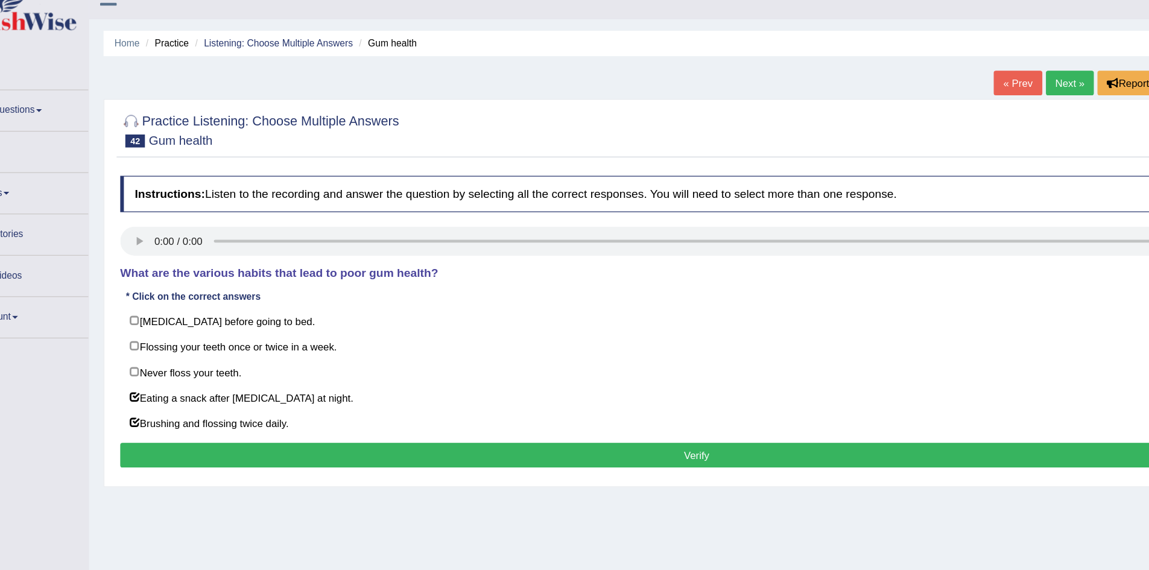
click at [243, 391] on button "Verify" at bounding box center [644, 397] width 958 height 21
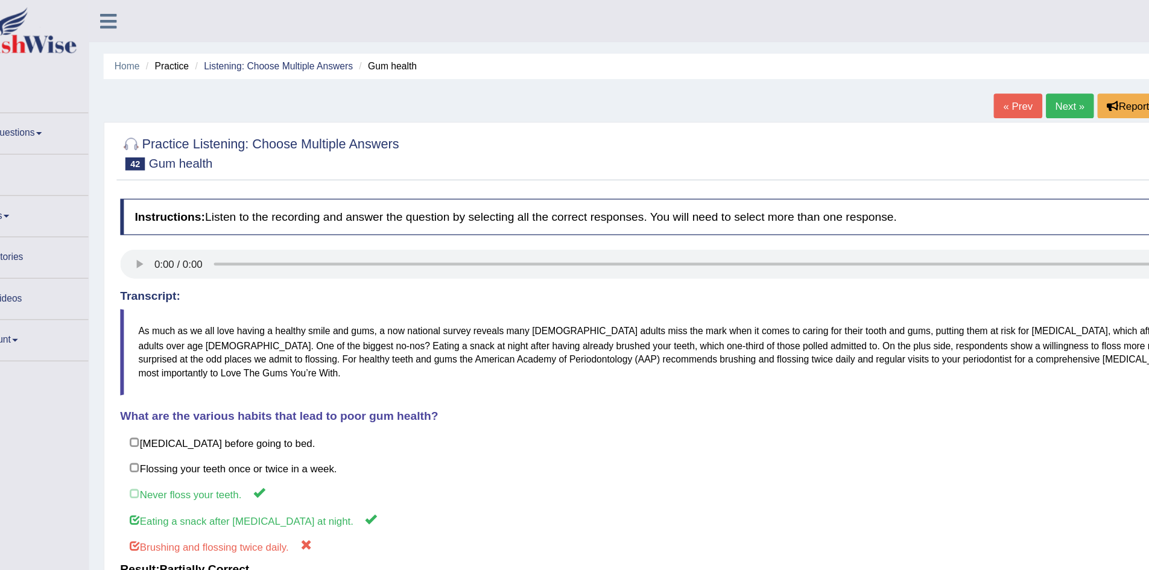
click at [902, 91] on link "« Prev" at bounding box center [911, 88] width 40 height 21
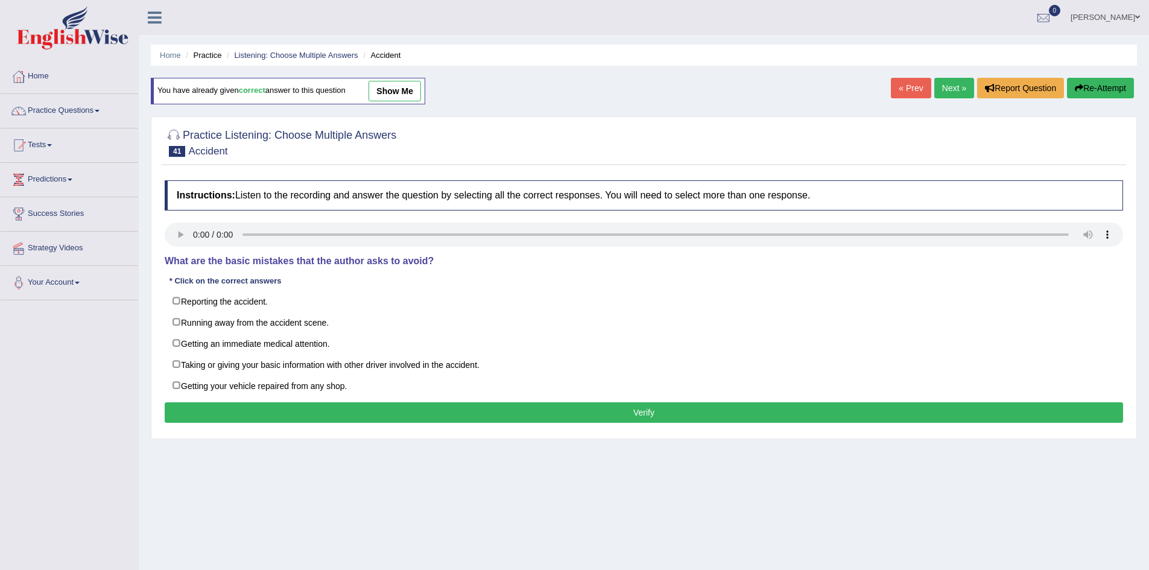
click at [960, 81] on link "Next »" at bounding box center [954, 88] width 40 height 21
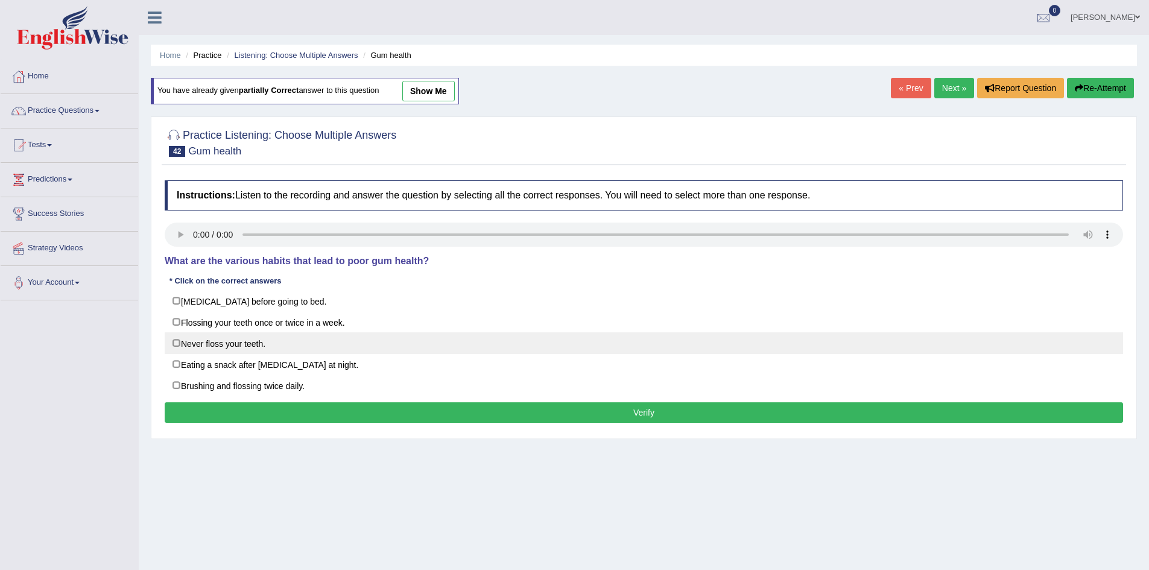
click at [247, 346] on label "Never floss your teeth." at bounding box center [644, 343] width 958 height 22
checkbox input "true"
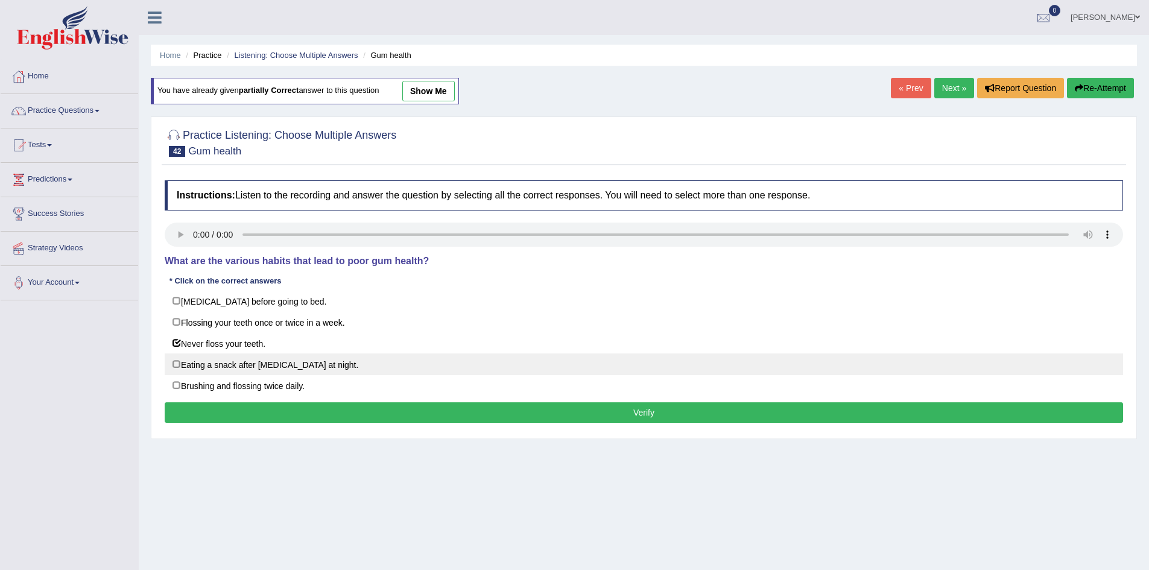
click at [245, 368] on label "Eating a snack after brushing your teeth at night." at bounding box center [644, 364] width 958 height 22
checkbox input "true"
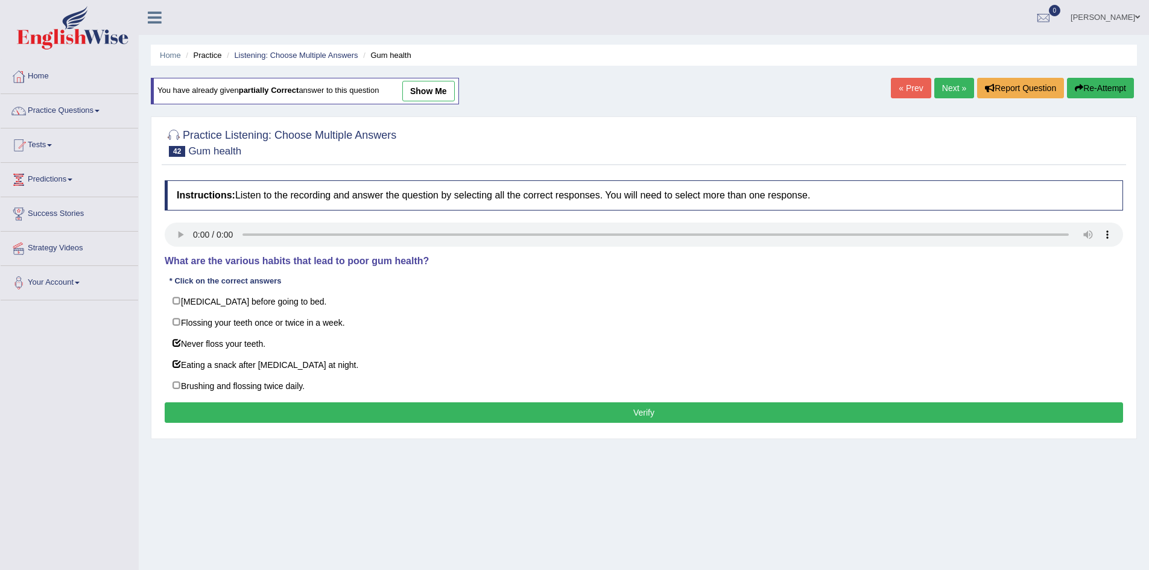
click at [247, 407] on div "Instructions: Listen to the recording and answer the question by selecting all …" at bounding box center [644, 303] width 964 height 258
click at [247, 407] on button "Verify" at bounding box center [644, 412] width 958 height 21
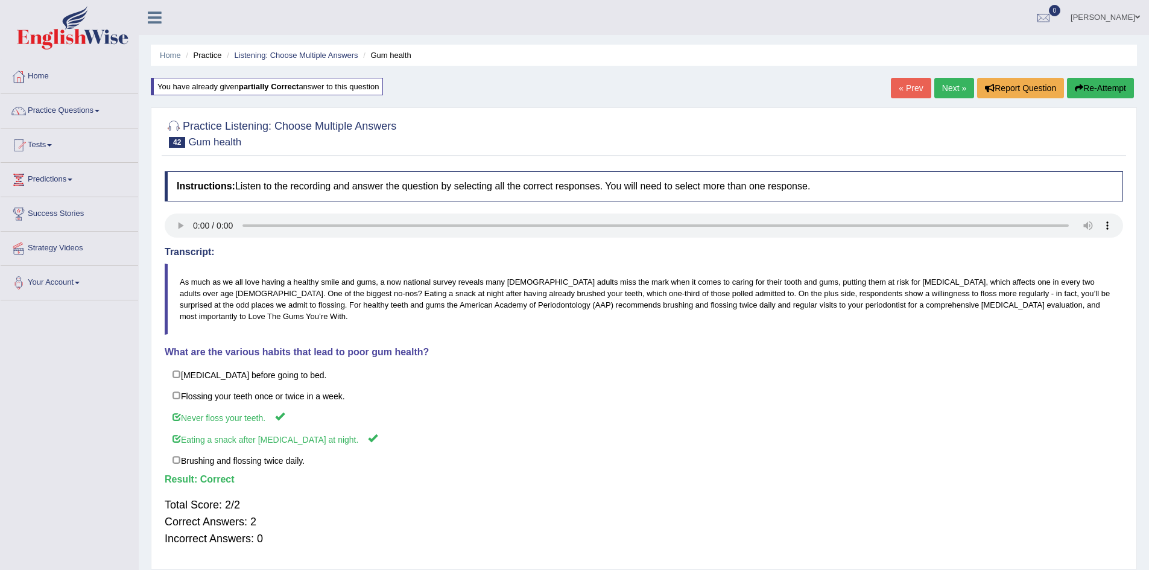
click at [954, 88] on link "Next »" at bounding box center [954, 88] width 40 height 21
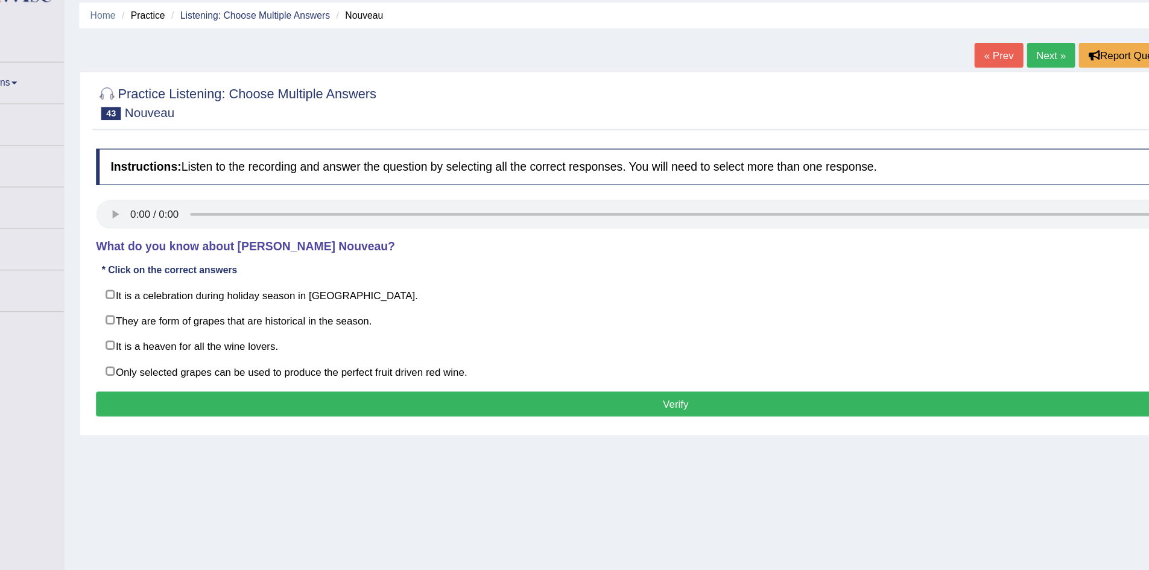
click at [397, 183] on h4 "Instructions: Listen to the recording and answer the question by selecting all …" at bounding box center [644, 180] width 958 height 30
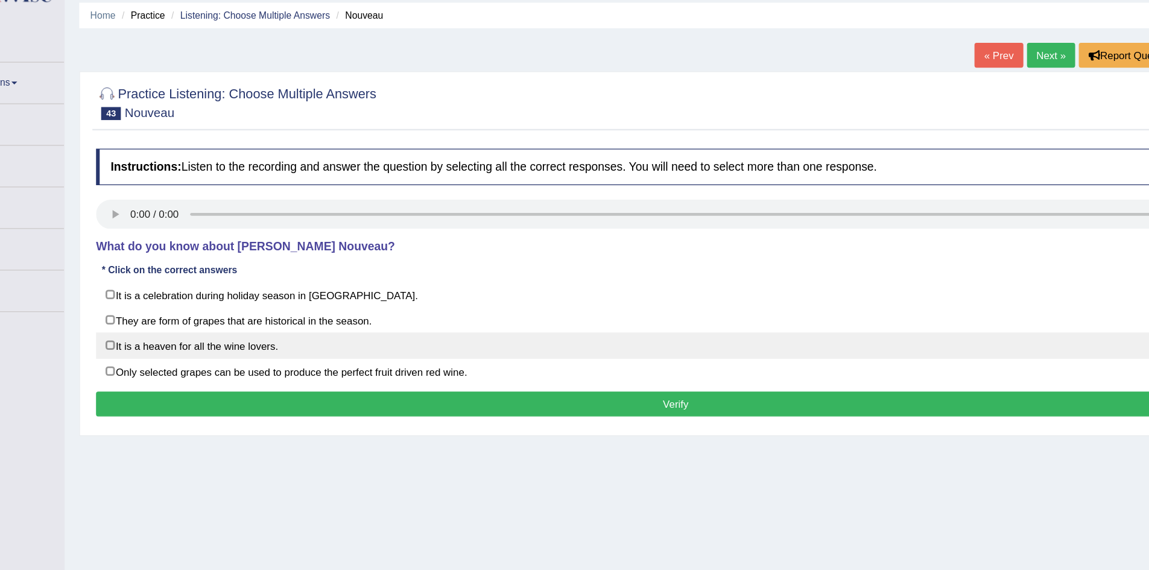
click at [192, 327] on label "It is a heaven for all the wine lovers." at bounding box center [644, 328] width 958 height 22
checkbox input "true"
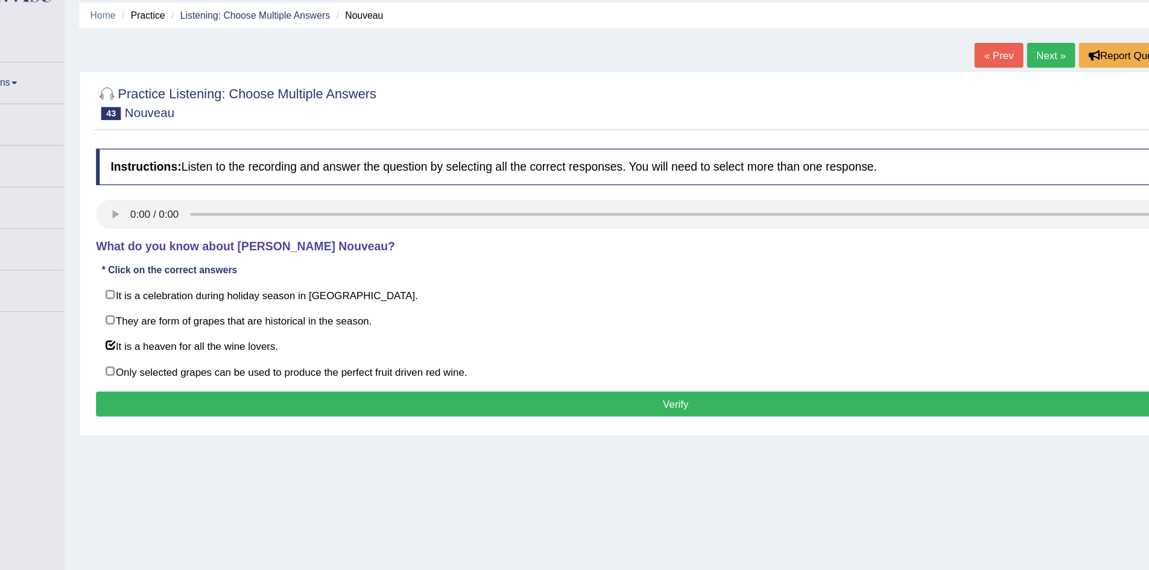
click at [236, 376] on button "Verify" at bounding box center [644, 376] width 958 height 21
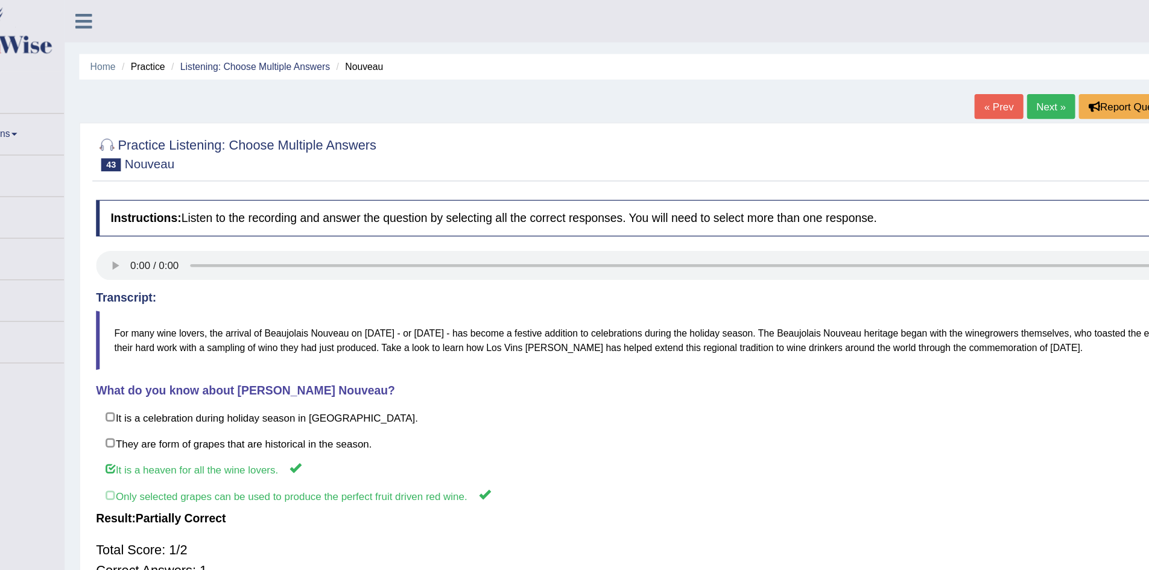
click at [947, 86] on link "Next »" at bounding box center [954, 88] width 40 height 21
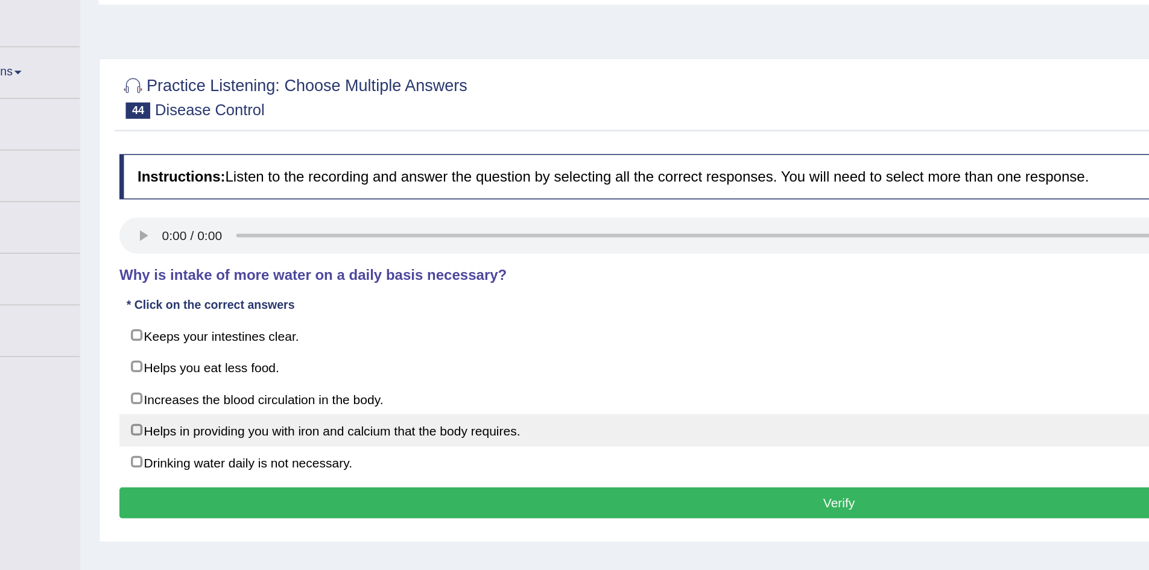
click at [212, 347] on label "Helps in providing you with iron and calcium that the body requires." at bounding box center [644, 349] width 958 height 22
checkbox input "true"
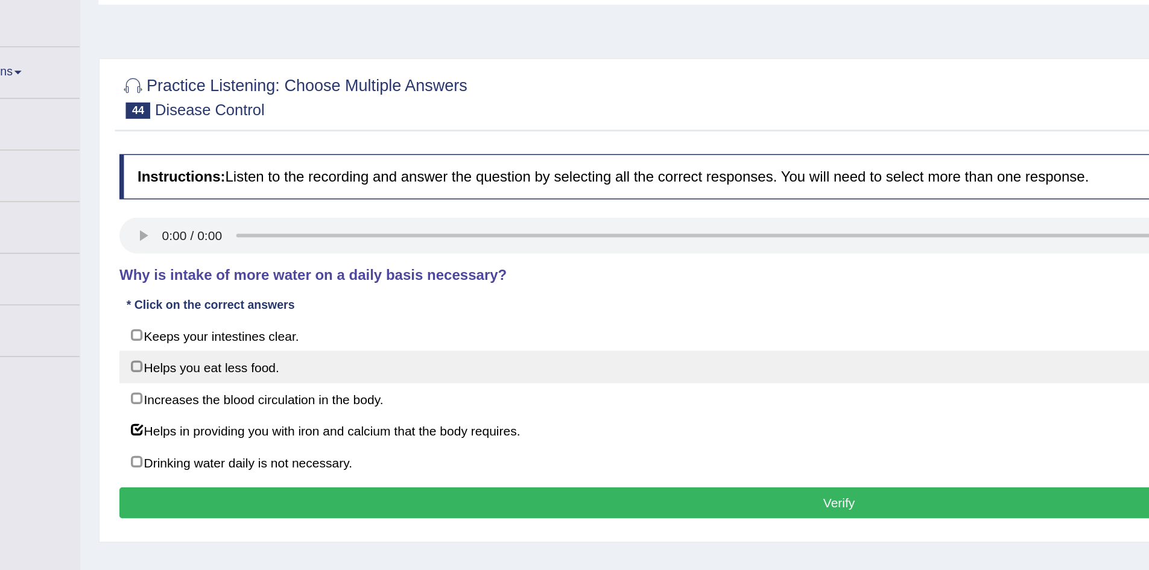
click at [207, 309] on label "Helps you eat less food." at bounding box center [644, 307] width 958 height 22
checkbox input "true"
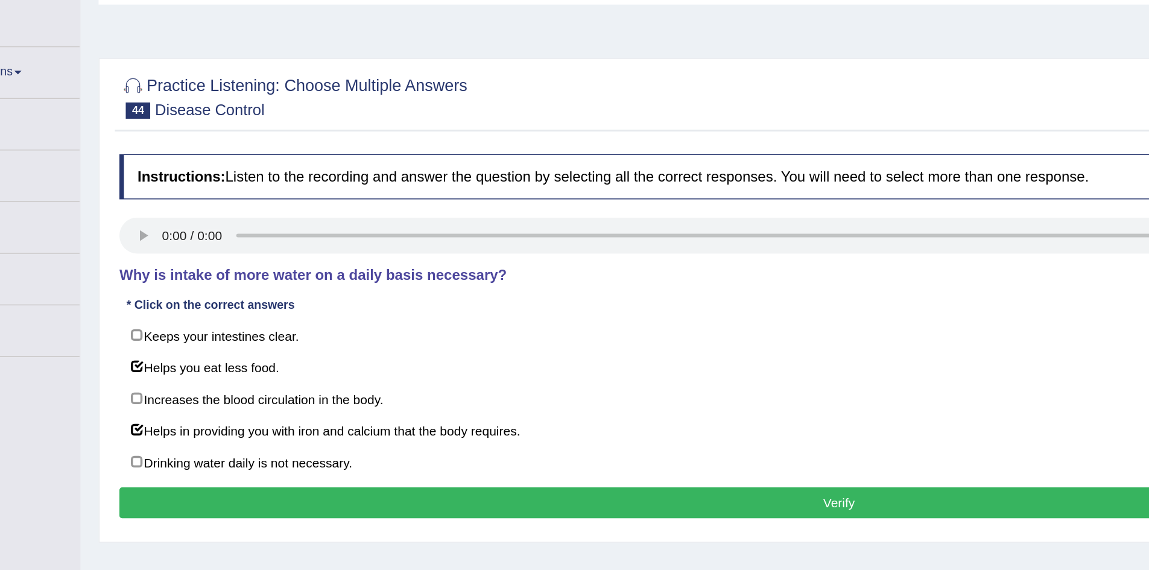
click at [218, 397] on button "Verify" at bounding box center [644, 397] width 958 height 21
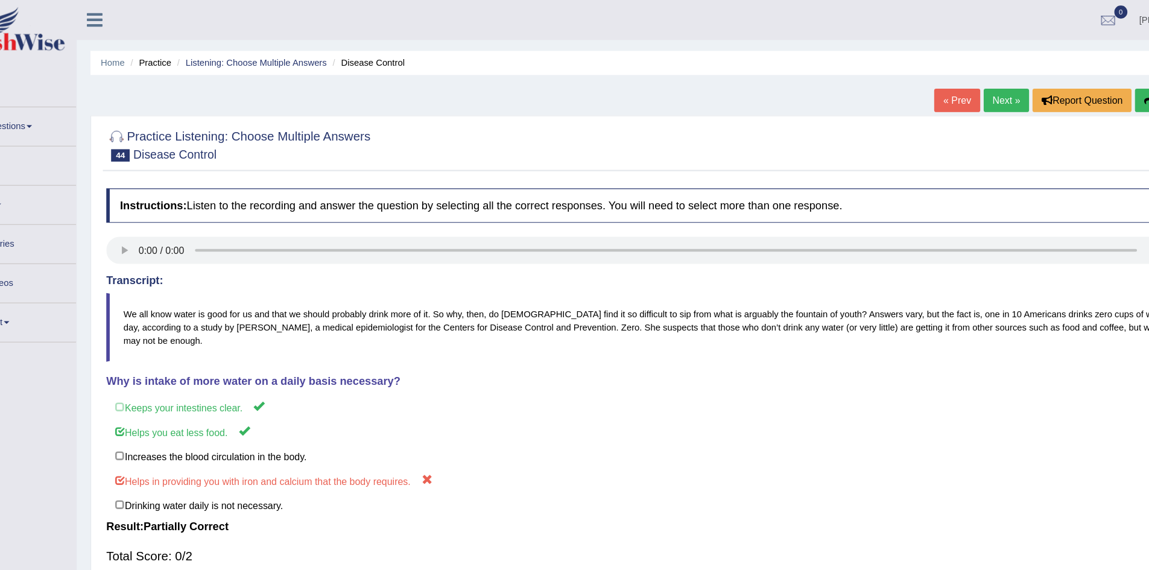
click at [950, 89] on link "Next »" at bounding box center [954, 88] width 40 height 21
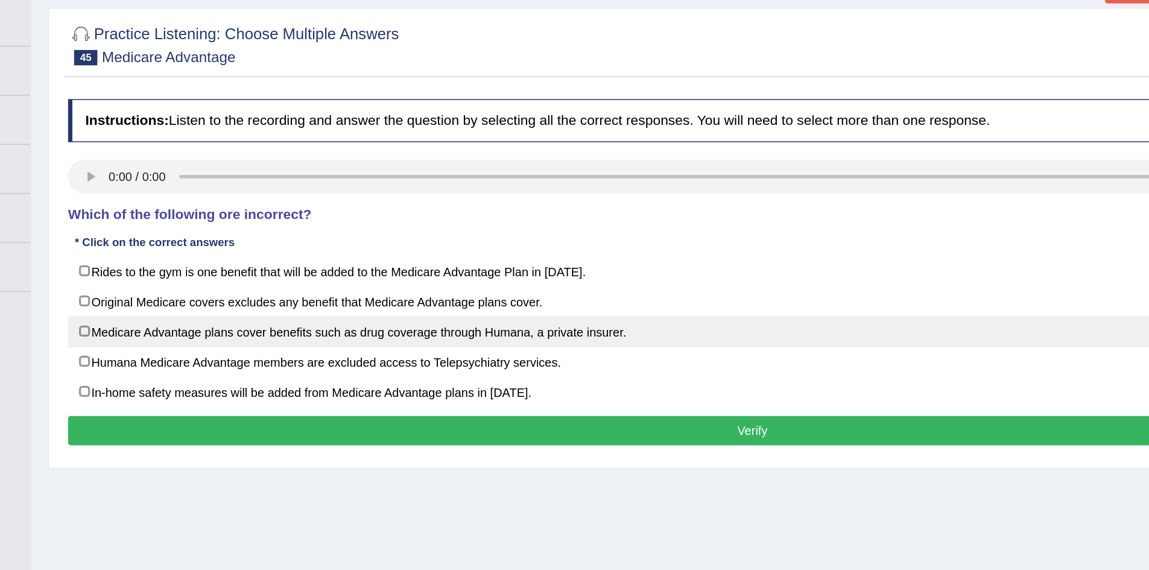
click at [291, 324] on label "Medicare Advantage plans cover benefits such as drug coverage through Humana, a…" at bounding box center [644, 328] width 958 height 22
checkbox input "true"
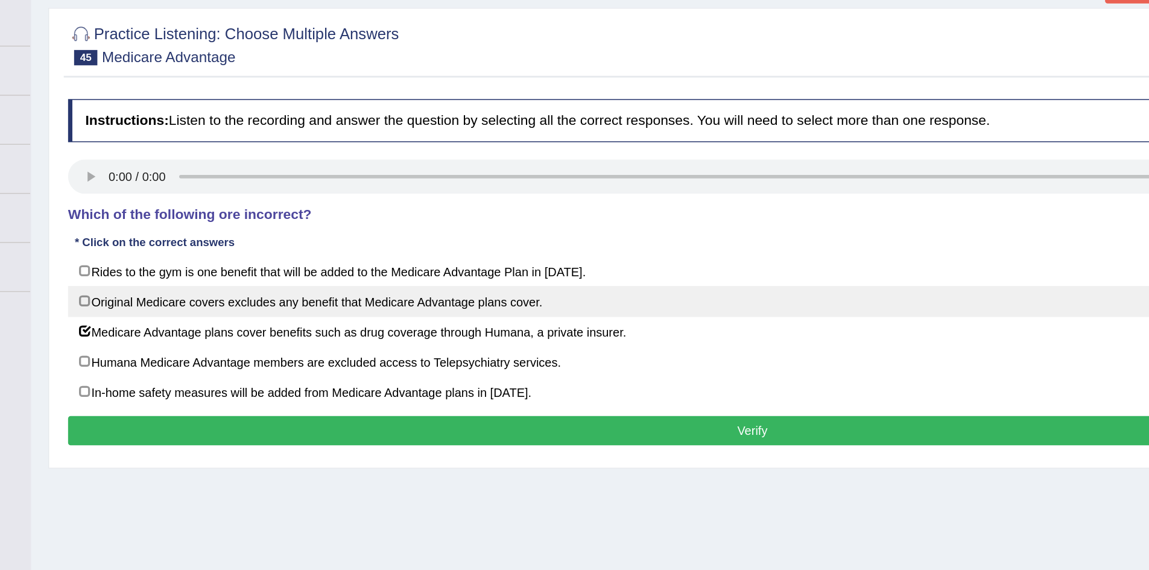
click at [280, 304] on label "Original Medicare covers excludes any benefit that Medicare Advantage plans cov…" at bounding box center [644, 307] width 958 height 22
checkbox input "true"
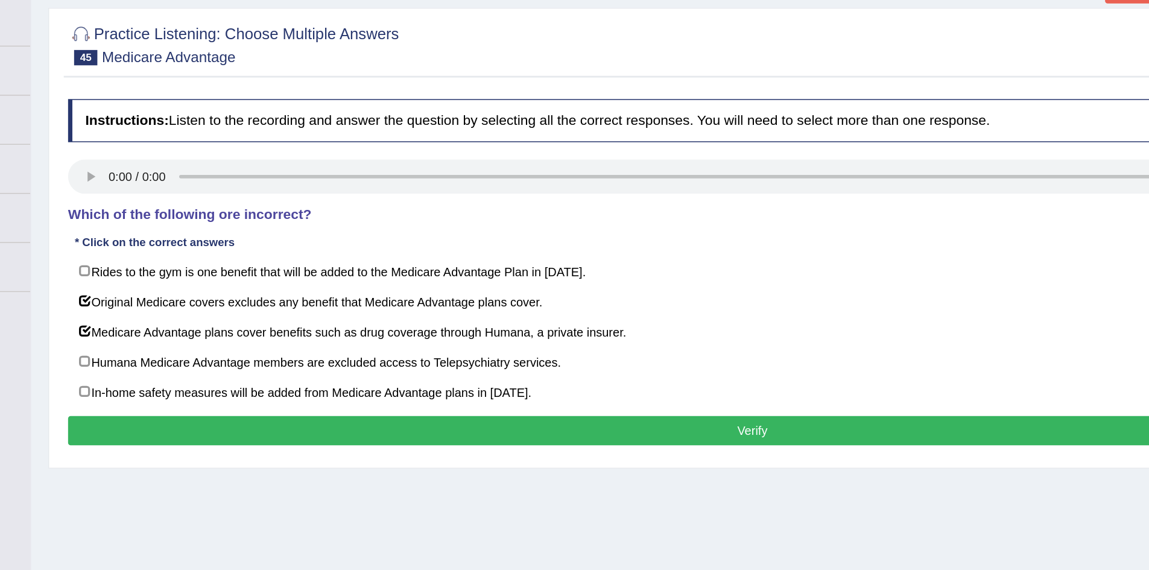
click at [286, 394] on button "Verify" at bounding box center [644, 397] width 958 height 21
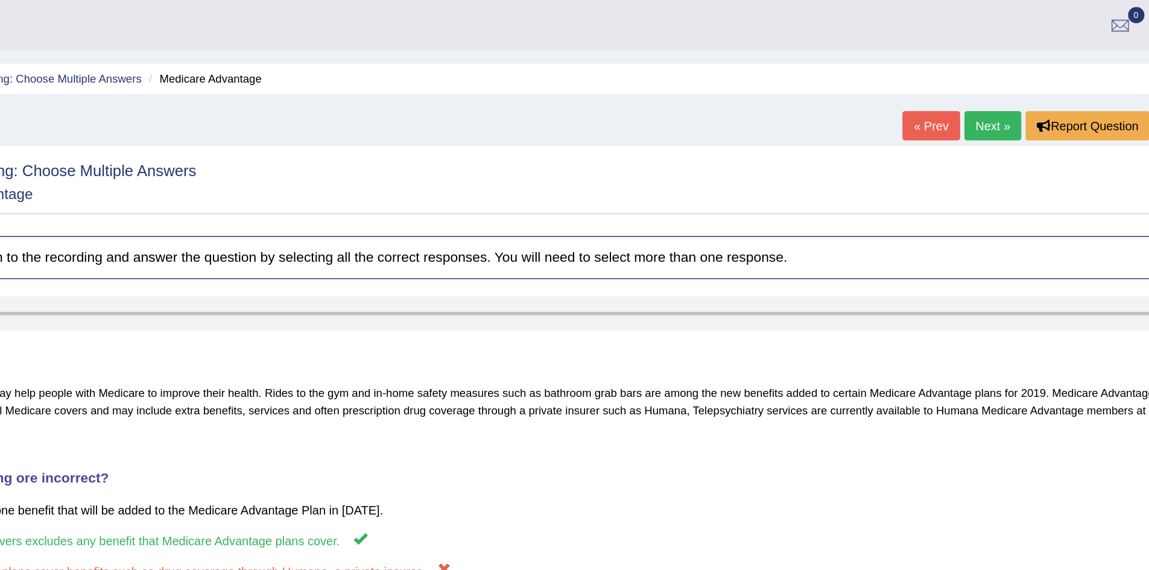
click at [946, 87] on link "Next »" at bounding box center [954, 88] width 40 height 21
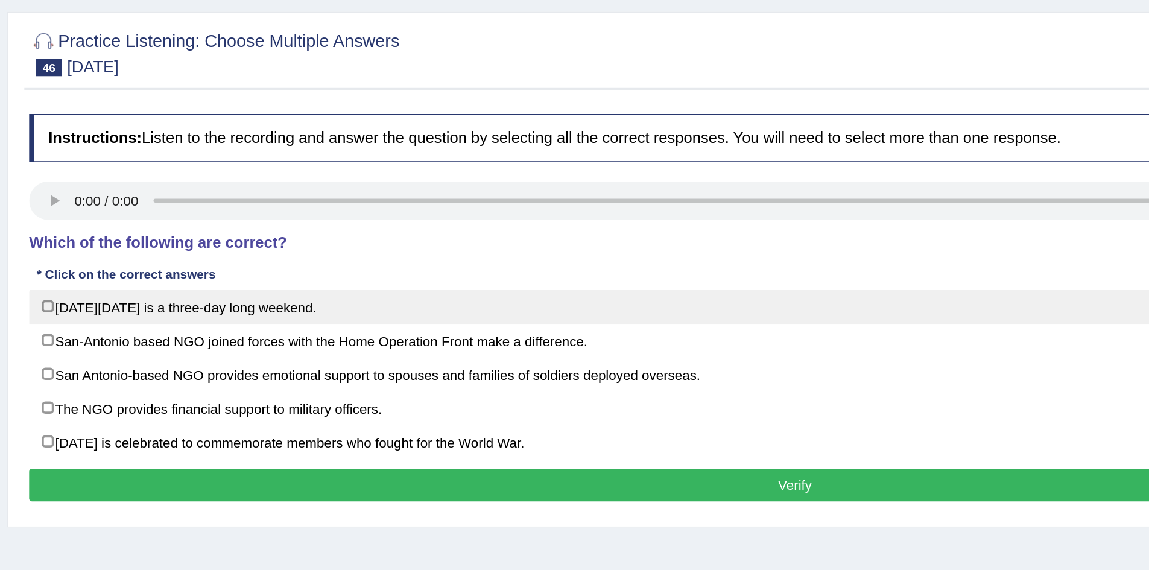
click at [245, 282] on label "[DATE][DATE] is a three-day long weekend." at bounding box center [644, 286] width 958 height 22
checkbox input "true"
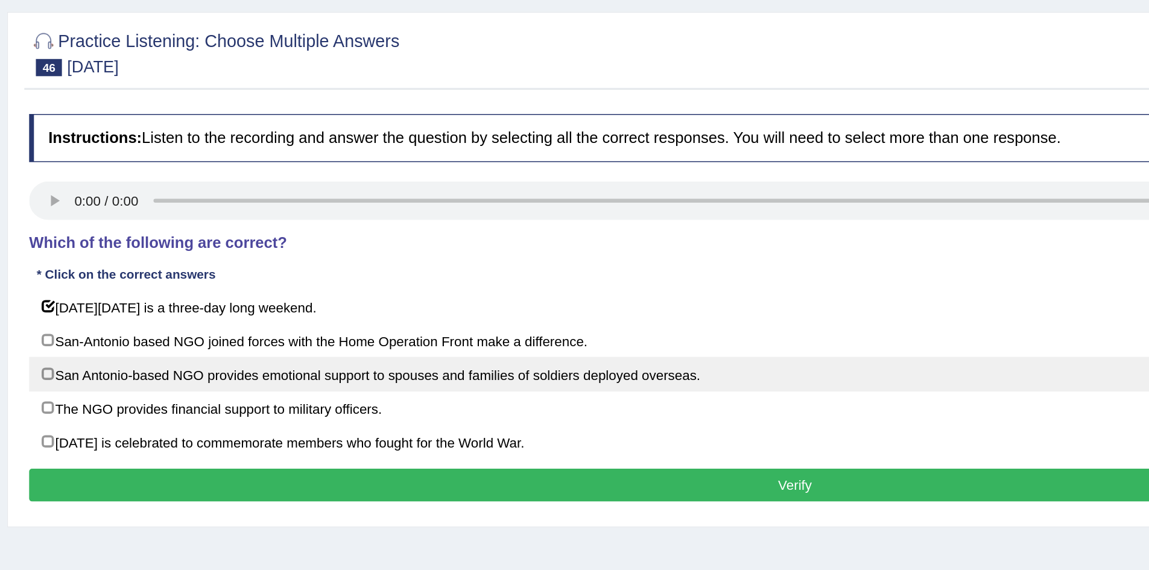
click at [262, 325] on label "San Antonio-based NGO provides emotional support to spouses and families of sol…" at bounding box center [644, 328] width 958 height 22
checkbox input "true"
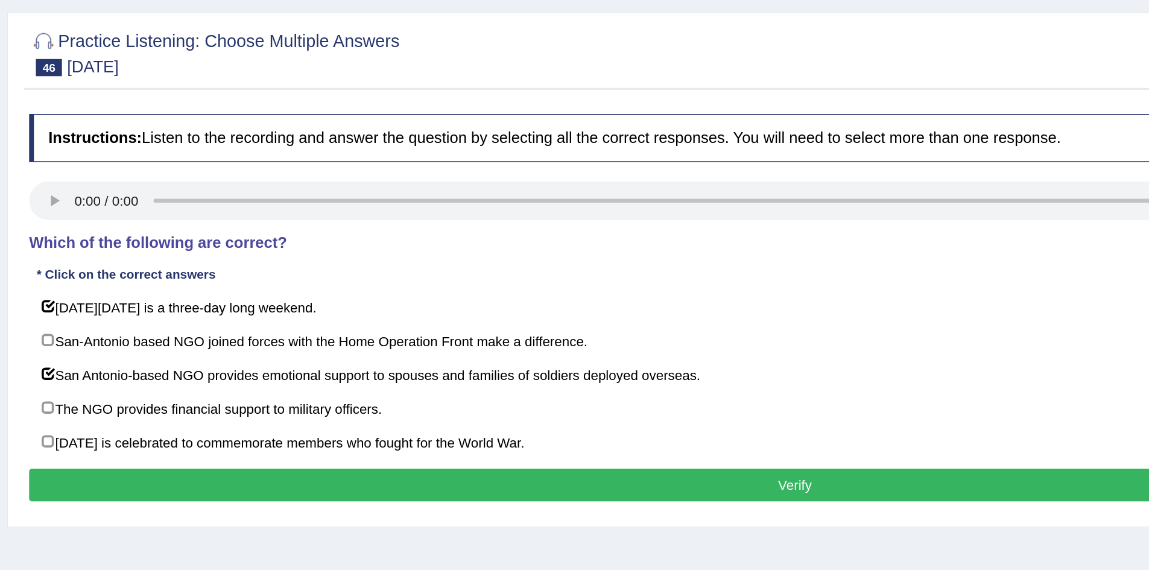
click at [287, 398] on button "Verify" at bounding box center [644, 397] width 958 height 21
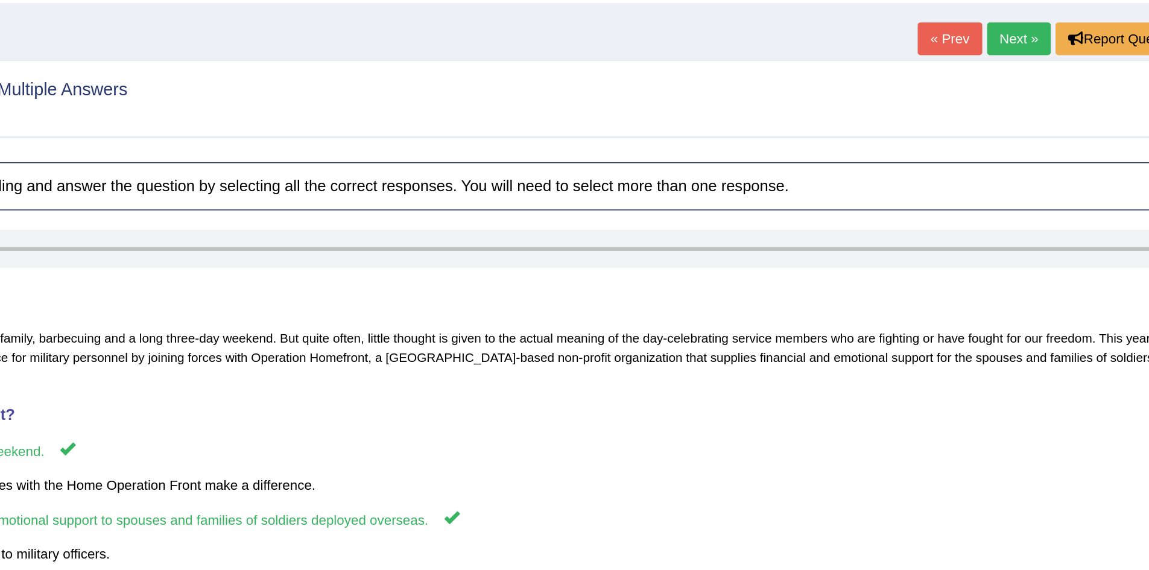
click at [950, 98] on link "Next »" at bounding box center [954, 88] width 40 height 21
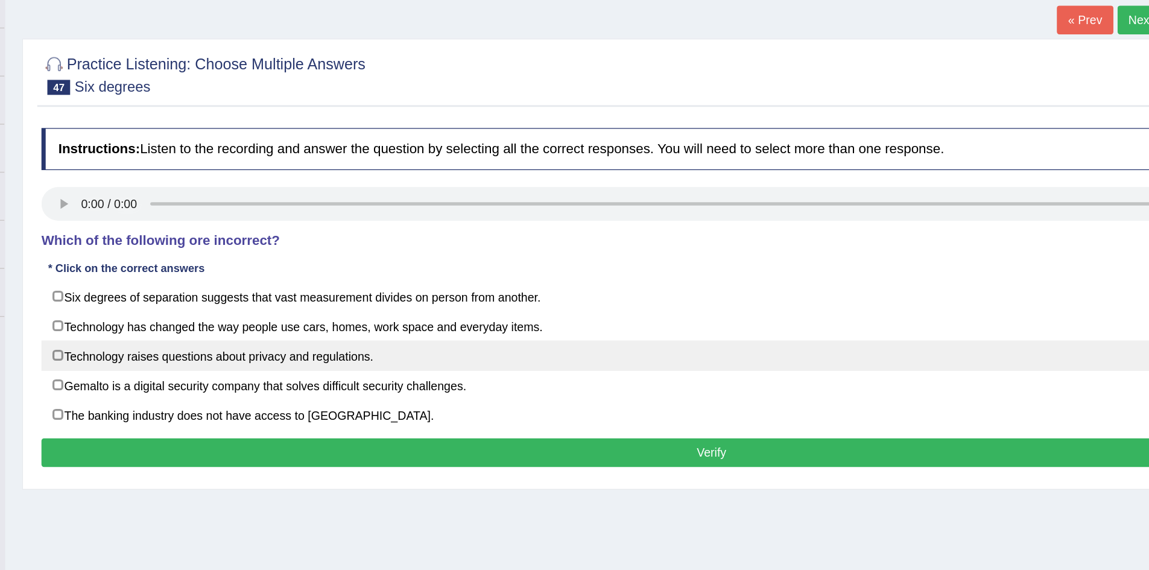
click at [329, 326] on label "Technology raises questions about privacy and regulations." at bounding box center [644, 328] width 958 height 22
checkbox input "true"
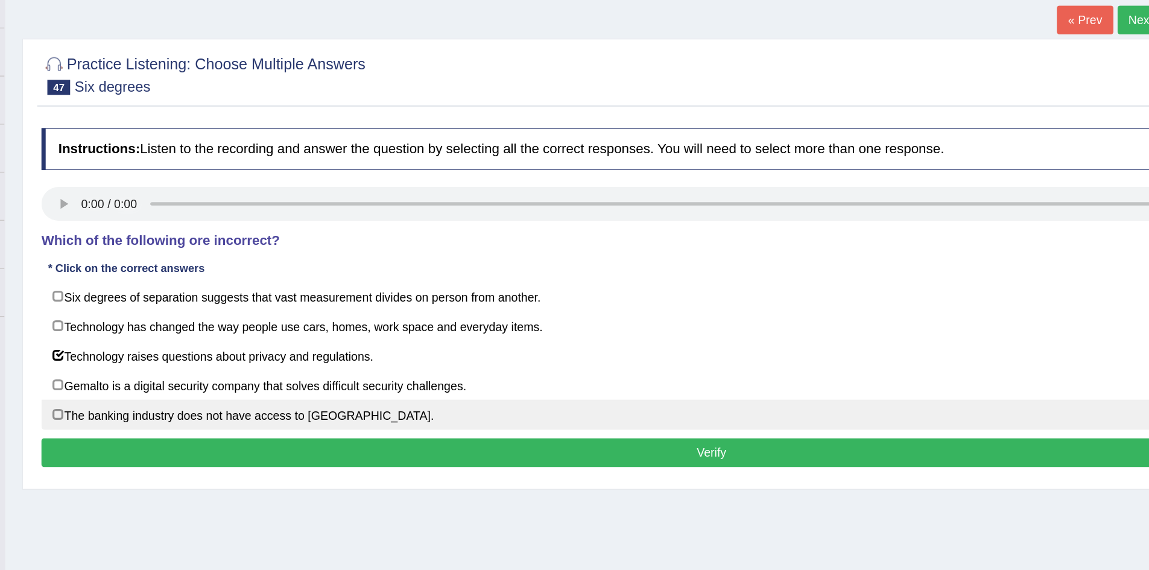
click at [324, 372] on label "The banking industry does not have access to Gemalto." at bounding box center [644, 370] width 958 height 22
checkbox input "true"
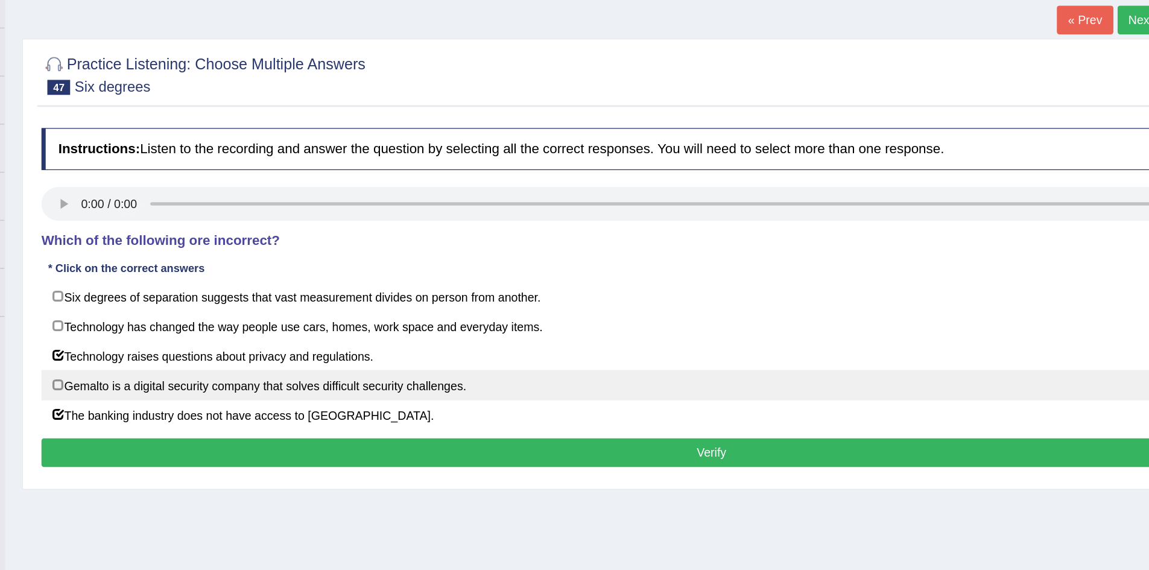
click at [330, 350] on label "Gemalto is a digital security company that solves difficult security challenges." at bounding box center [644, 349] width 958 height 22
checkbox input "true"
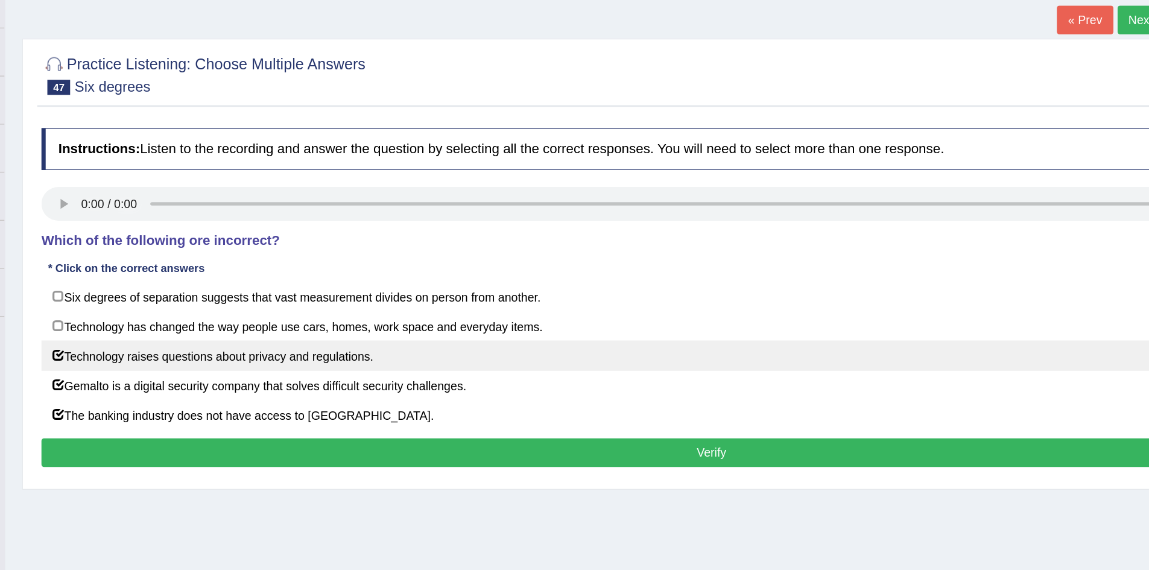
click at [333, 327] on label "Technology raises questions about privacy and regulations." at bounding box center [644, 328] width 958 height 22
checkbox input "false"
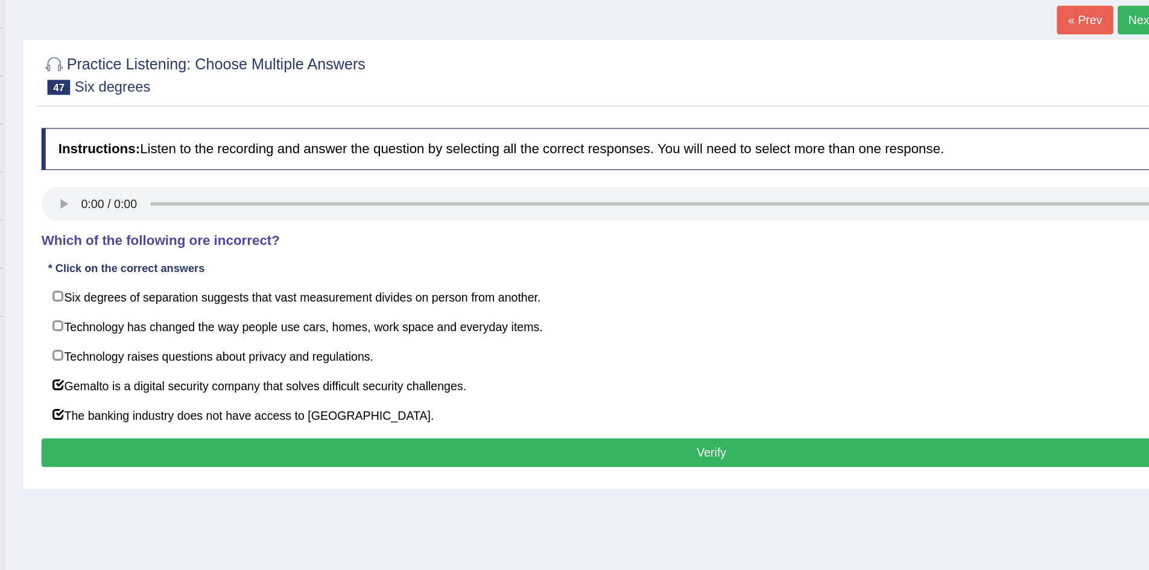
click at [336, 393] on button "Verify" at bounding box center [644, 397] width 958 height 21
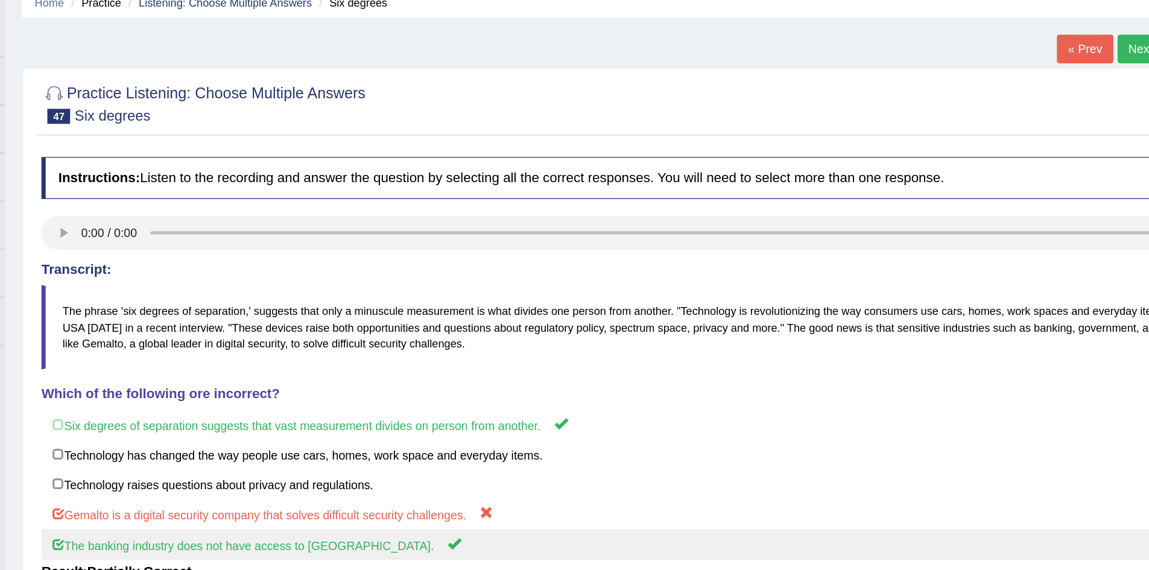
scroll to position [28, 0]
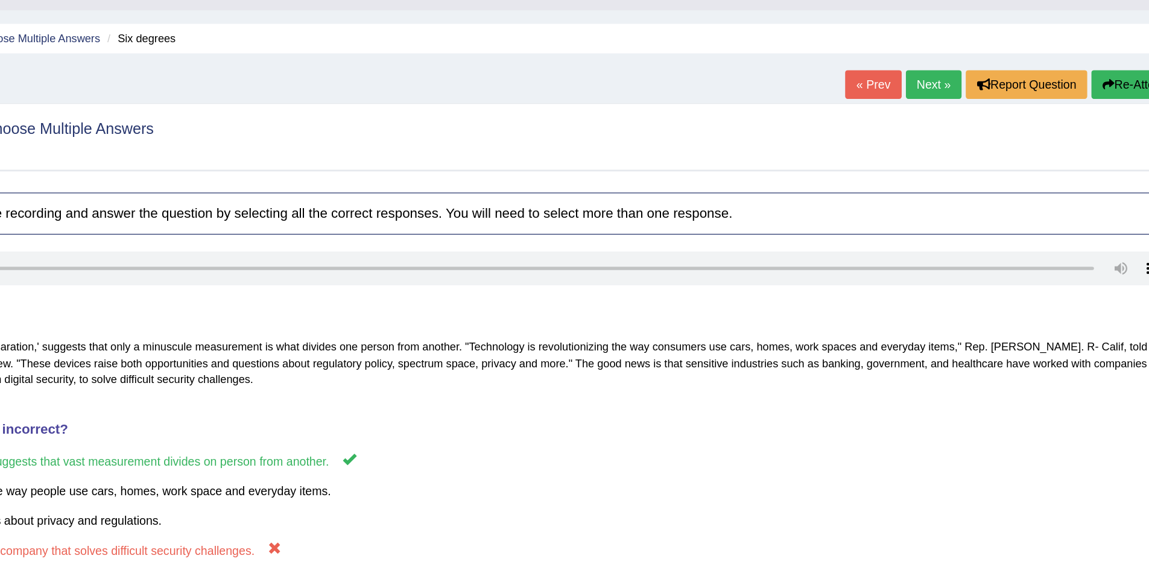
click at [949, 57] on link "Next »" at bounding box center [954, 60] width 40 height 21
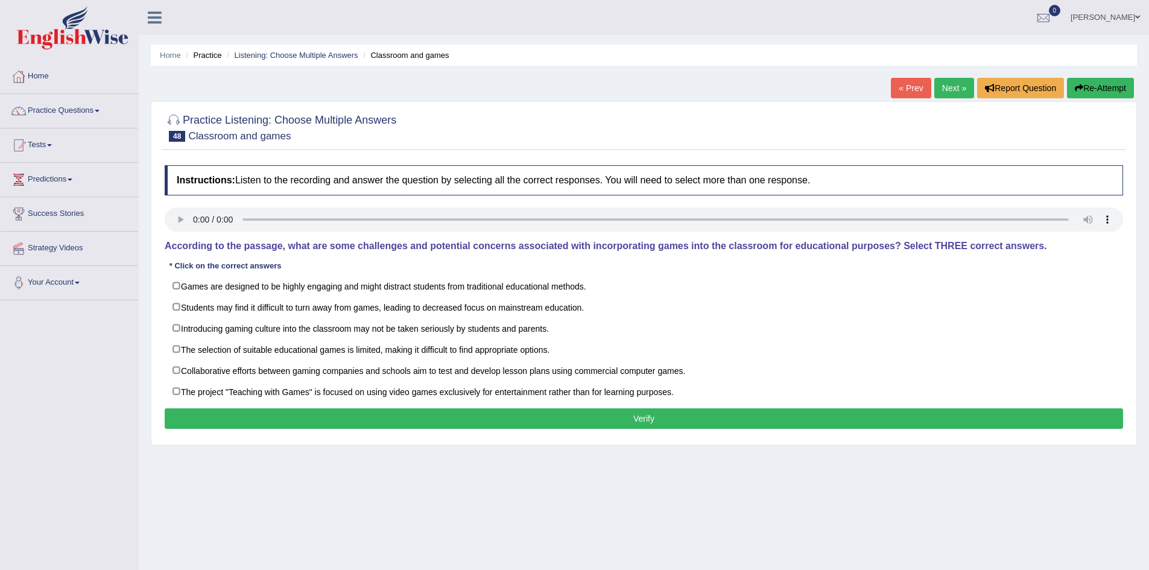
click at [927, 81] on div "« Prev Next » Report Question Re-Attempt" at bounding box center [1014, 90] width 246 height 24
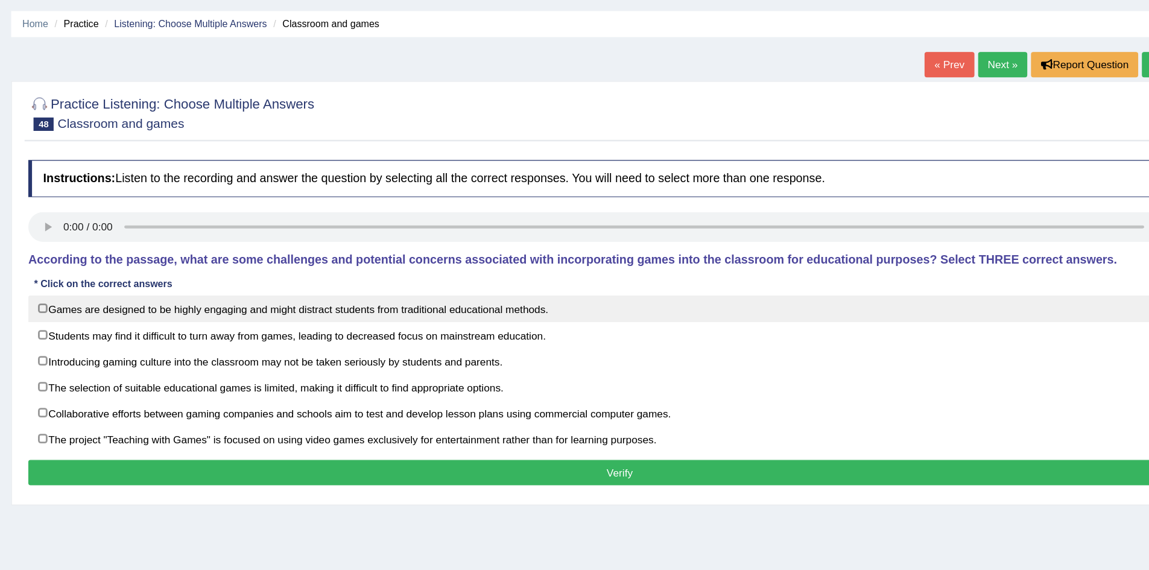
click at [309, 285] on label "Games are designed to be highly engaging and might distract students from tradi…" at bounding box center [644, 286] width 958 height 22
checkbox input "true"
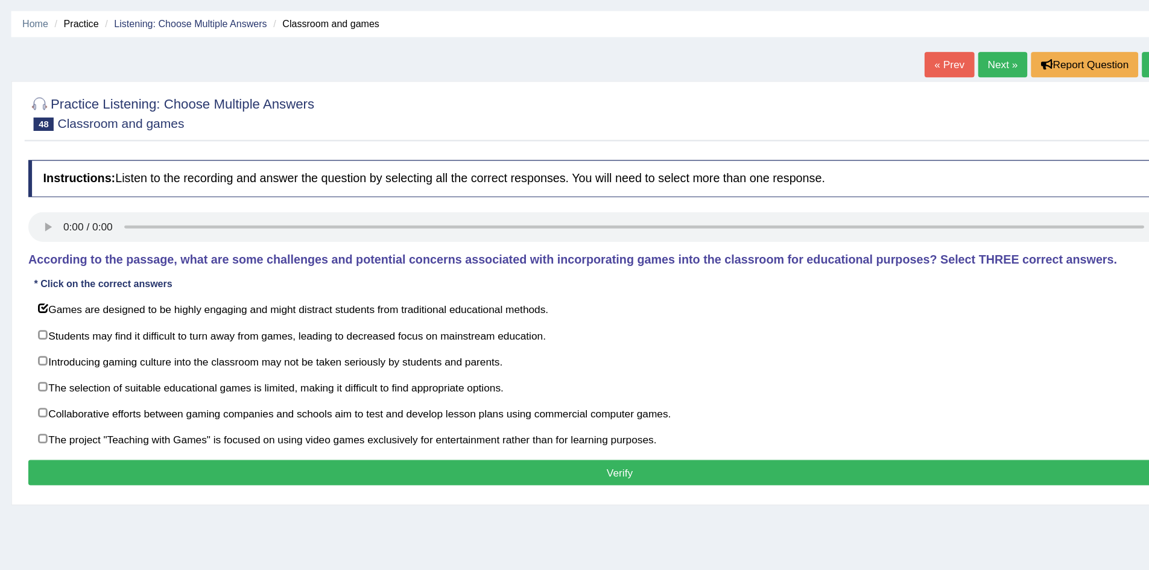
drag, startPoint x: 142, startPoint y: 321, endPoint x: 142, endPoint y: 386, distance: 64.5
click at [142, 386] on div "Home Practice Listening: Choose Multiple Answers Classroom and games « Prev Nex…" at bounding box center [644, 301] width 1010 height 603
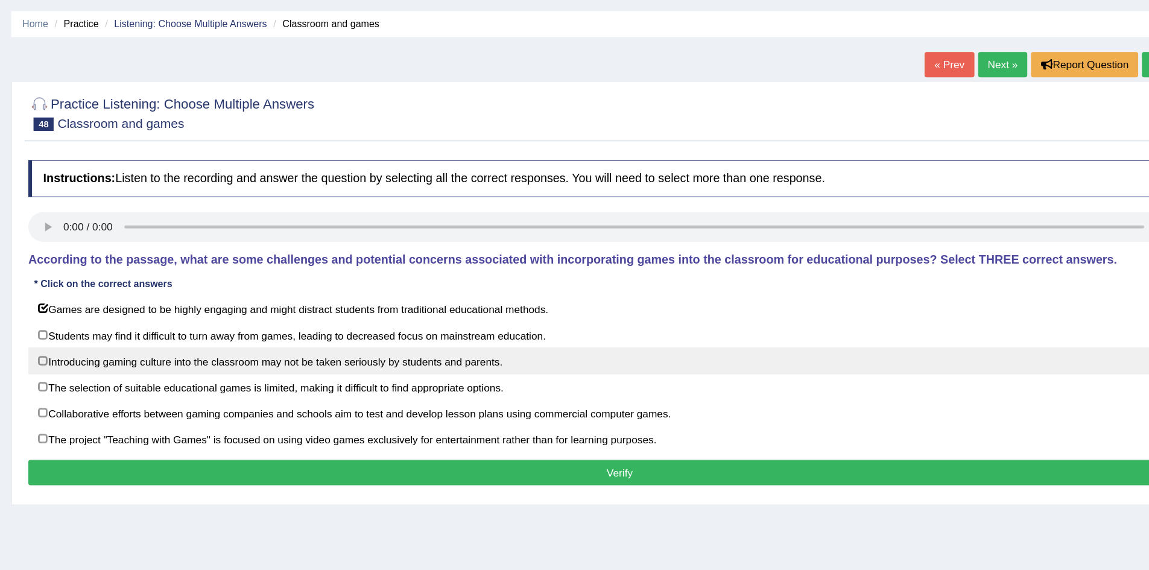
click at [229, 331] on label "Introducing gaming culture into the classroom may not be taken seriously by stu…" at bounding box center [644, 328] width 958 height 22
checkbox input "true"
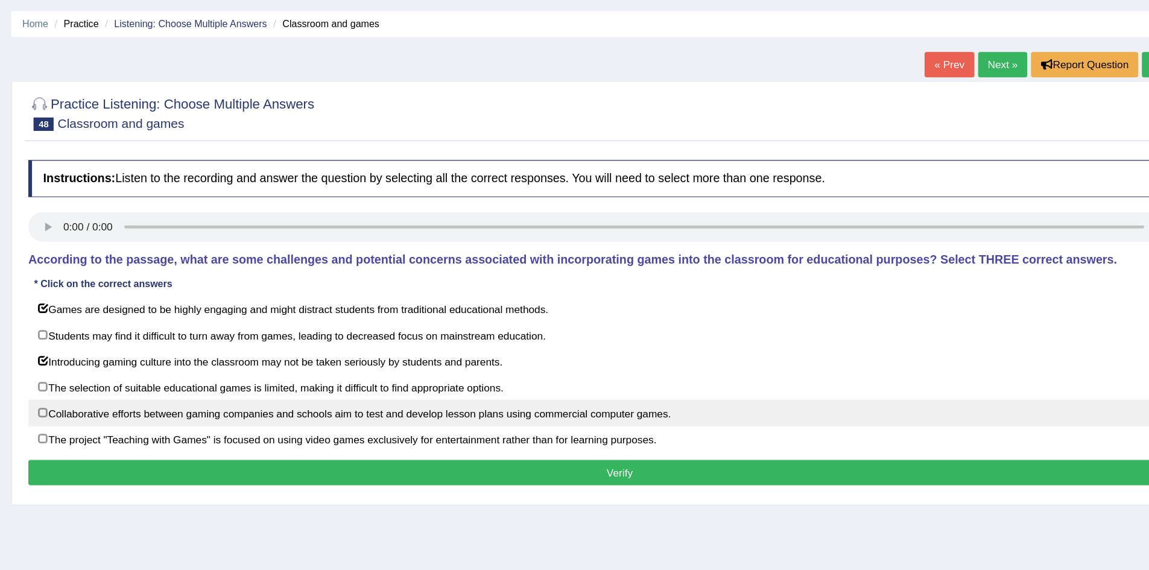
click at [226, 370] on label "Collaborative efforts between gaming companies and schools aim to test and deve…" at bounding box center [644, 370] width 958 height 22
checkbox input "true"
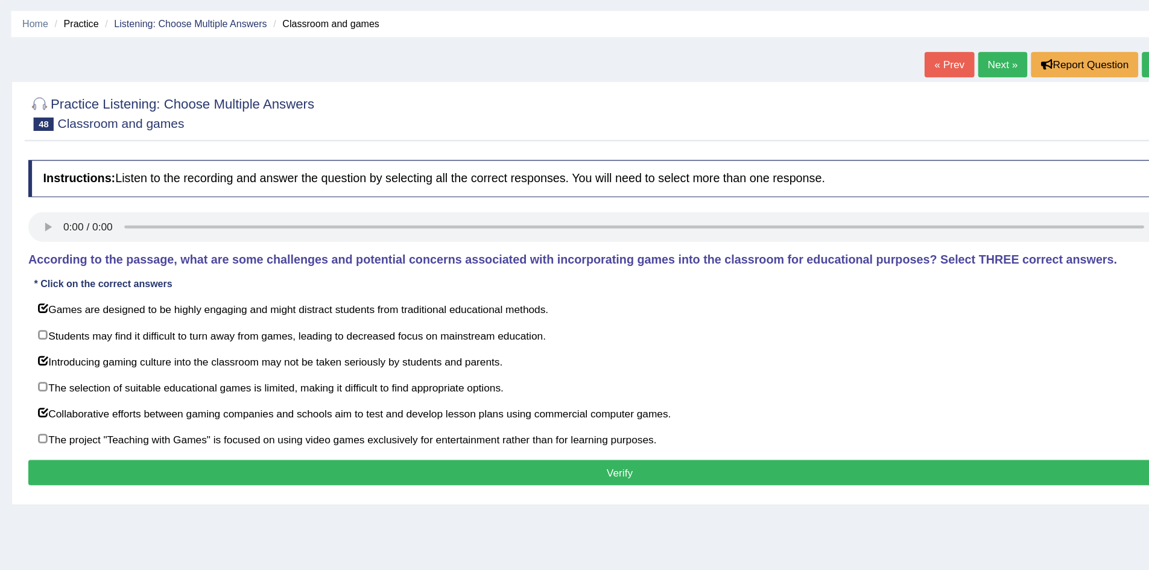
click at [221, 416] on button "Verify" at bounding box center [644, 418] width 958 height 21
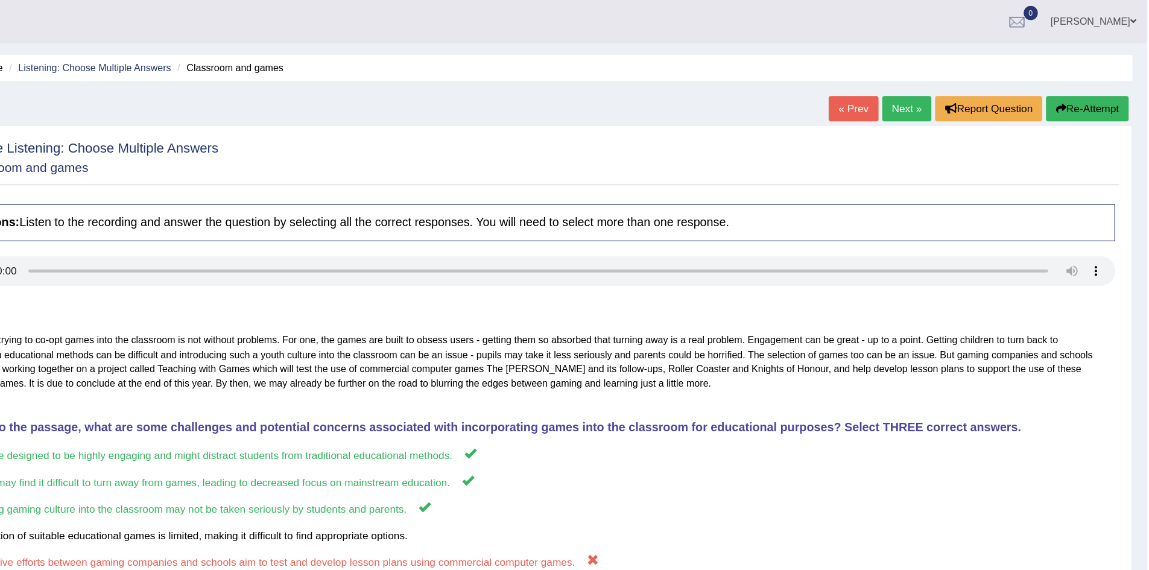
click at [942, 82] on link "Next »" at bounding box center [954, 88] width 40 height 21
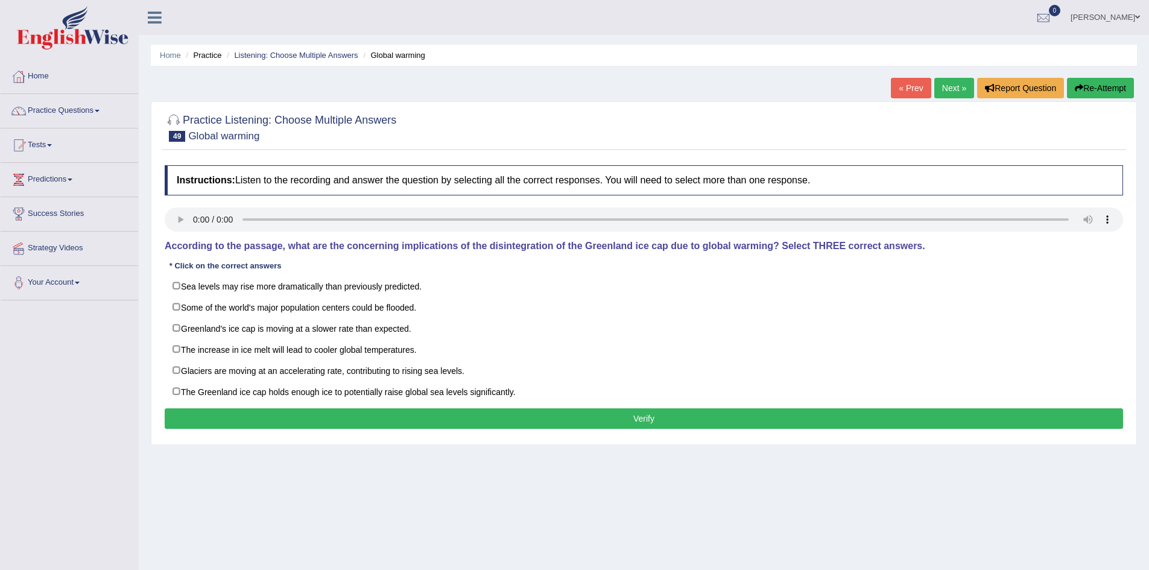
click at [657, 148] on div "Practice Listening: Choose Multiple Answers 49 Global warming" at bounding box center [644, 129] width 964 height 42
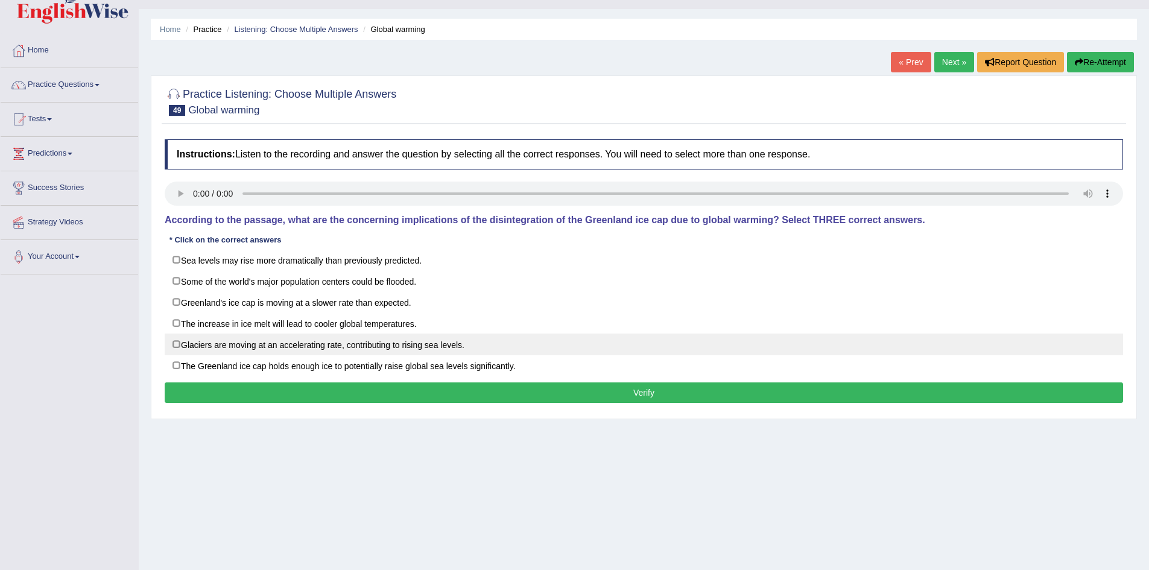
scroll to position [27, 0]
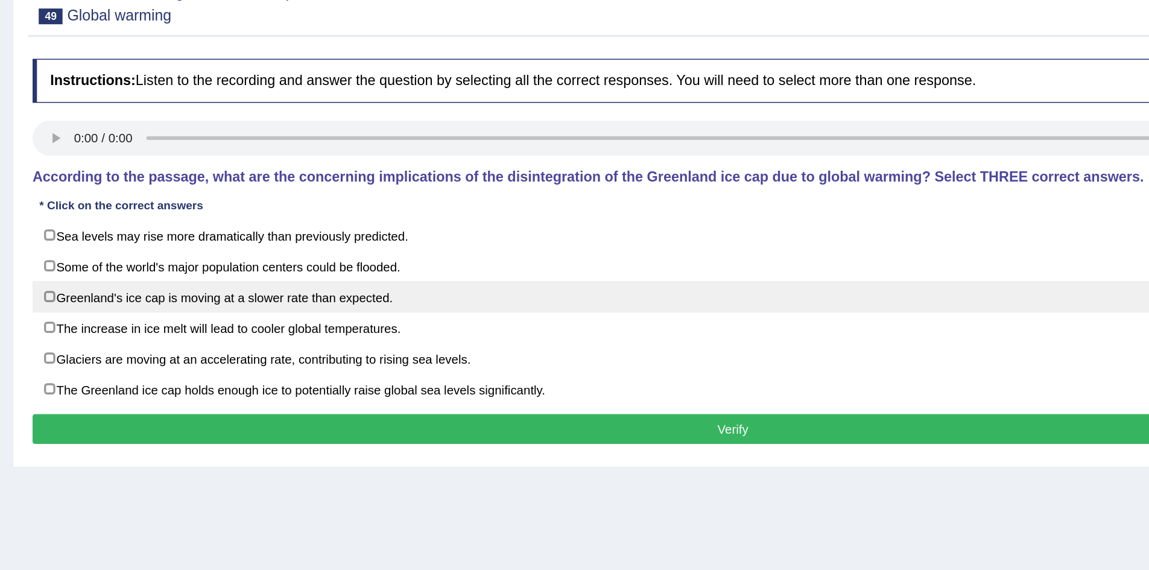
click at [265, 305] on label "Greenland's ice cap is moving at a slower rate than expected." at bounding box center [644, 301] width 958 height 22
checkbox input "true"
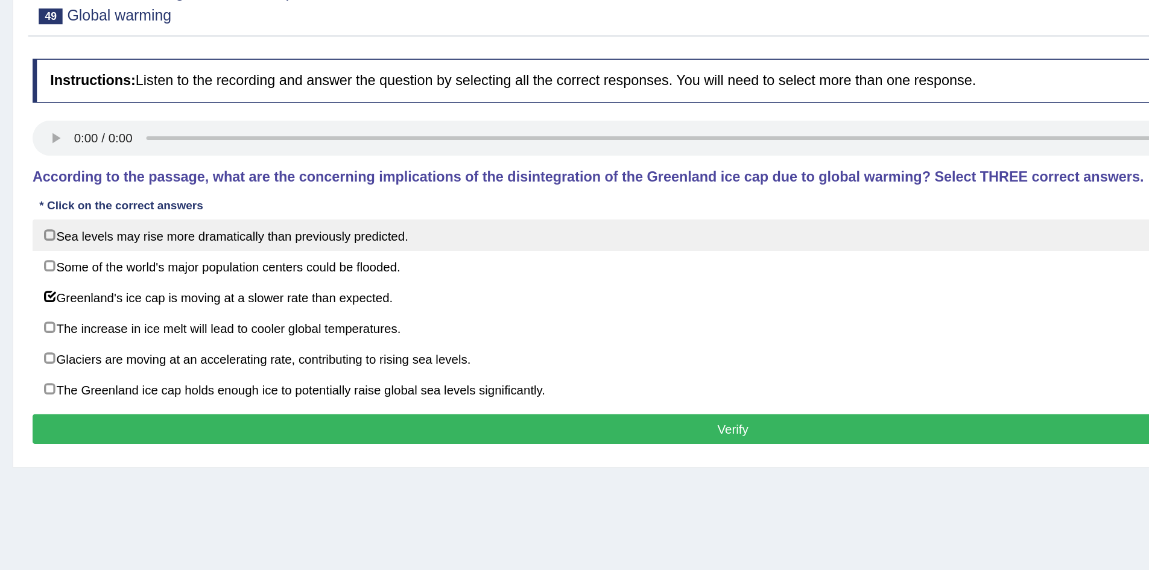
click at [287, 267] on label "Sea levels may rise more dramatically than previously predicted." at bounding box center [644, 259] width 958 height 22
checkbox input "true"
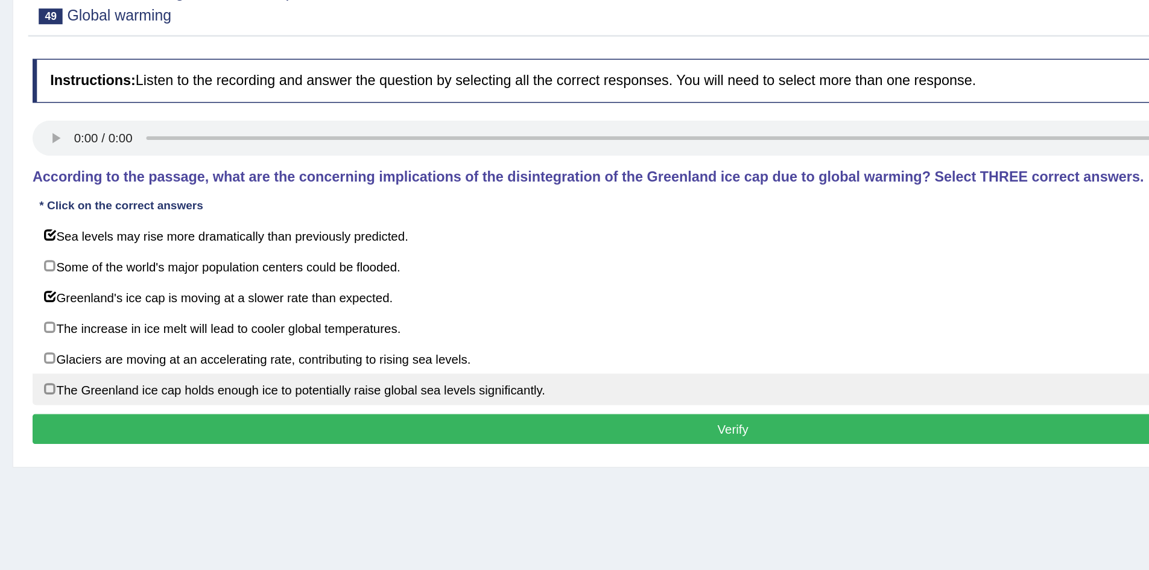
click at [290, 359] on label "The Greenland ice cap holds enough ice to potentially raise global sea levels s…" at bounding box center [644, 364] width 958 height 22
checkbox input "true"
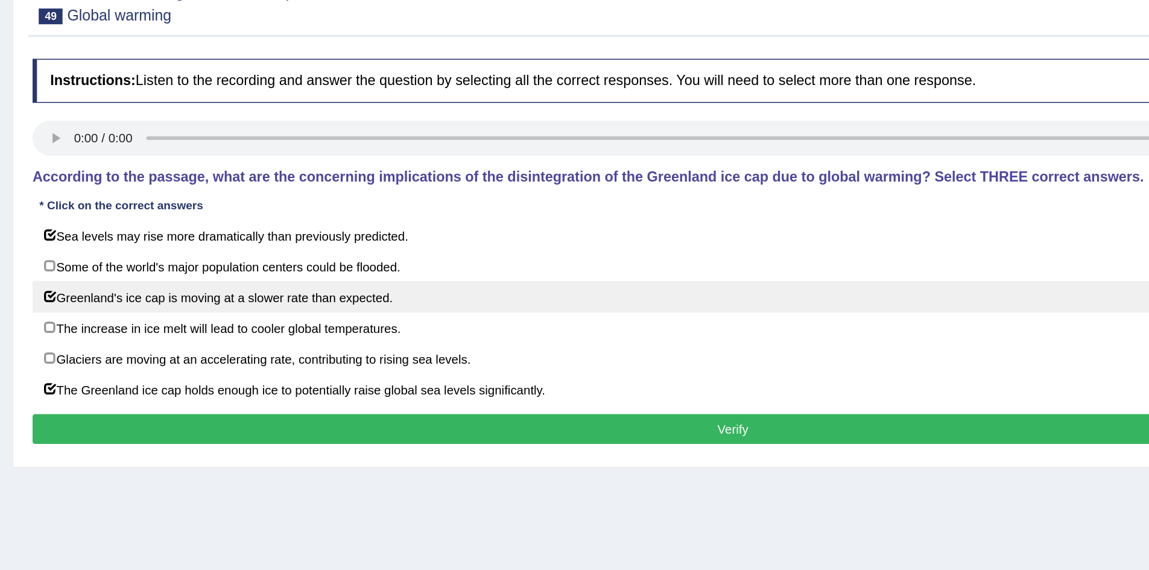
click at [201, 306] on label "Greenland's ice cap is moving at a slower rate than expected." at bounding box center [644, 301] width 958 height 22
click at [261, 298] on label "Greenland's ice cap is moving at a slower rate than expected." at bounding box center [644, 301] width 958 height 22
checkbox input "true"
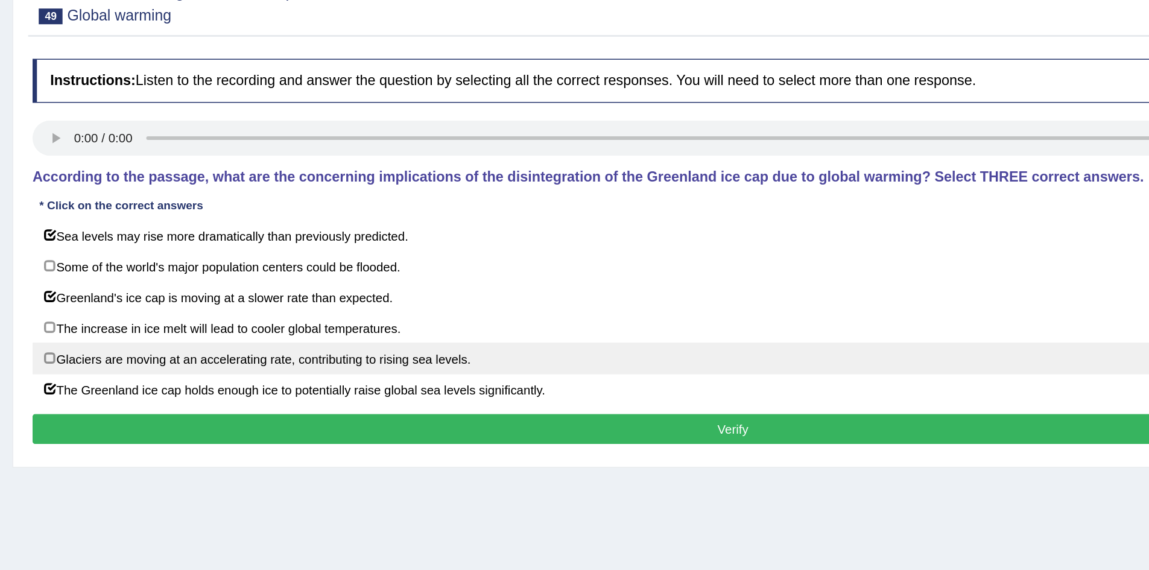
click at [246, 336] on label "Glaciers are moving at an accelerating rate, contributing to rising sea levels." at bounding box center [644, 343] width 958 height 22
checkbox input "true"
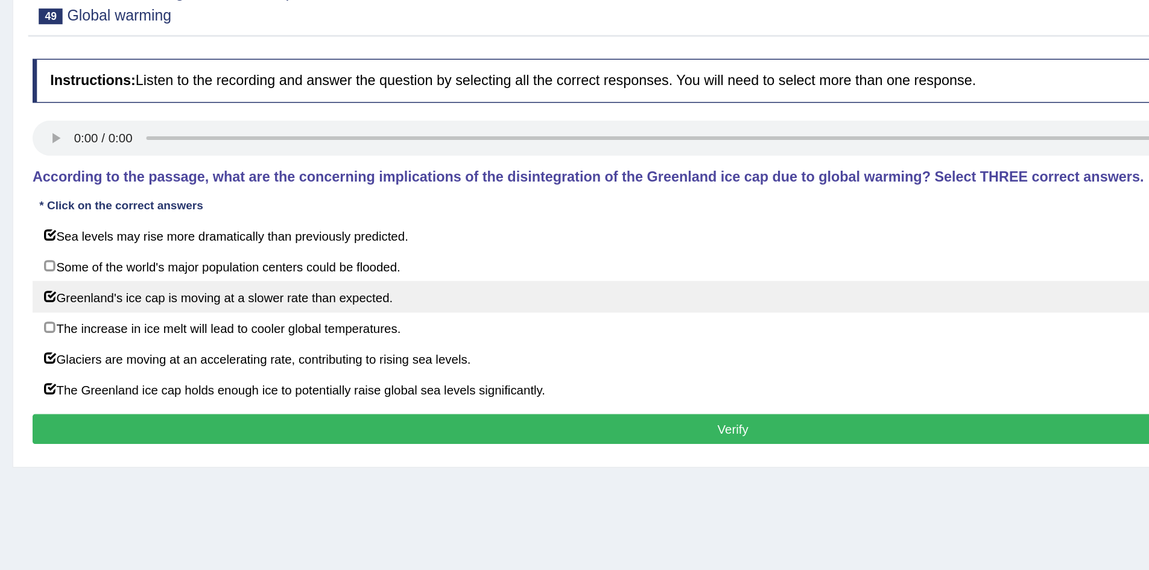
click at [276, 299] on label "Greenland's ice cap is moving at a slower rate than expected." at bounding box center [644, 301] width 958 height 22
checkbox input "false"
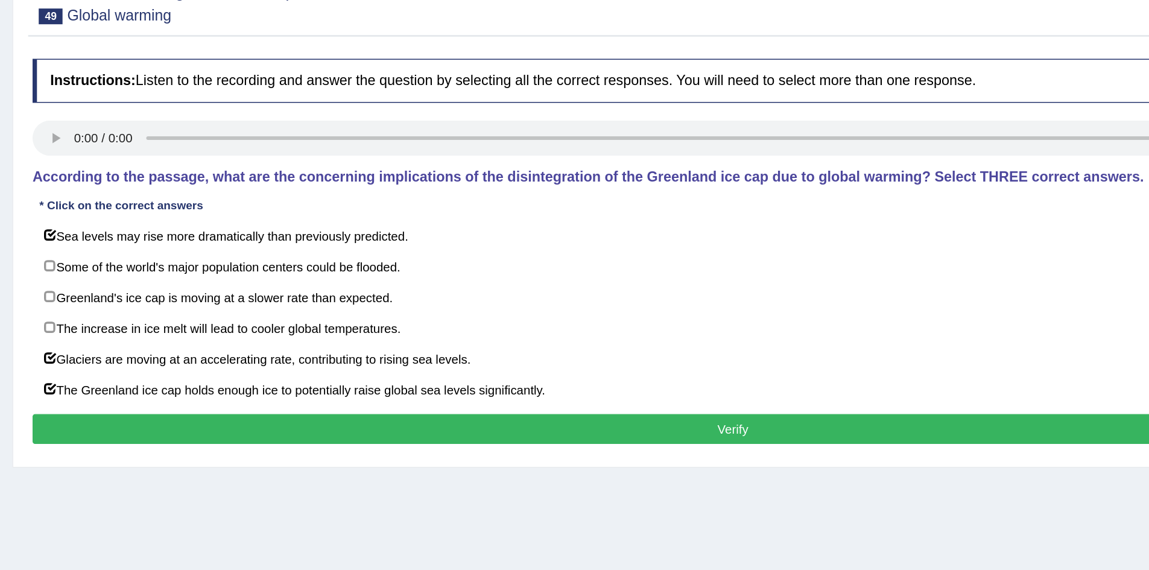
click at [279, 388] on button "Verify" at bounding box center [644, 391] width 958 height 21
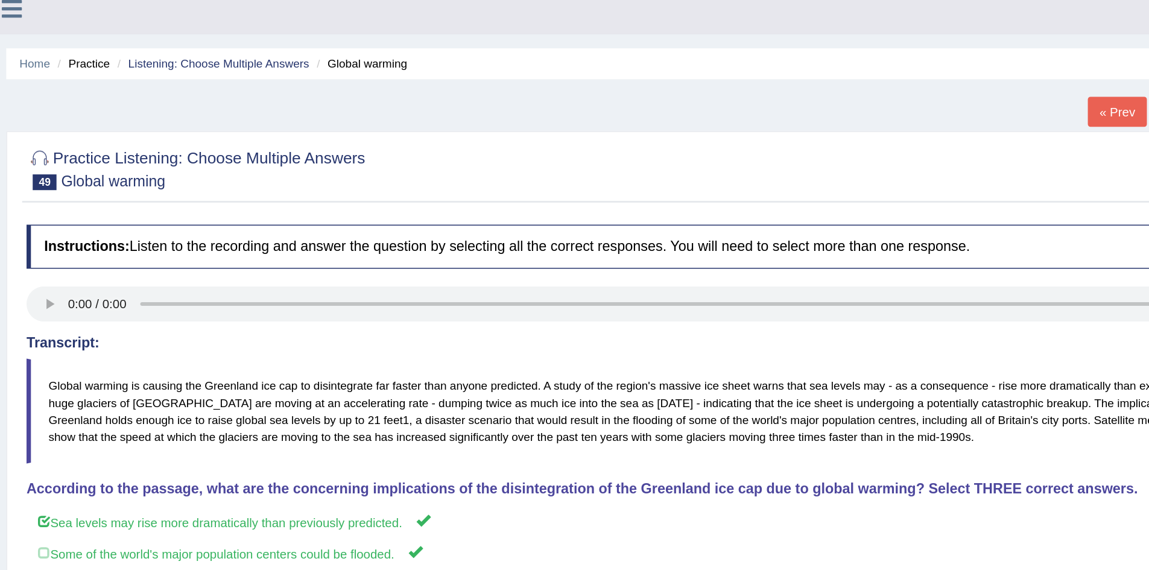
scroll to position [0, 0]
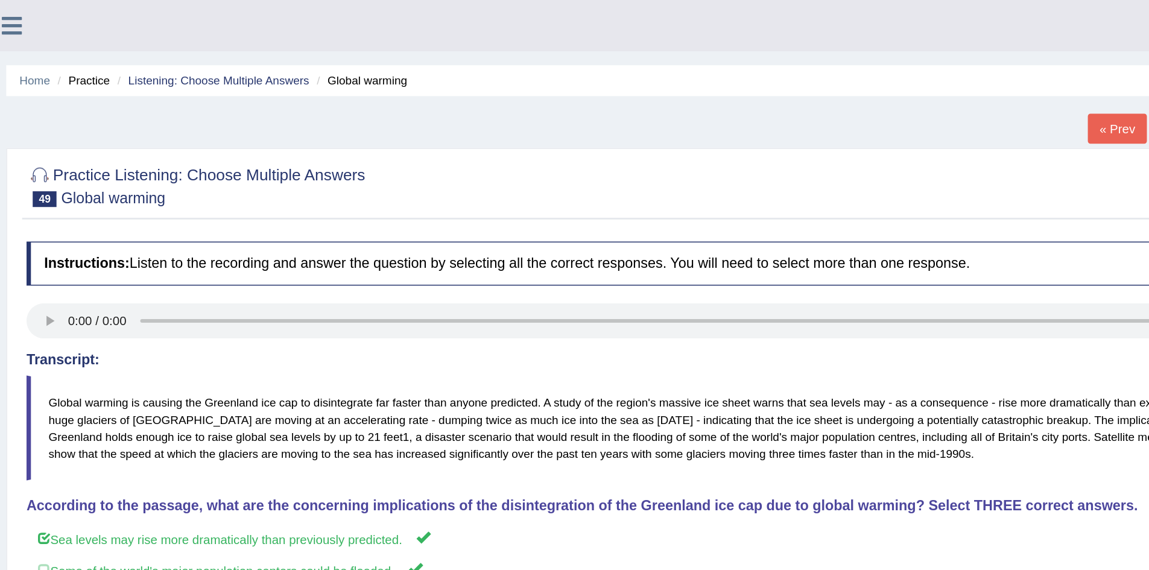
drag, startPoint x: 486, startPoint y: 7, endPoint x: 503, endPoint y: 2, distance: 17.6
click at [503, 2] on ul "[PERSON_NAME] Toggle navigation Username: Parvinder84101 Access Type: Online Su…" at bounding box center [795, 17] width 707 height 34
